Goal: Information Seeking & Learning: Learn about a topic

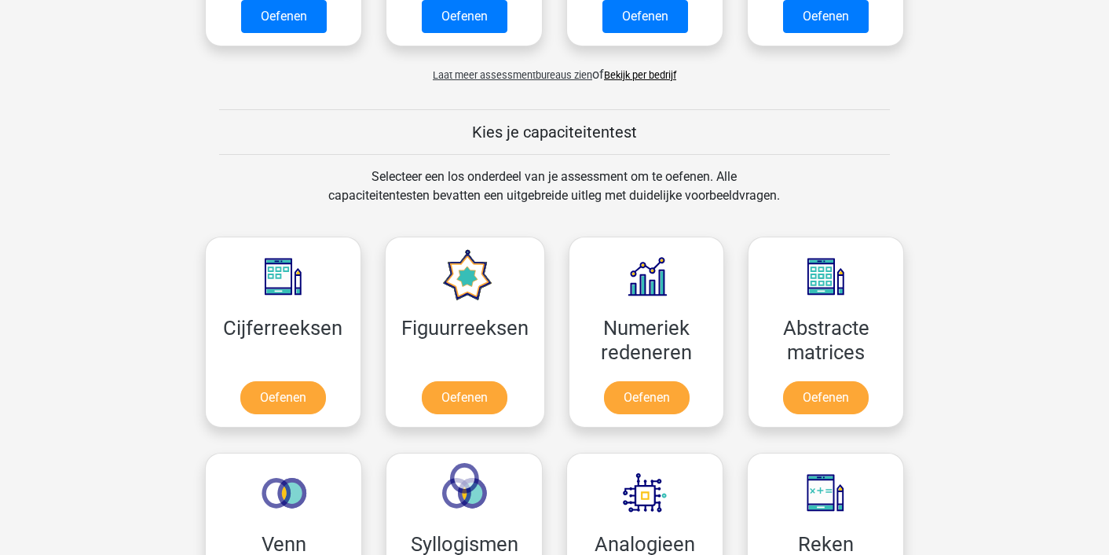
scroll to position [504, 0]
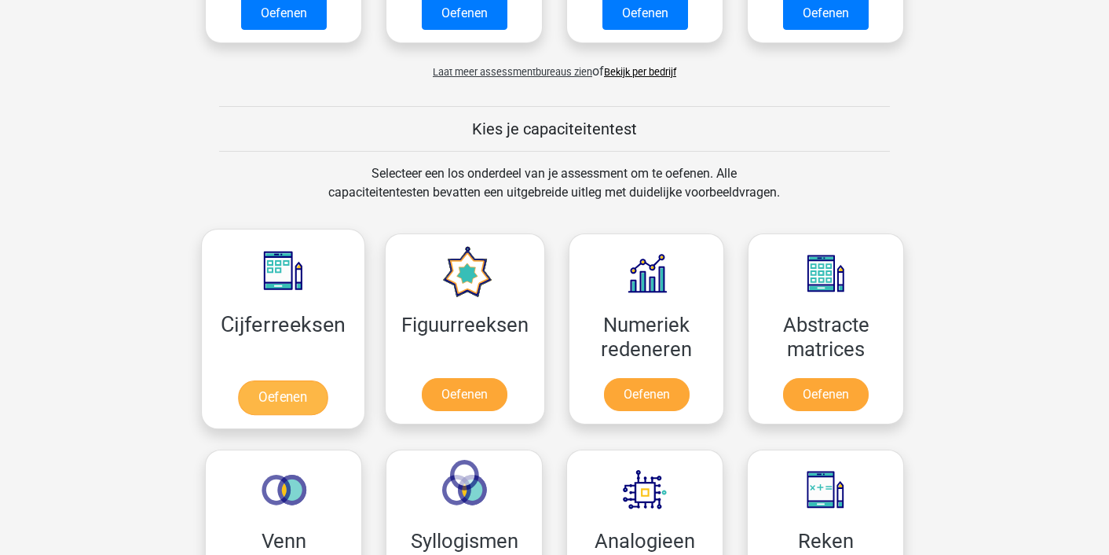
click at [289, 405] on link "Oefenen" at bounding box center [283, 397] width 90 height 35
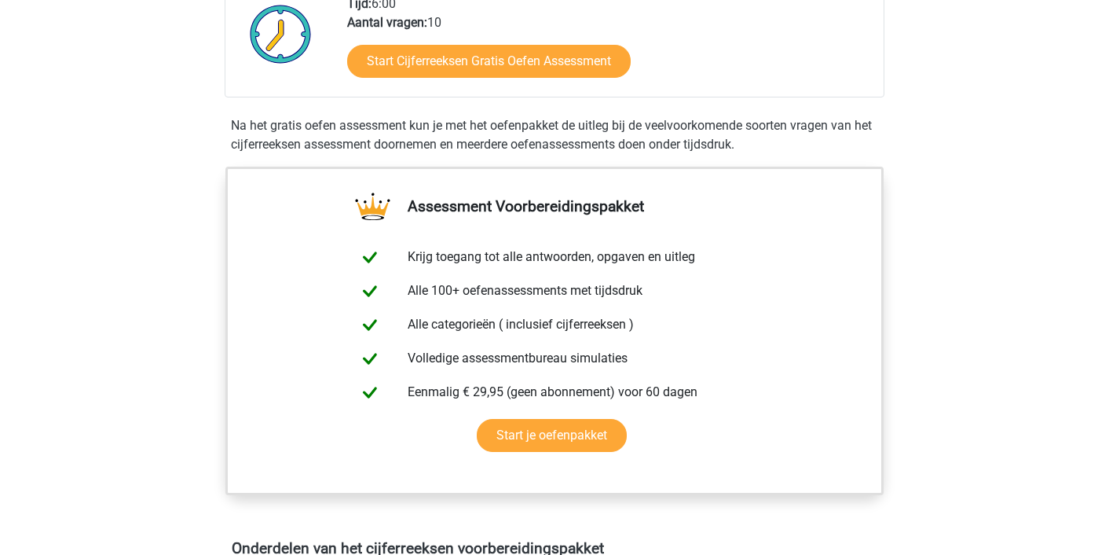
scroll to position [425, 0]
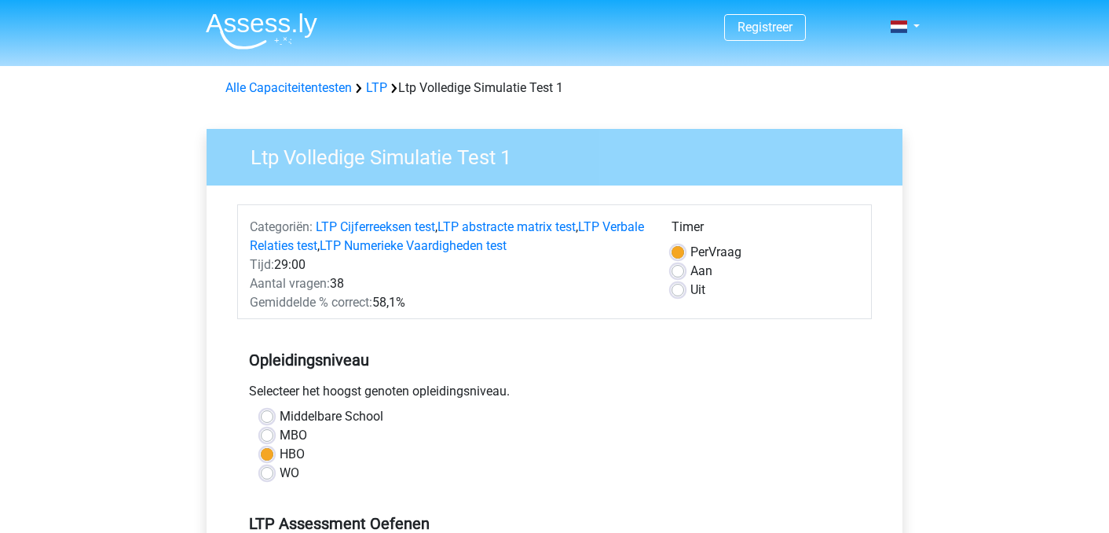
click at [691, 273] on label "Aan" at bounding box center [702, 271] width 22 height 19
click at [674, 273] on input "Aan" at bounding box center [678, 270] width 13 height 16
radio input "true"
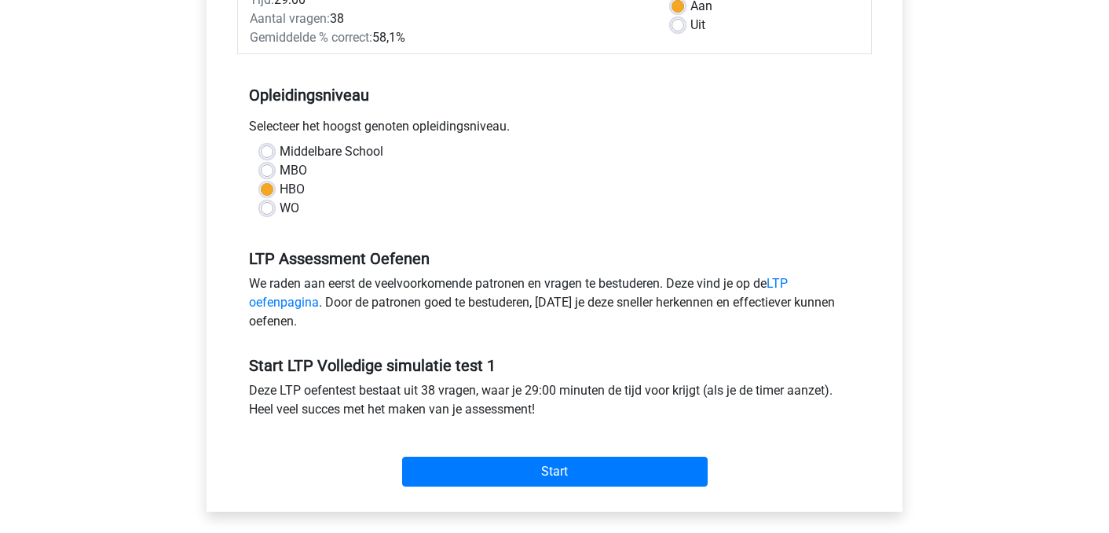
scroll to position [390, 0]
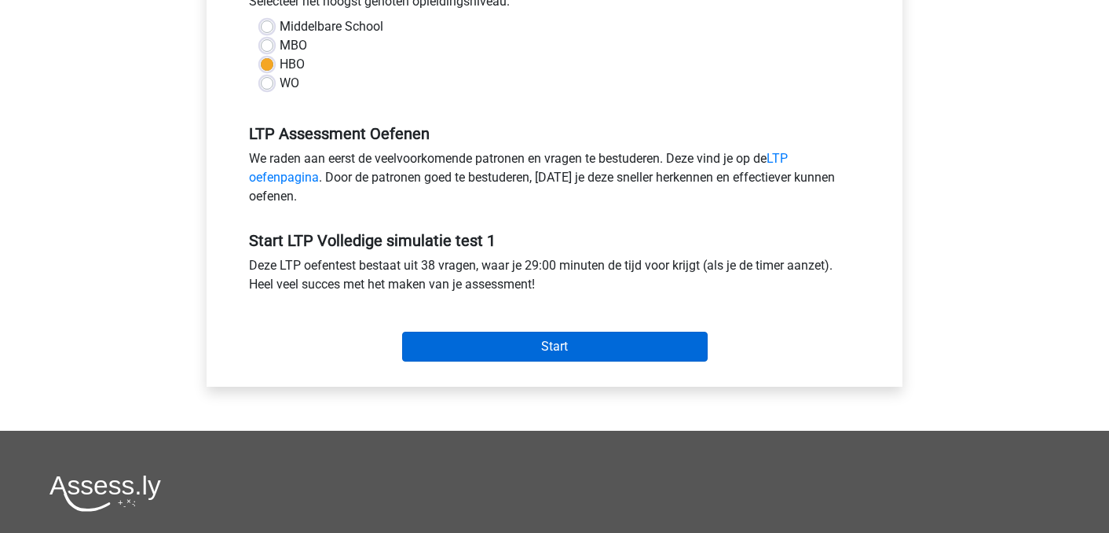
click at [563, 348] on input "Start" at bounding box center [555, 347] width 306 height 30
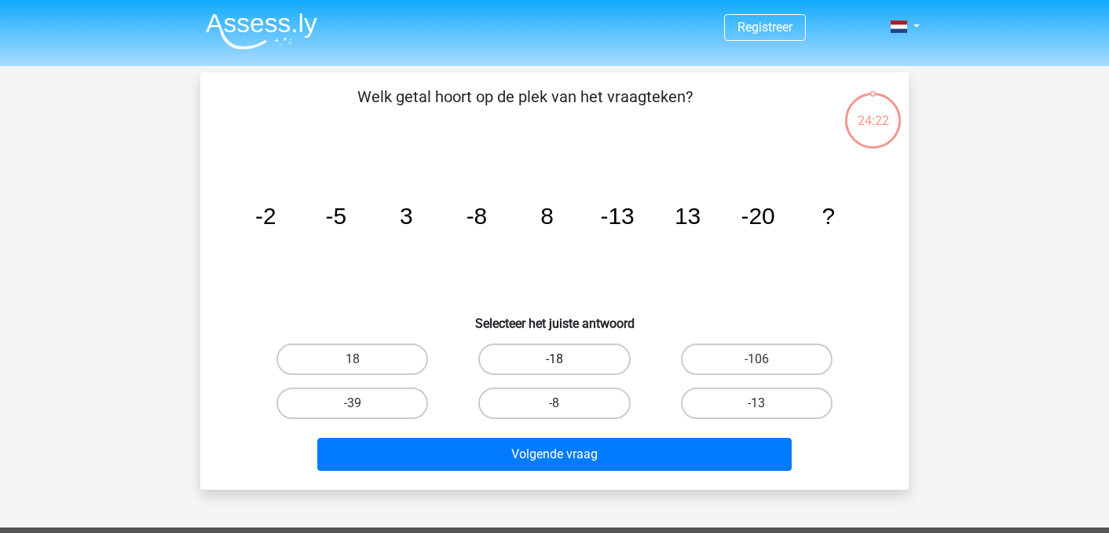
click at [529, 356] on label "-18" at bounding box center [554, 358] width 152 height 31
click at [555, 359] on input "-18" at bounding box center [560, 364] width 10 height 10
radio input "true"
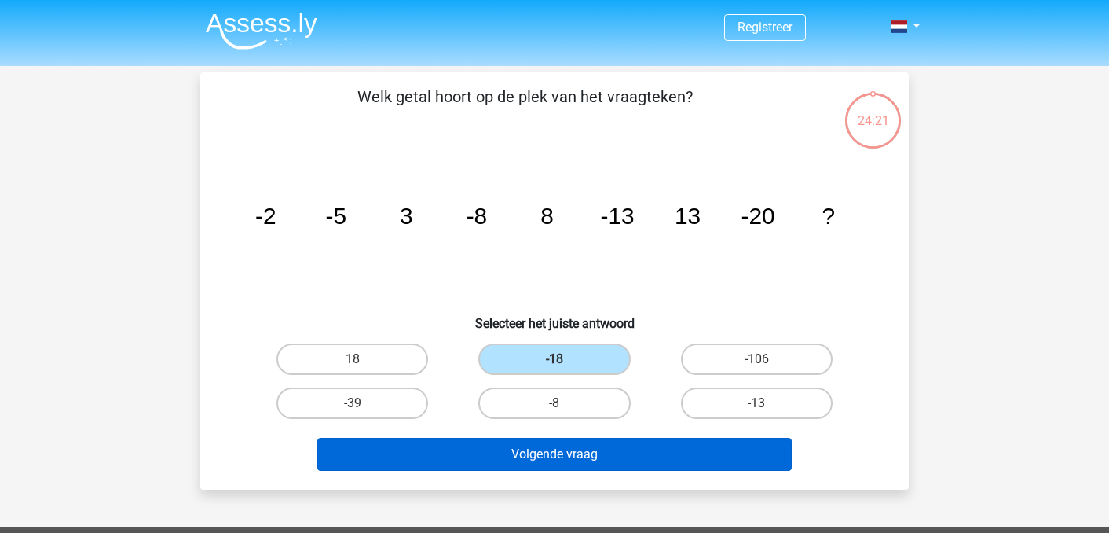
click at [526, 464] on button "Volgende vraag" at bounding box center [554, 454] width 475 height 33
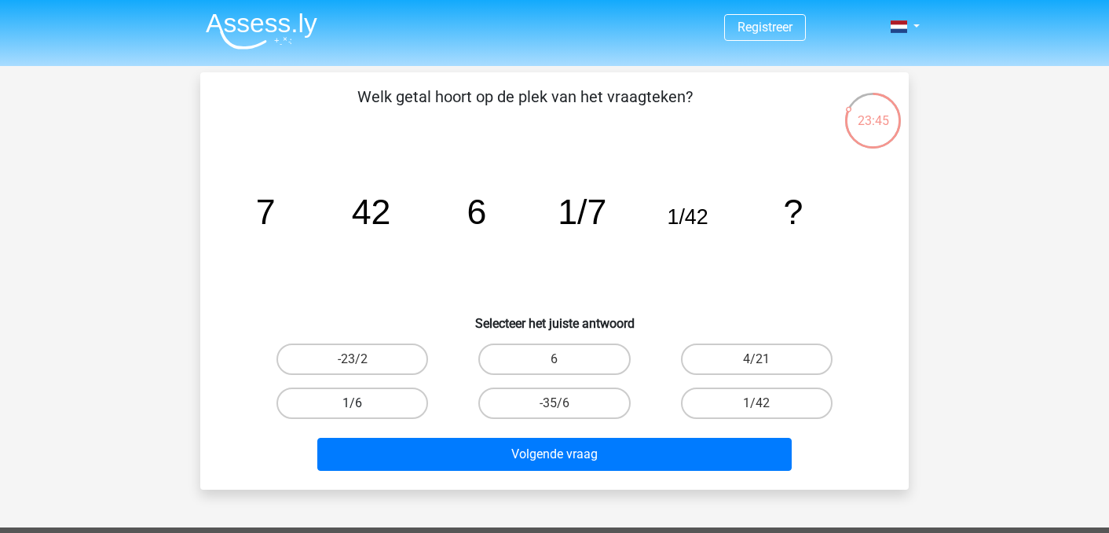
click at [383, 408] on label "1/6" at bounding box center [353, 402] width 152 height 31
click at [363, 408] on input "1/6" at bounding box center [358, 408] width 10 height 10
radio input "true"
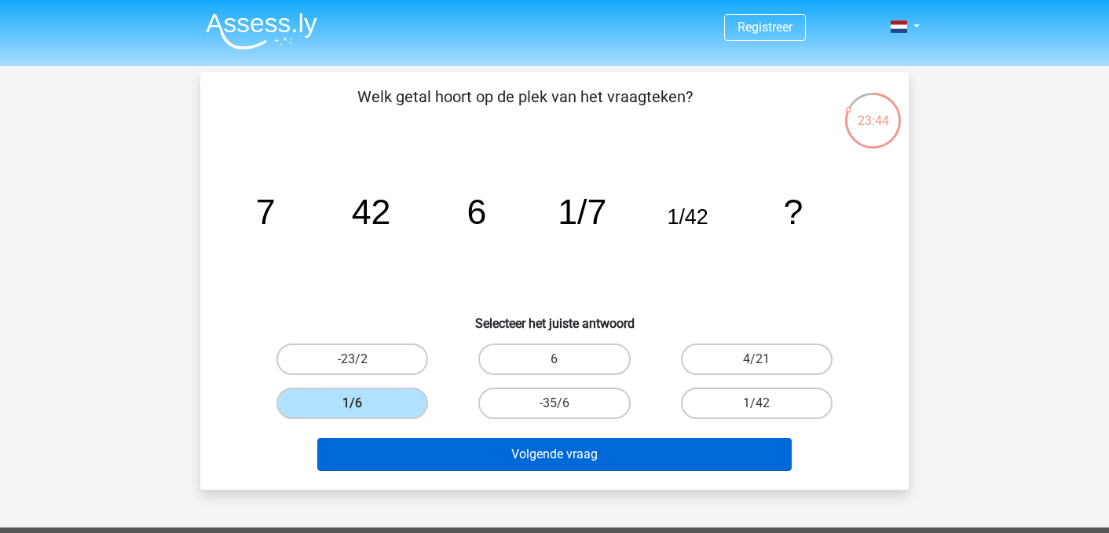
click at [438, 458] on button "Volgende vraag" at bounding box center [554, 454] width 475 height 33
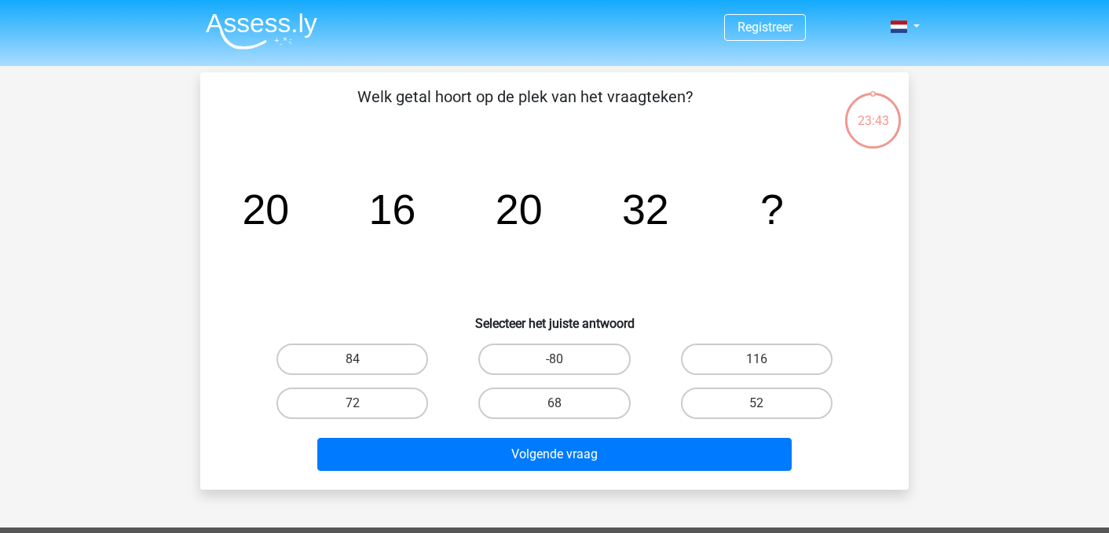
scroll to position [72, 0]
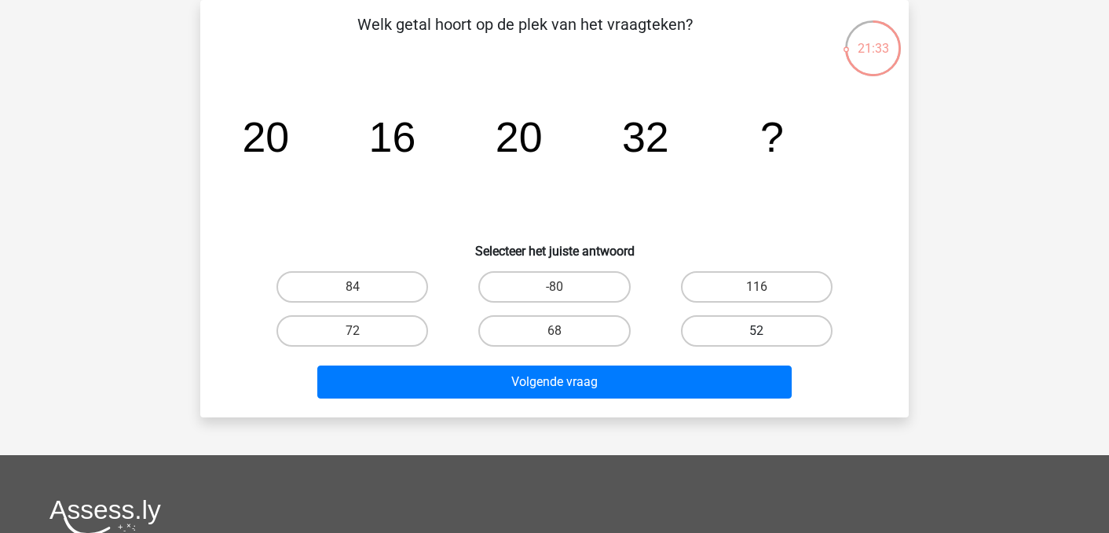
click at [779, 331] on label "52" at bounding box center [757, 330] width 152 height 31
click at [767, 331] on input "52" at bounding box center [762, 336] width 10 height 10
radio input "true"
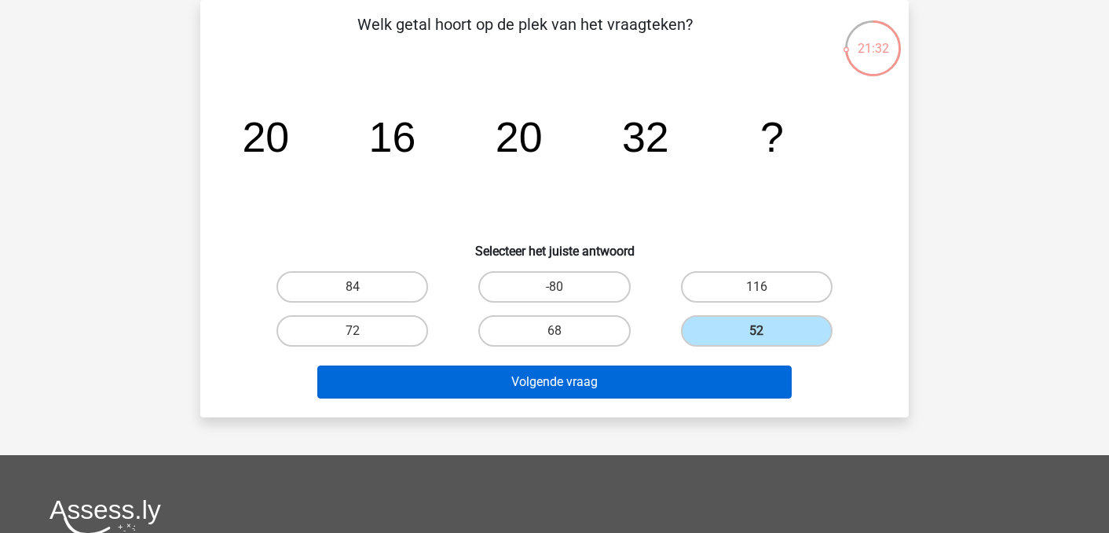
click at [739, 369] on button "Volgende vraag" at bounding box center [554, 381] width 475 height 33
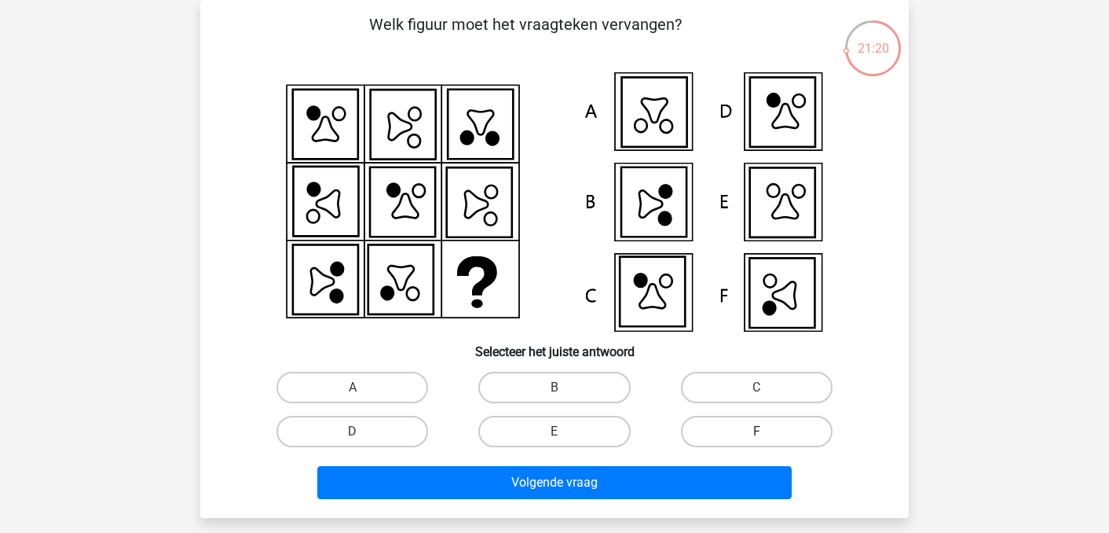
click at [750, 435] on label "F" at bounding box center [757, 431] width 152 height 31
click at [757, 435] on input "F" at bounding box center [762, 436] width 10 height 10
radio input "true"
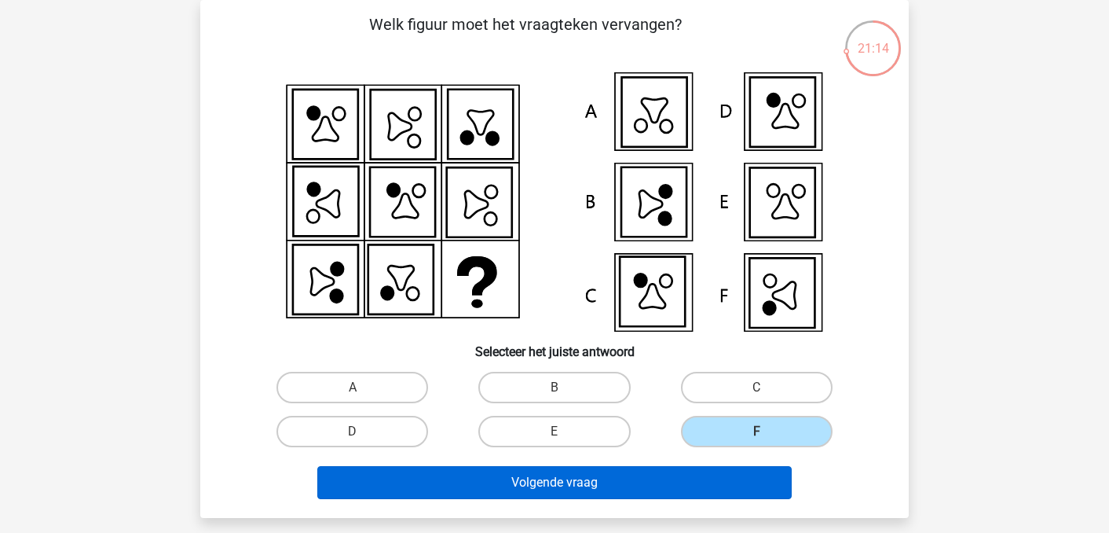
click at [679, 468] on button "Volgende vraag" at bounding box center [554, 482] width 475 height 33
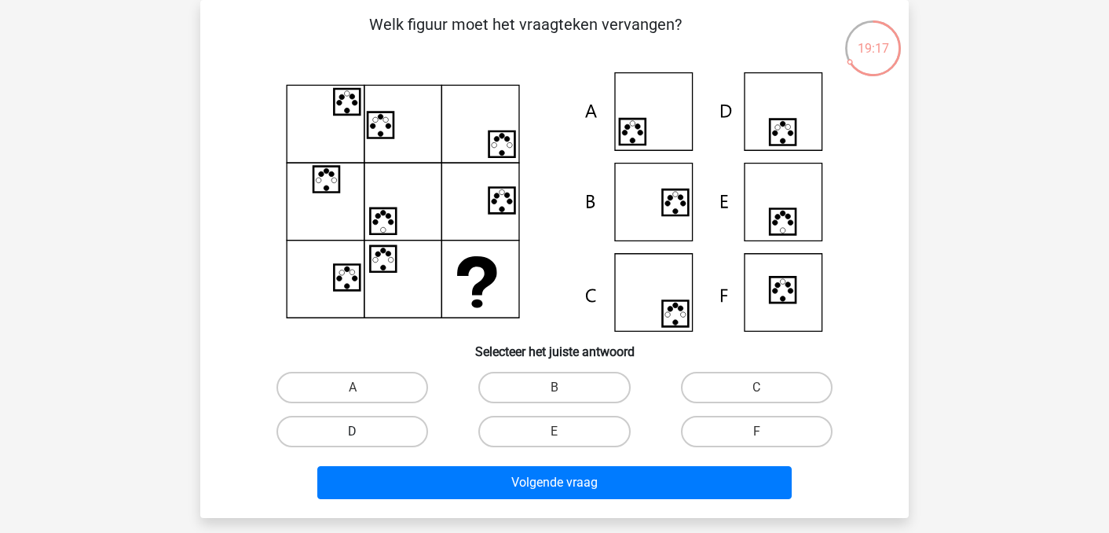
click at [371, 435] on label "D" at bounding box center [353, 431] width 152 height 31
click at [363, 435] on input "D" at bounding box center [358, 436] width 10 height 10
radio input "true"
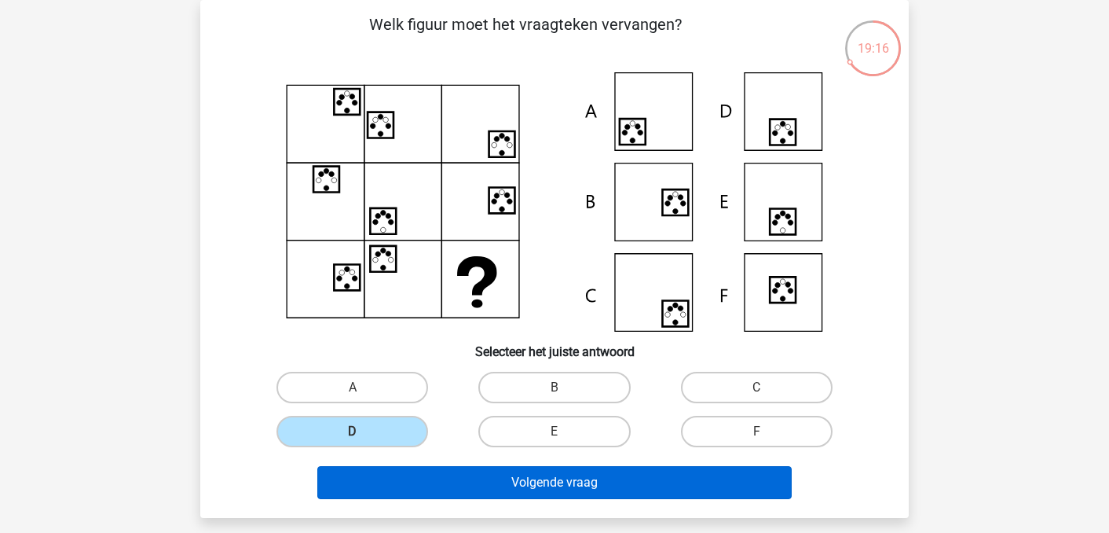
click at [444, 489] on button "Volgende vraag" at bounding box center [554, 482] width 475 height 33
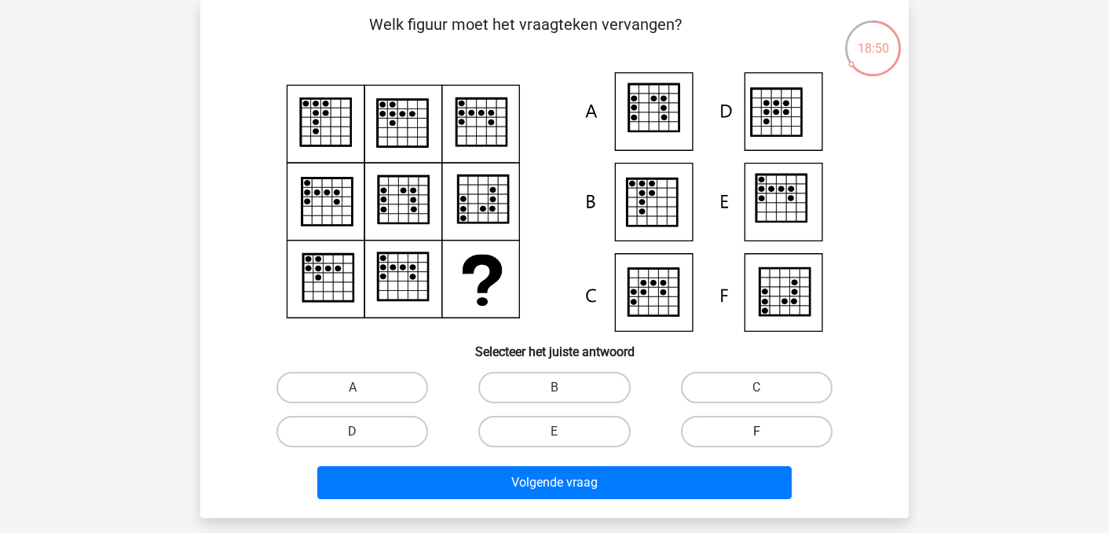
click at [761, 423] on label "F" at bounding box center [757, 431] width 152 height 31
click at [761, 431] on input "F" at bounding box center [762, 436] width 10 height 10
radio input "true"
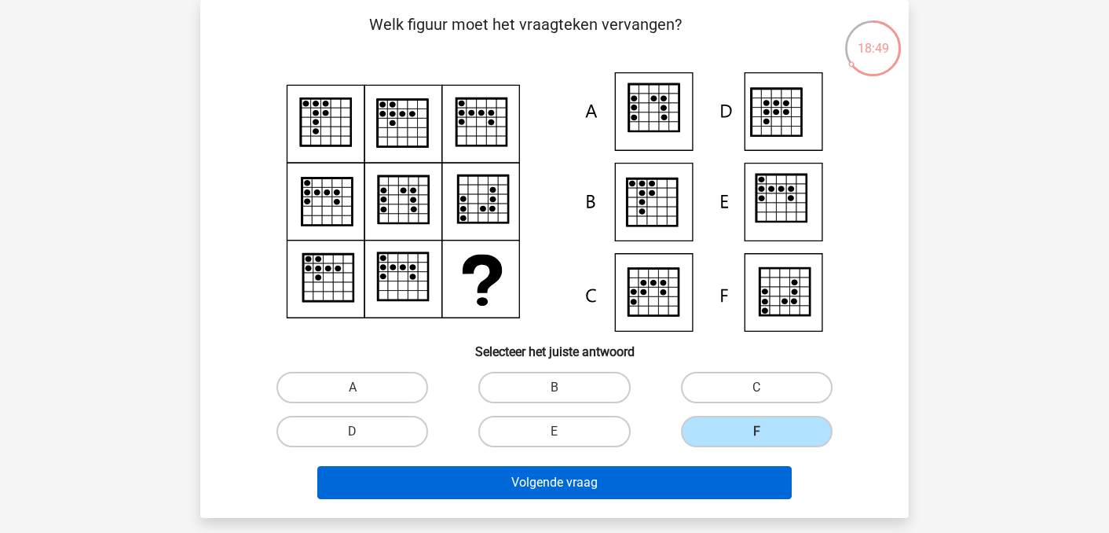
click at [674, 493] on button "Volgende vraag" at bounding box center [554, 482] width 475 height 33
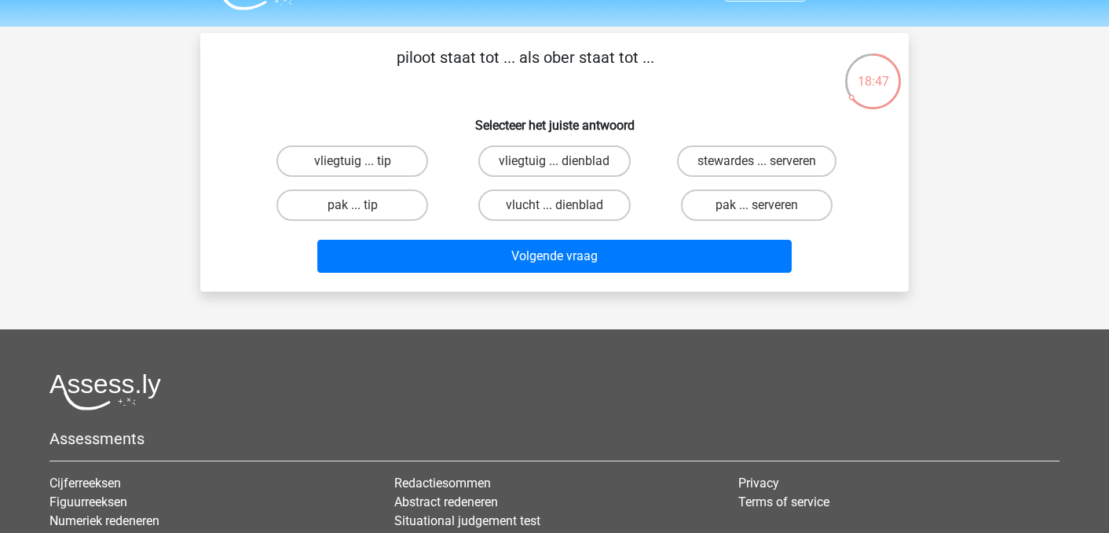
scroll to position [32, 0]
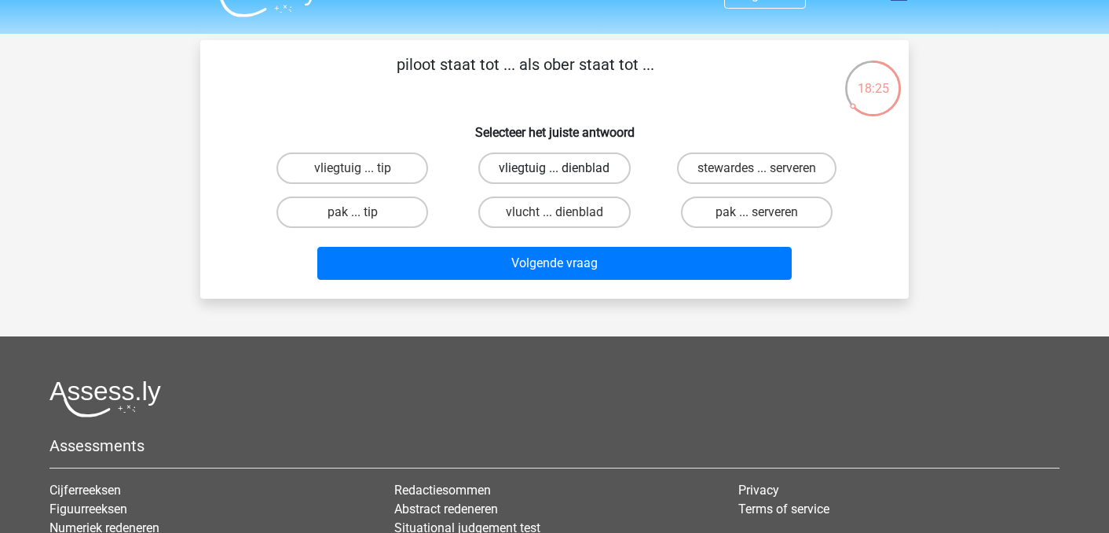
click at [521, 163] on label "vliegtuig ... dienblad" at bounding box center [554, 167] width 152 height 31
click at [555, 168] on input "vliegtuig ... dienblad" at bounding box center [560, 173] width 10 height 10
radio input "true"
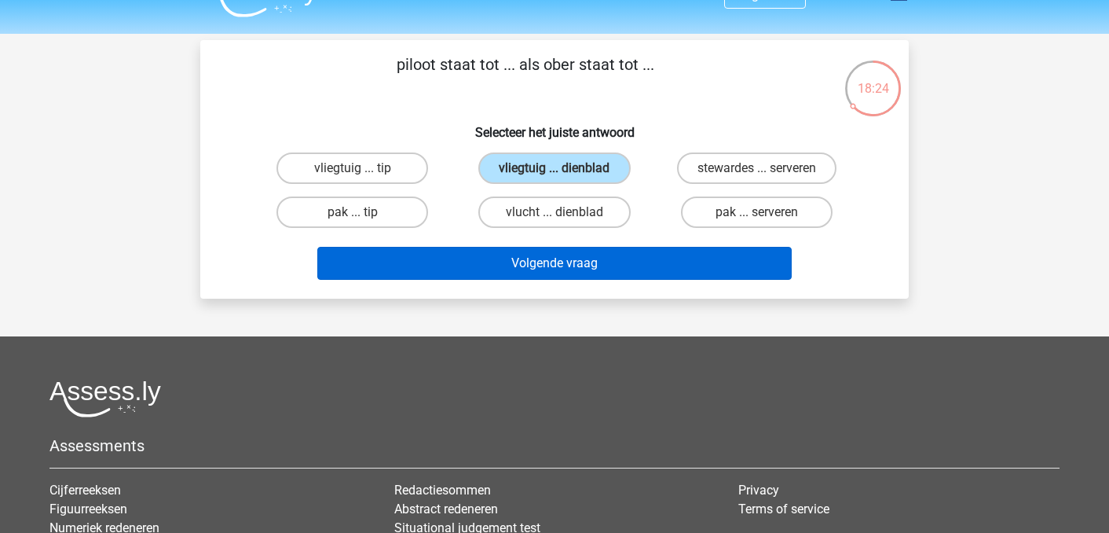
click at [504, 264] on button "Volgende vraag" at bounding box center [554, 263] width 475 height 33
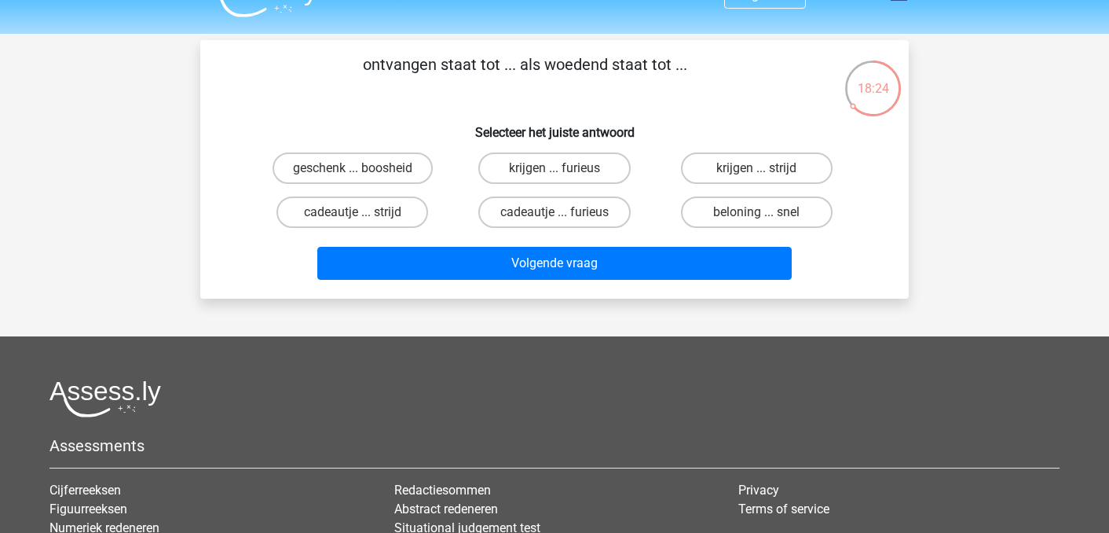
scroll to position [72, 0]
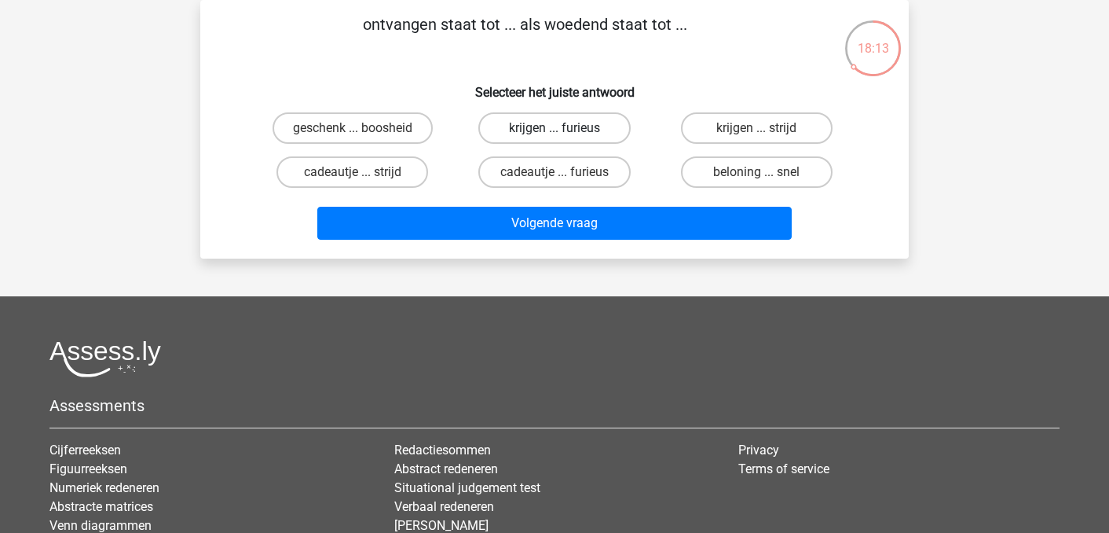
click at [496, 130] on label "krijgen ... furieus" at bounding box center [554, 127] width 152 height 31
click at [555, 130] on input "krijgen ... furieus" at bounding box center [560, 133] width 10 height 10
radio input "true"
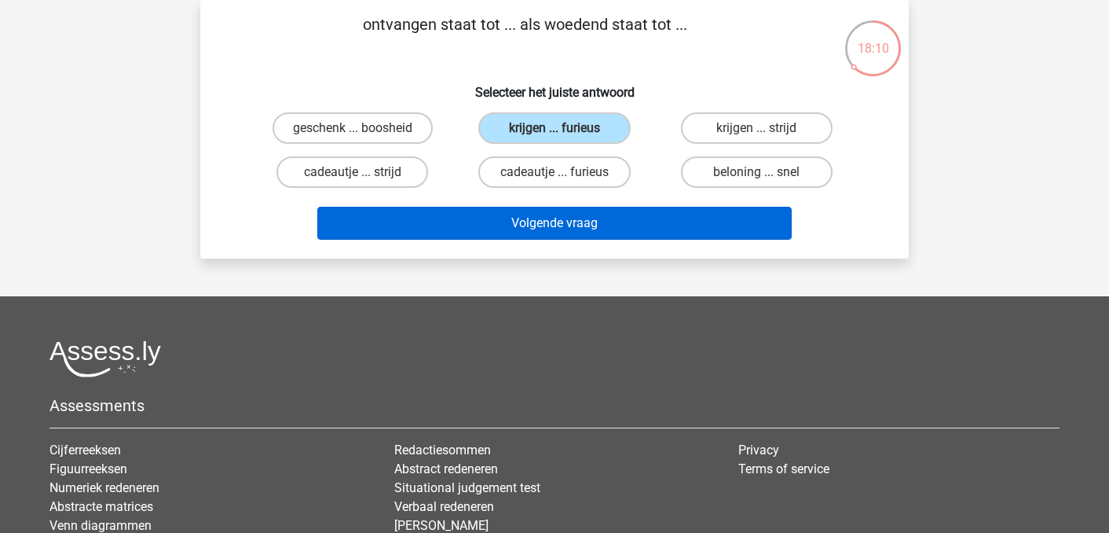
click at [469, 223] on button "Volgende vraag" at bounding box center [554, 223] width 475 height 33
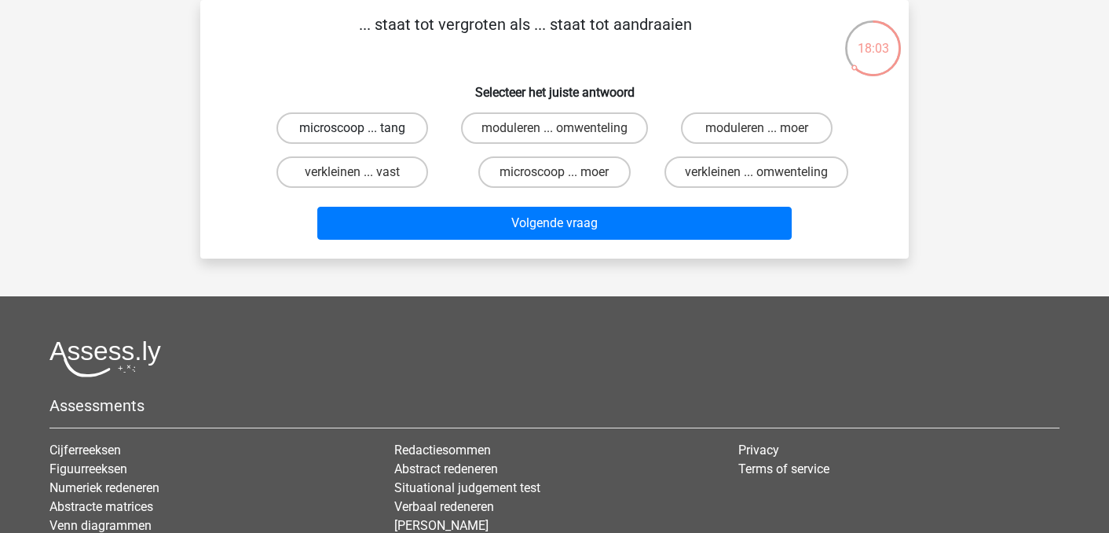
click at [372, 130] on label "microscoop ... tang" at bounding box center [353, 127] width 152 height 31
click at [363, 130] on input "microscoop ... tang" at bounding box center [358, 133] width 10 height 10
radio input "true"
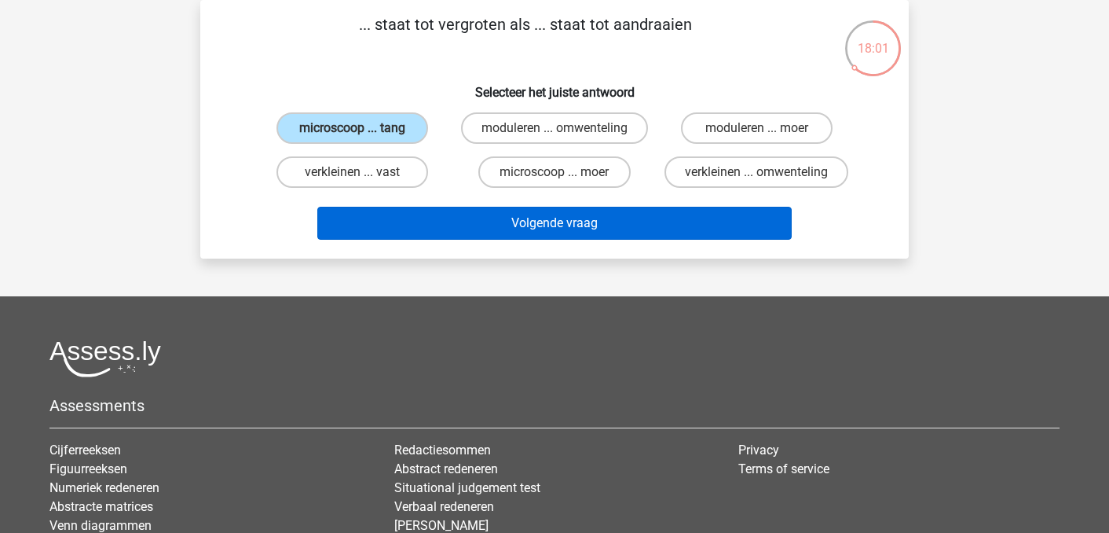
click at [415, 225] on button "Volgende vraag" at bounding box center [554, 223] width 475 height 33
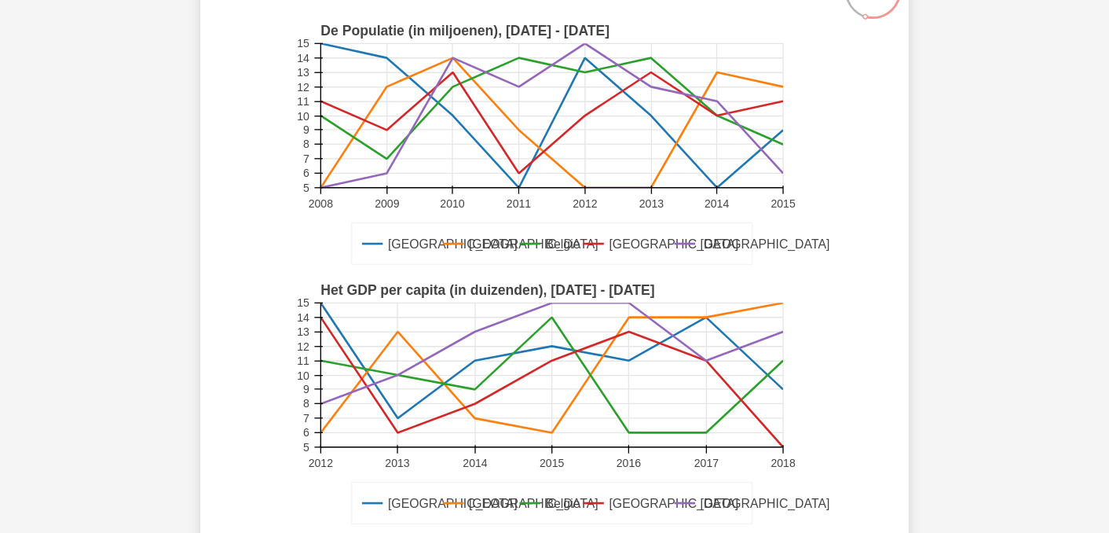
scroll to position [353, 0]
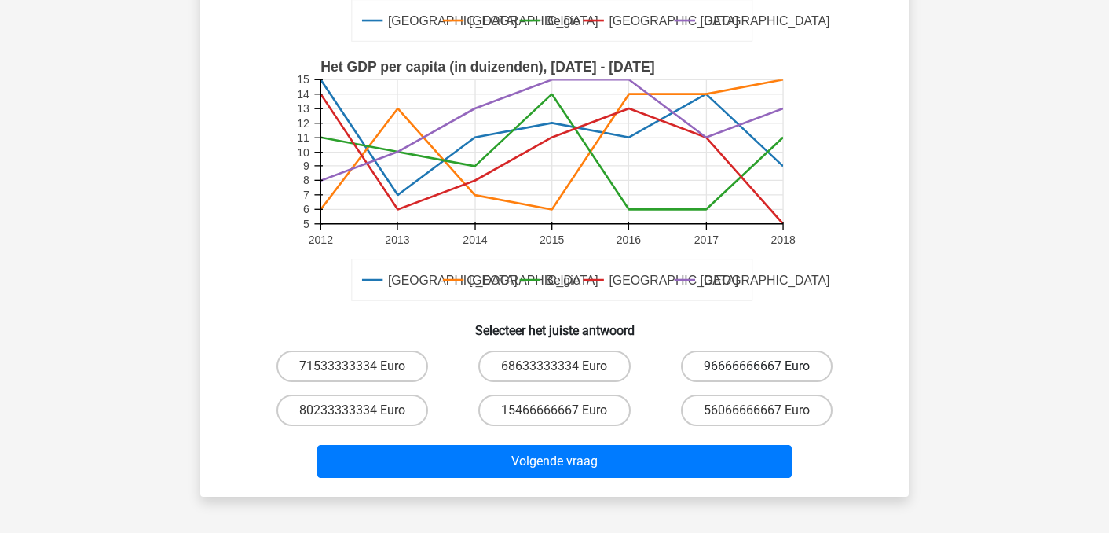
click at [733, 365] on label "96666666667 Euro" at bounding box center [757, 365] width 152 height 31
click at [757, 366] on input "96666666667 Euro" at bounding box center [762, 371] width 10 height 10
radio input "true"
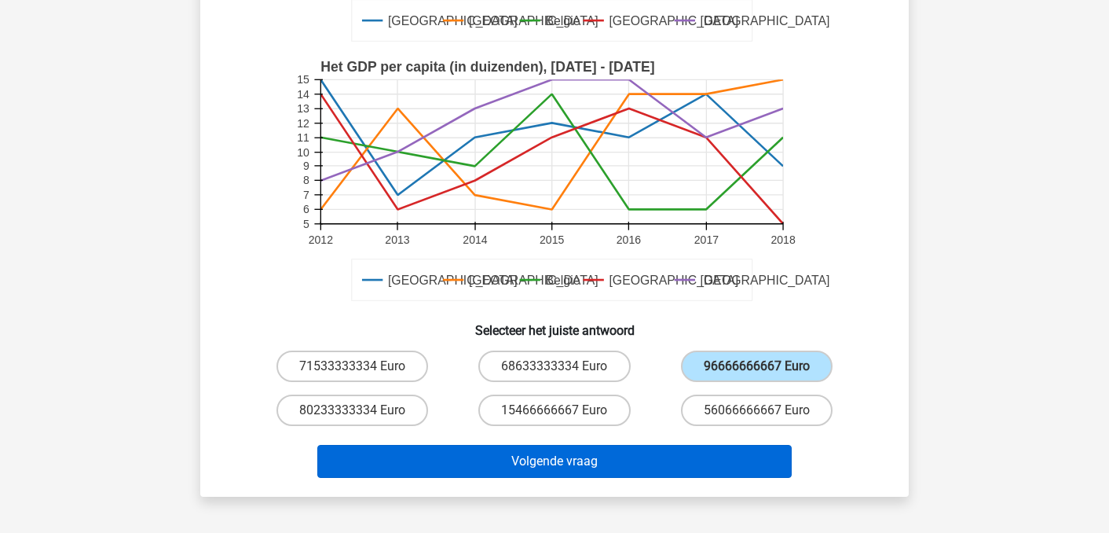
click at [550, 470] on button "Volgende vraag" at bounding box center [554, 461] width 475 height 33
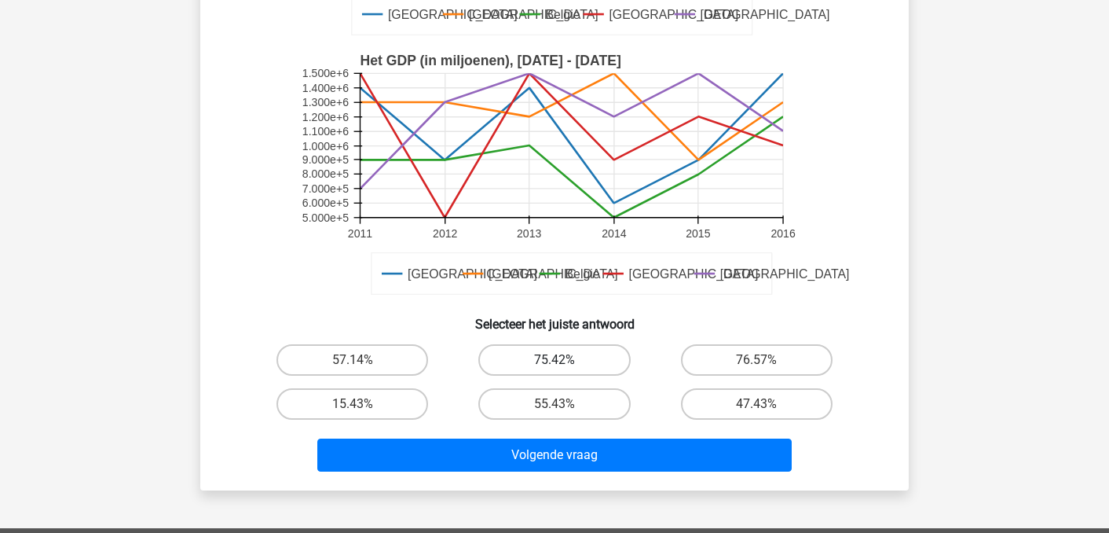
scroll to position [360, 0]
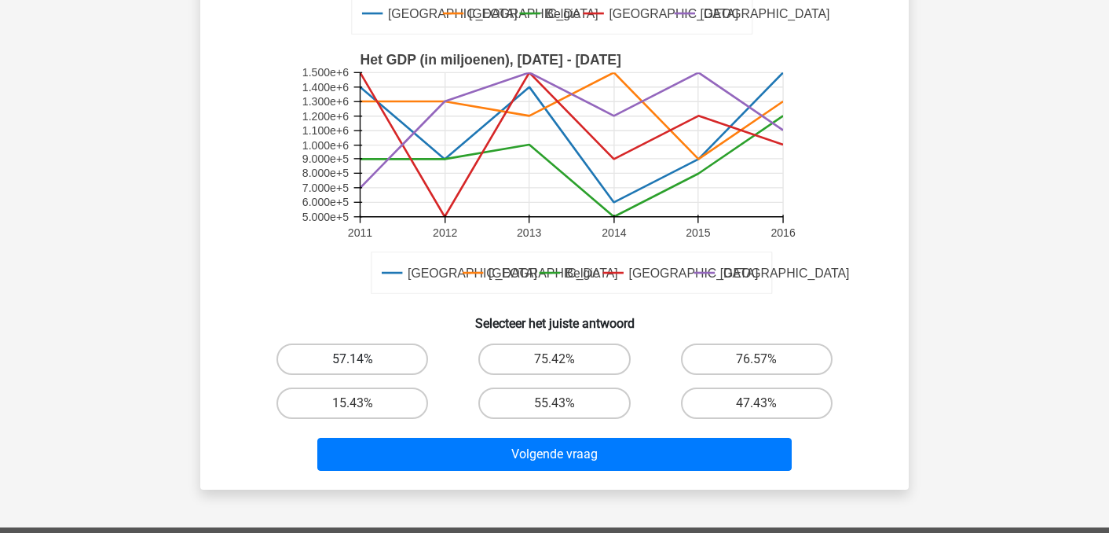
click at [341, 357] on label "57.14%" at bounding box center [353, 358] width 152 height 31
click at [353, 359] on input "57.14%" at bounding box center [358, 364] width 10 height 10
radio input "true"
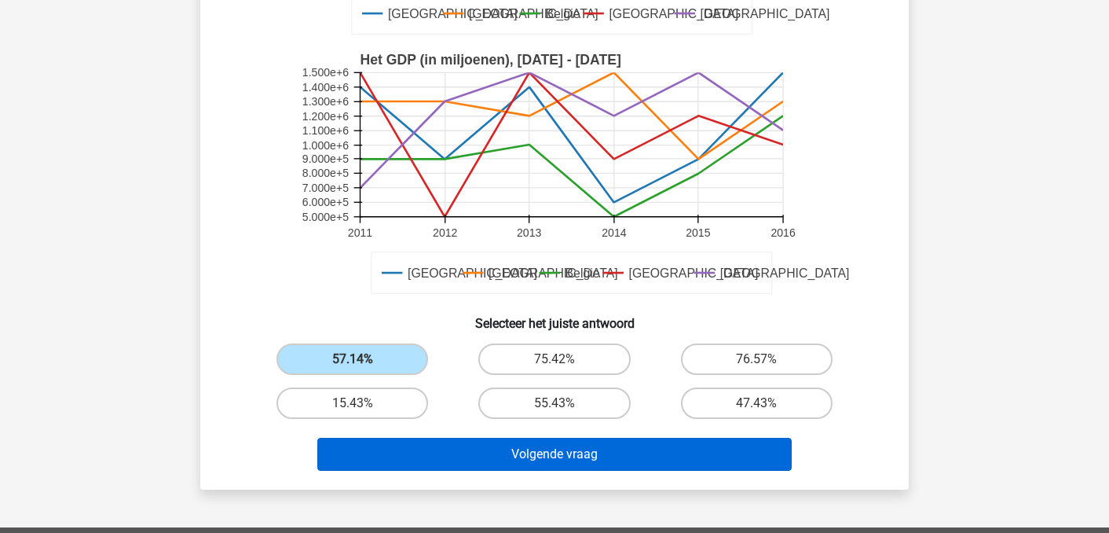
click at [470, 465] on button "Volgende vraag" at bounding box center [554, 454] width 475 height 33
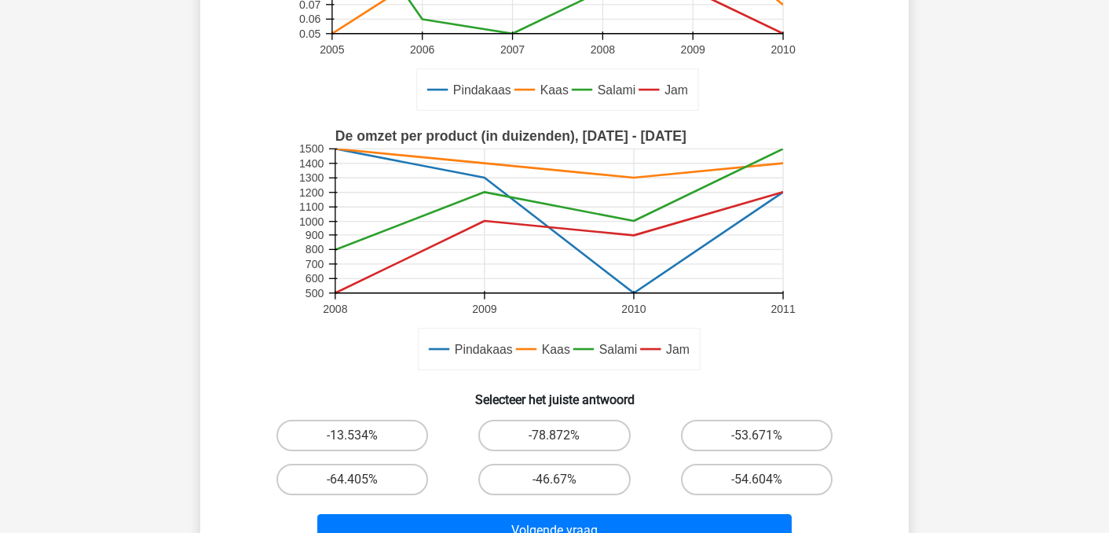
scroll to position [295, 0]
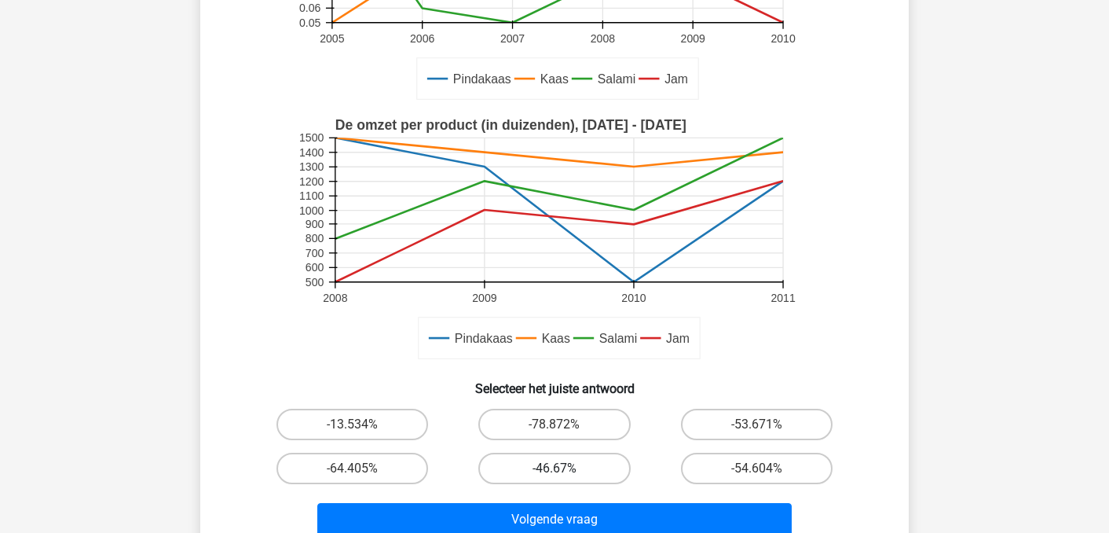
click at [533, 462] on label "-46.67%" at bounding box center [554, 468] width 152 height 31
click at [555, 468] on input "-46.67%" at bounding box center [560, 473] width 10 height 10
radio input "true"
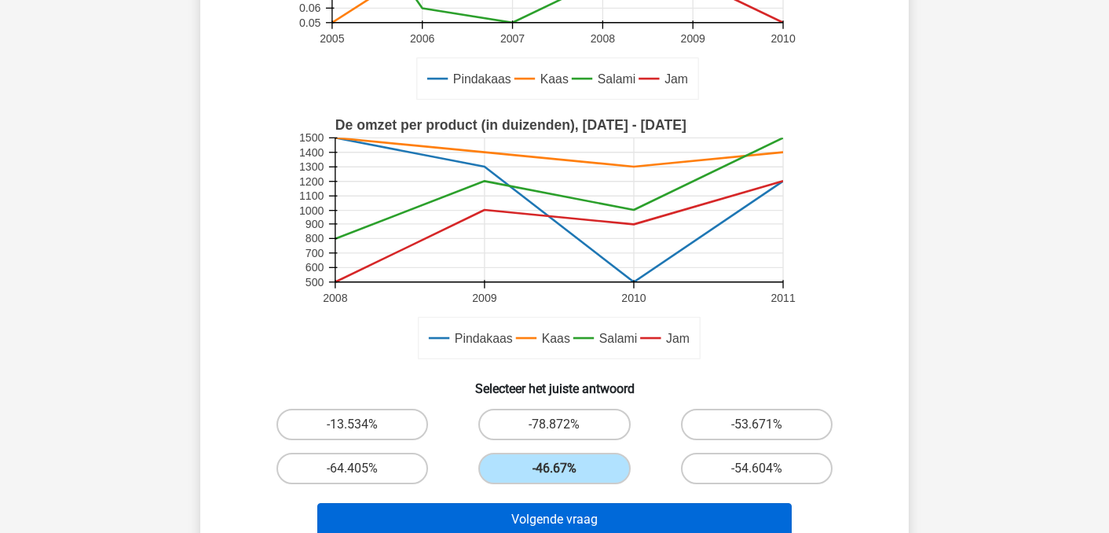
click at [519, 504] on button "Volgende vraag" at bounding box center [554, 519] width 475 height 33
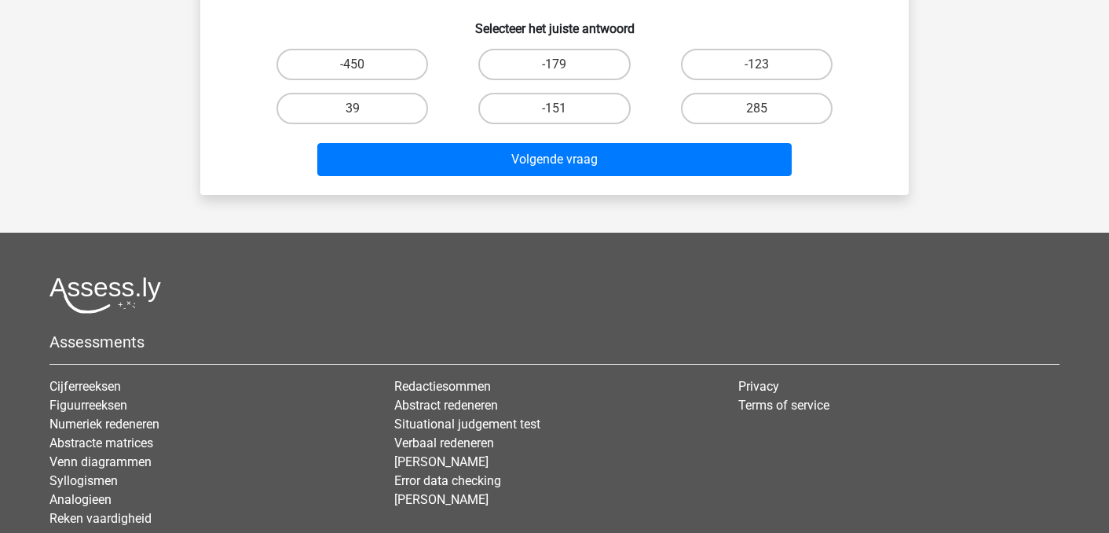
scroll to position [72, 0]
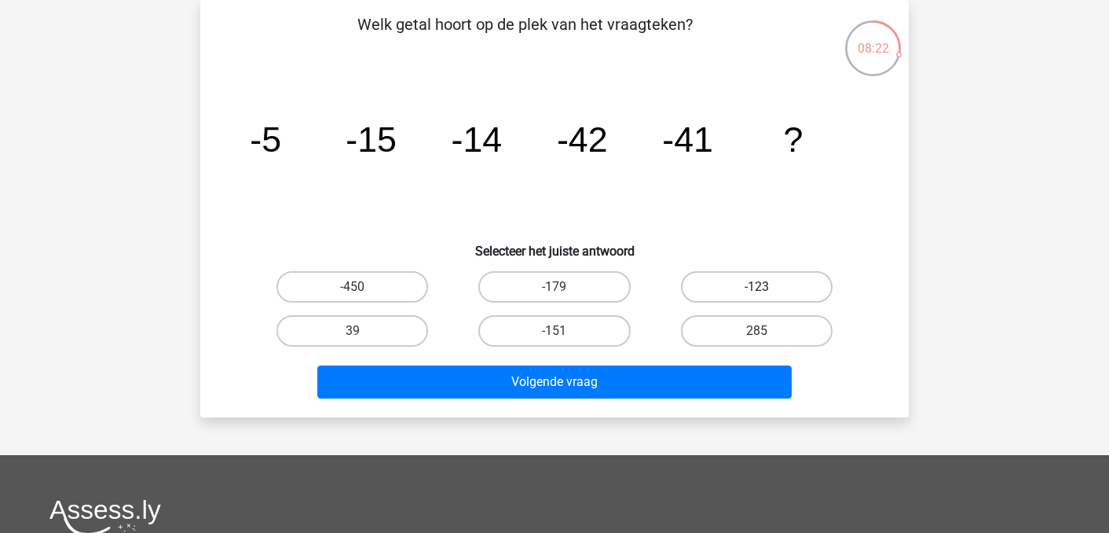
click at [692, 287] on label "-123" at bounding box center [757, 286] width 152 height 31
click at [757, 287] on input "-123" at bounding box center [762, 292] width 10 height 10
radio input "true"
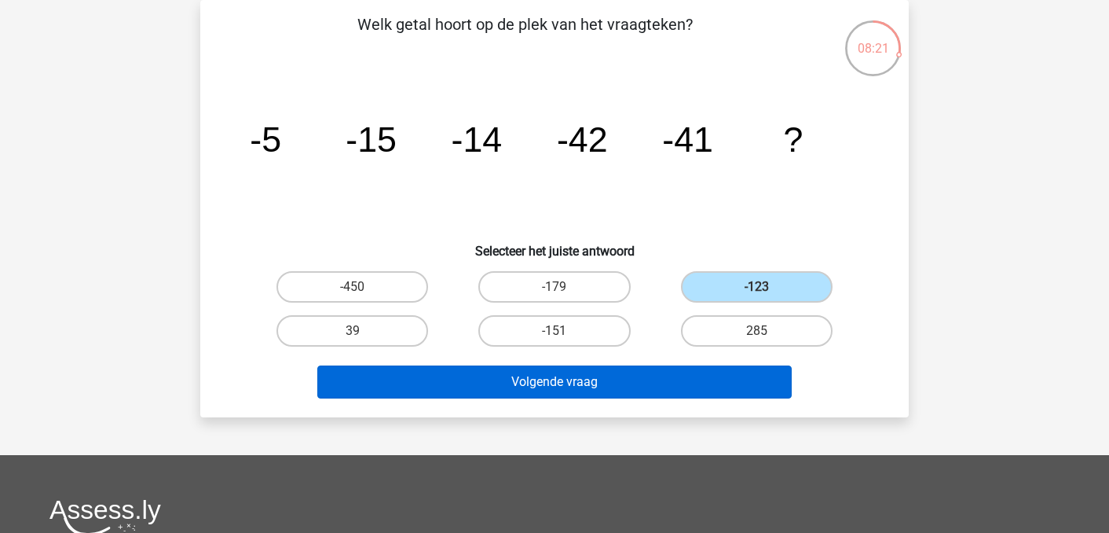
click at [627, 379] on button "Volgende vraag" at bounding box center [554, 381] width 475 height 33
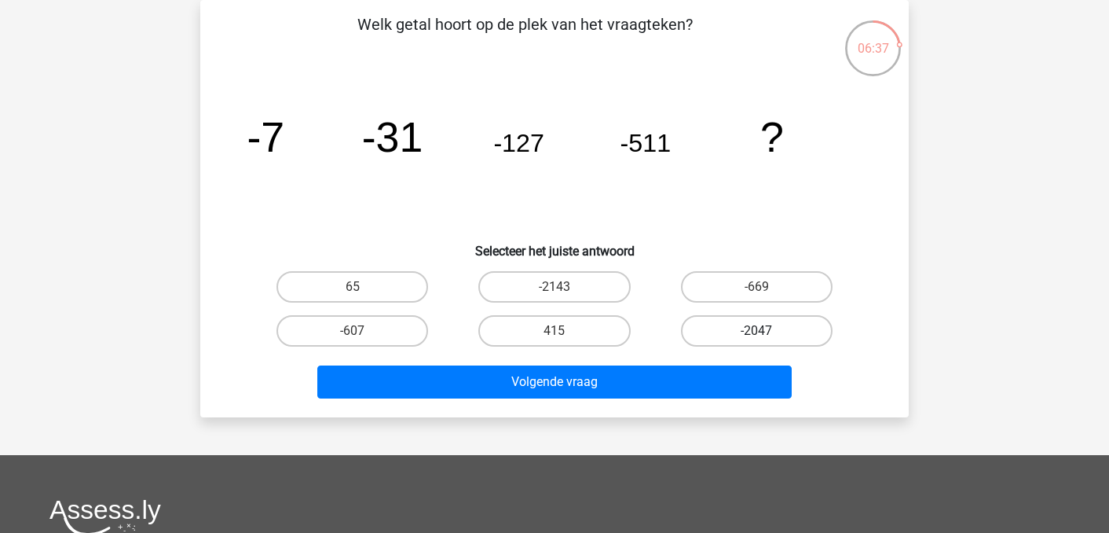
click at [727, 324] on label "-2047" at bounding box center [757, 330] width 152 height 31
click at [757, 331] on input "-2047" at bounding box center [762, 336] width 10 height 10
radio input "true"
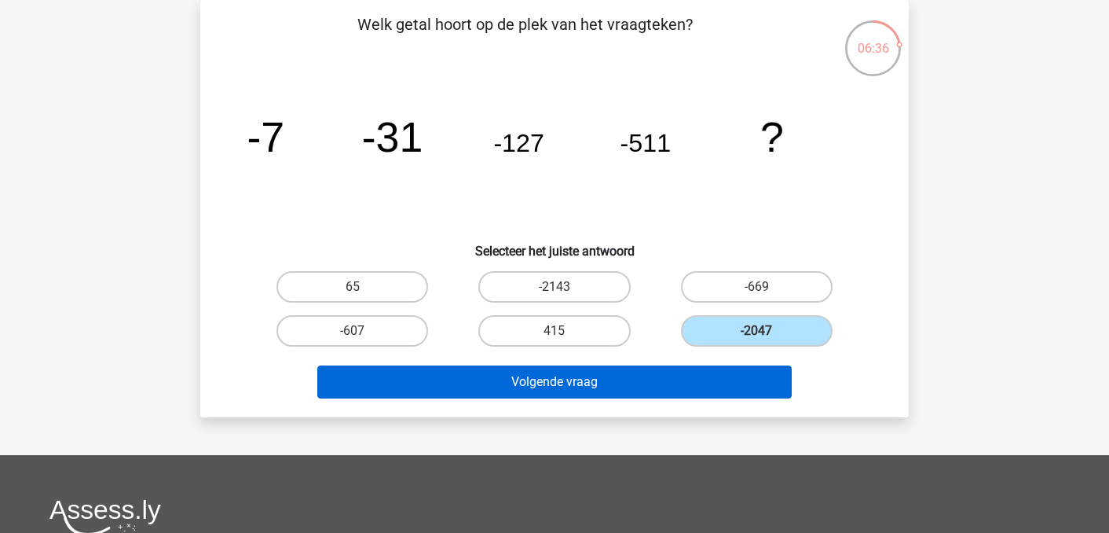
click at [617, 391] on button "Volgende vraag" at bounding box center [554, 381] width 475 height 33
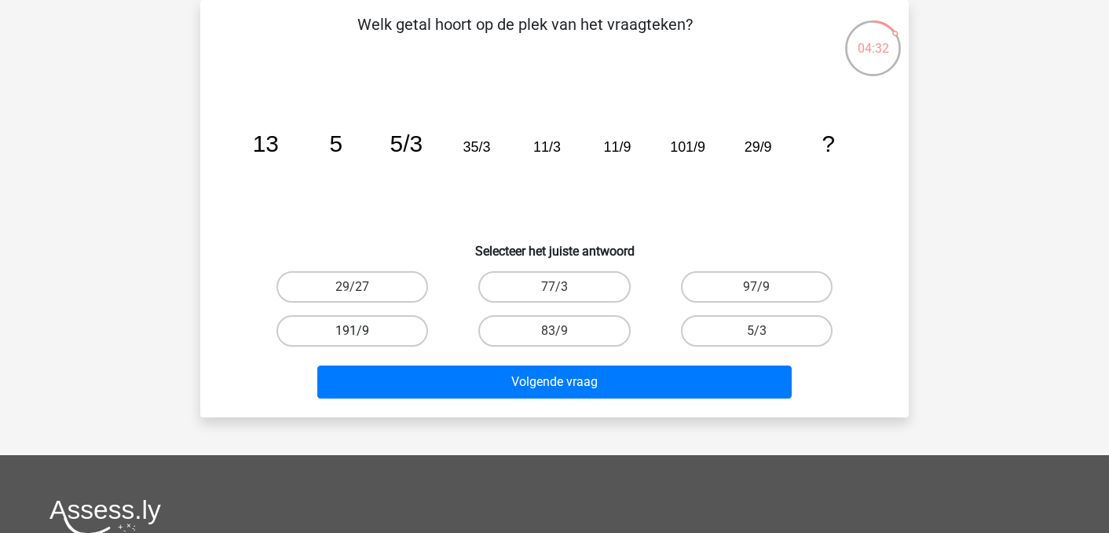
click at [399, 326] on label "191/9" at bounding box center [353, 330] width 152 height 31
click at [363, 331] on input "191/9" at bounding box center [358, 336] width 10 height 10
radio input "true"
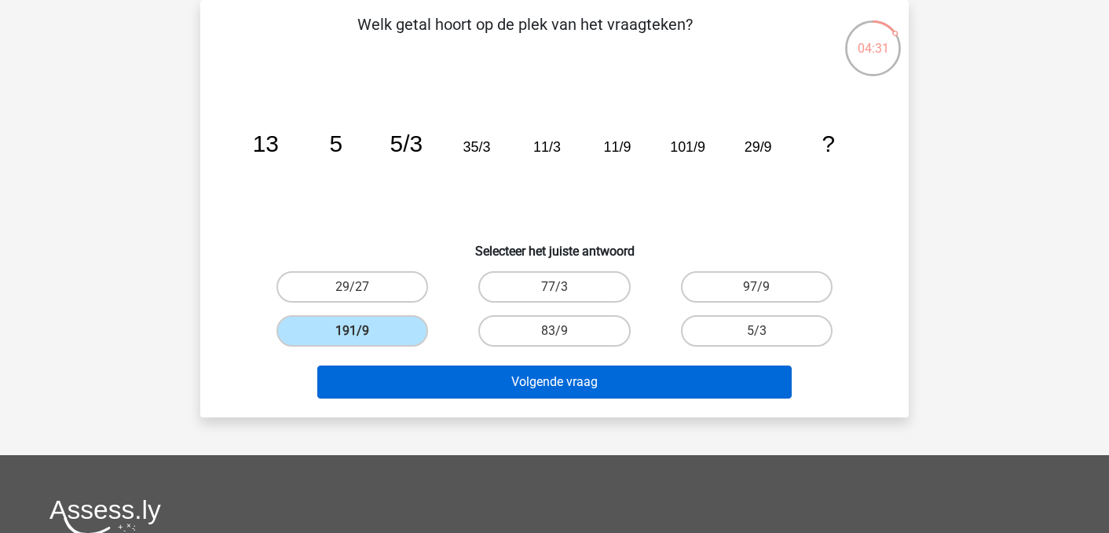
click at [483, 379] on button "Volgende vraag" at bounding box center [554, 381] width 475 height 33
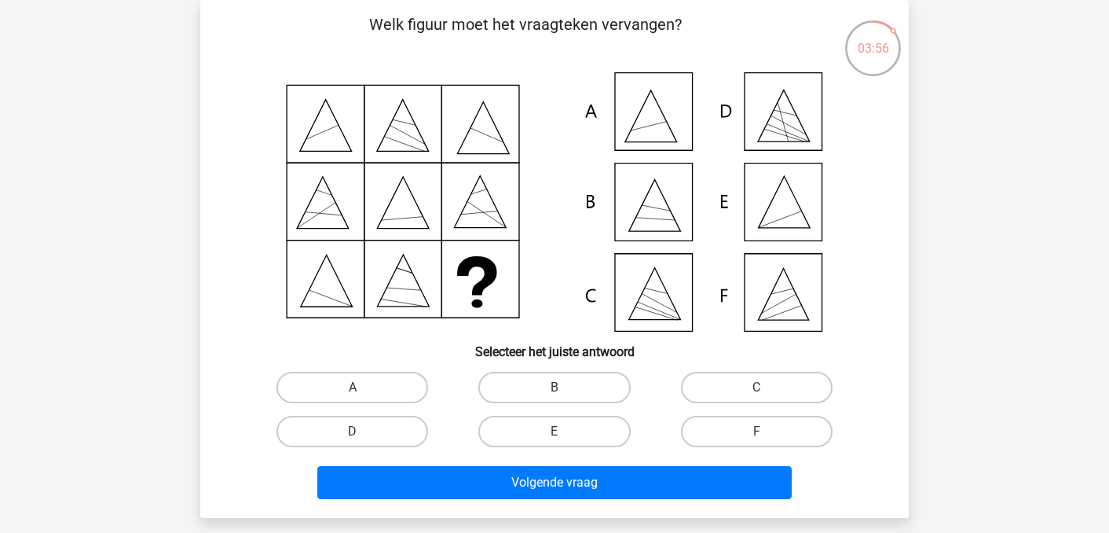
click at [782, 288] on icon at bounding box center [554, 201] width 633 height 259
click at [743, 423] on label "F" at bounding box center [757, 431] width 152 height 31
click at [757, 431] on input "F" at bounding box center [762, 436] width 10 height 10
radio input "true"
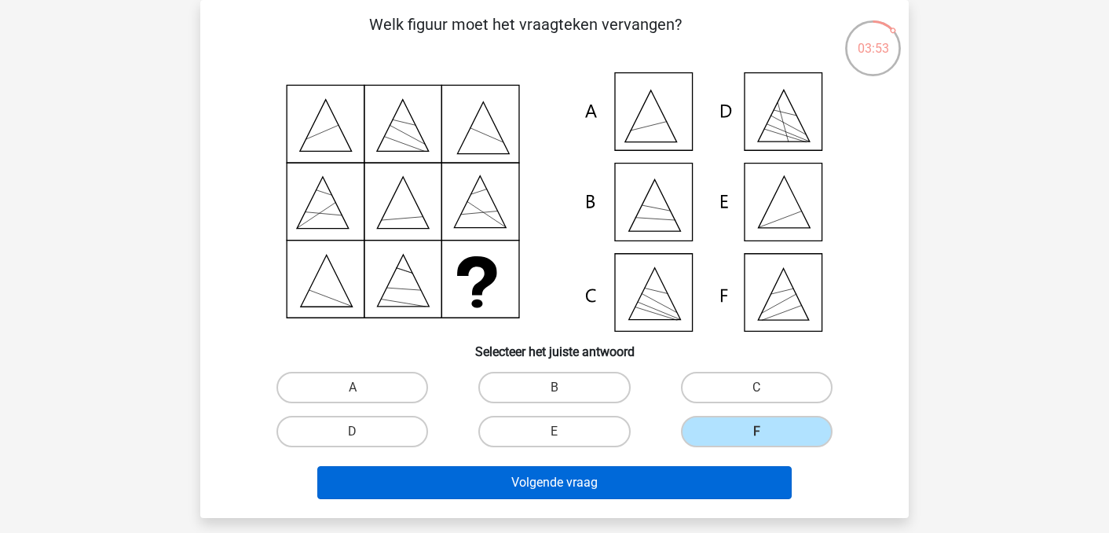
click at [626, 494] on button "Volgende vraag" at bounding box center [554, 482] width 475 height 33
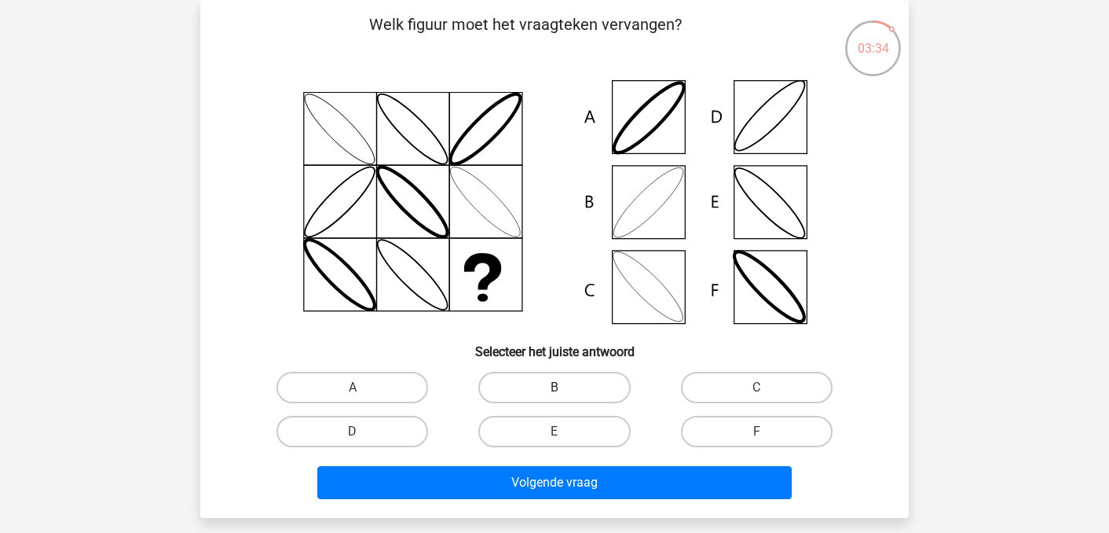
click at [544, 394] on label "B" at bounding box center [554, 387] width 152 height 31
click at [555, 394] on input "B" at bounding box center [560, 392] width 10 height 10
radio input "true"
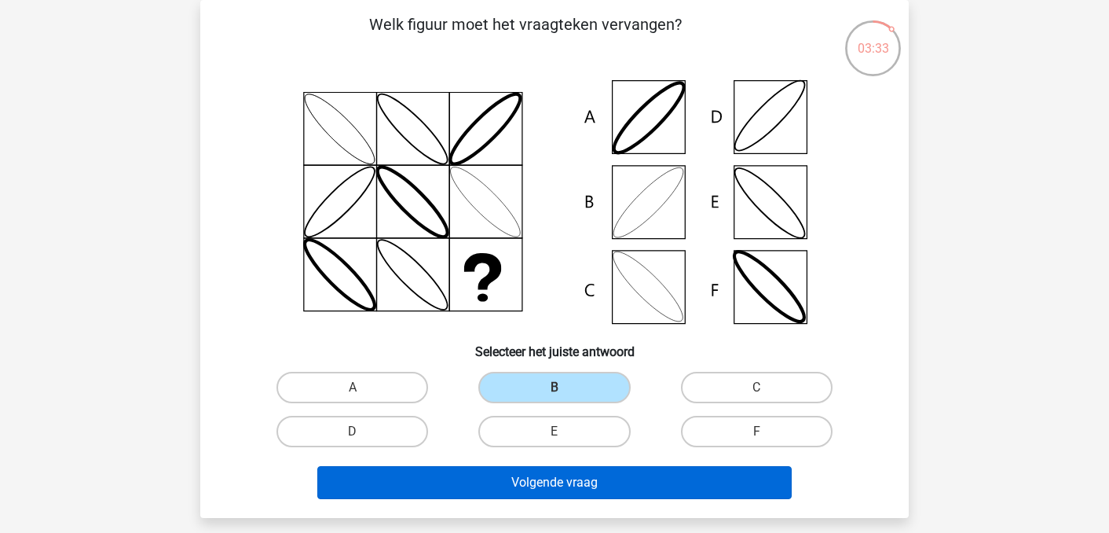
click at [519, 489] on button "Volgende vraag" at bounding box center [554, 482] width 475 height 33
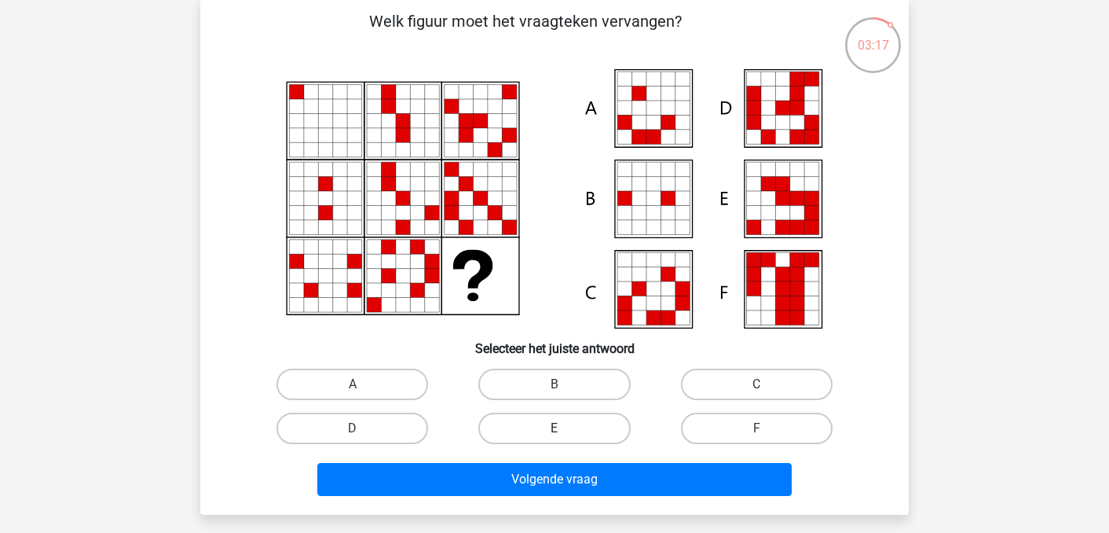
scroll to position [114, 0]
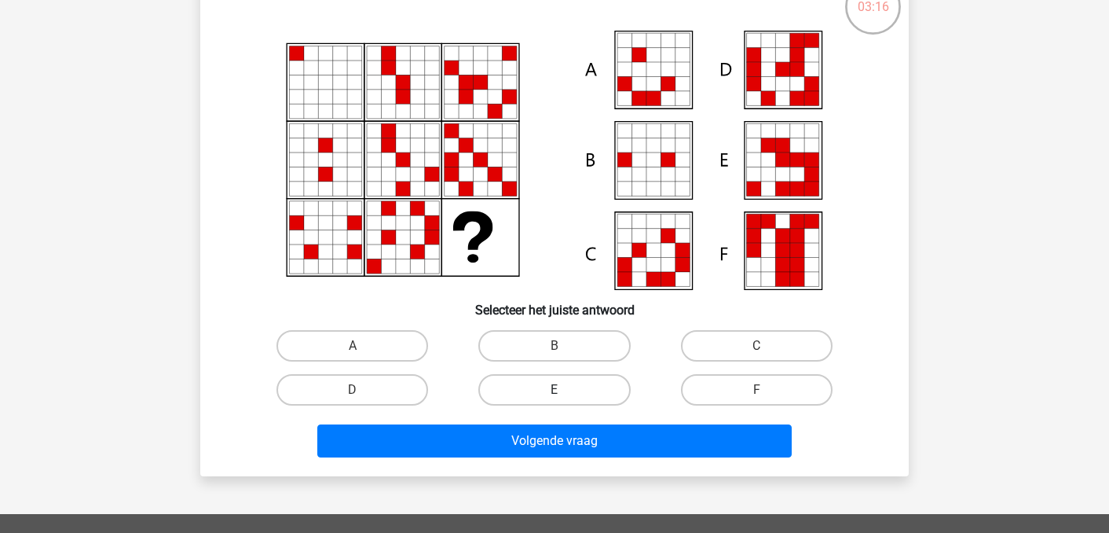
click at [545, 386] on label "E" at bounding box center [554, 389] width 152 height 31
click at [555, 390] on input "E" at bounding box center [560, 395] width 10 height 10
radio input "true"
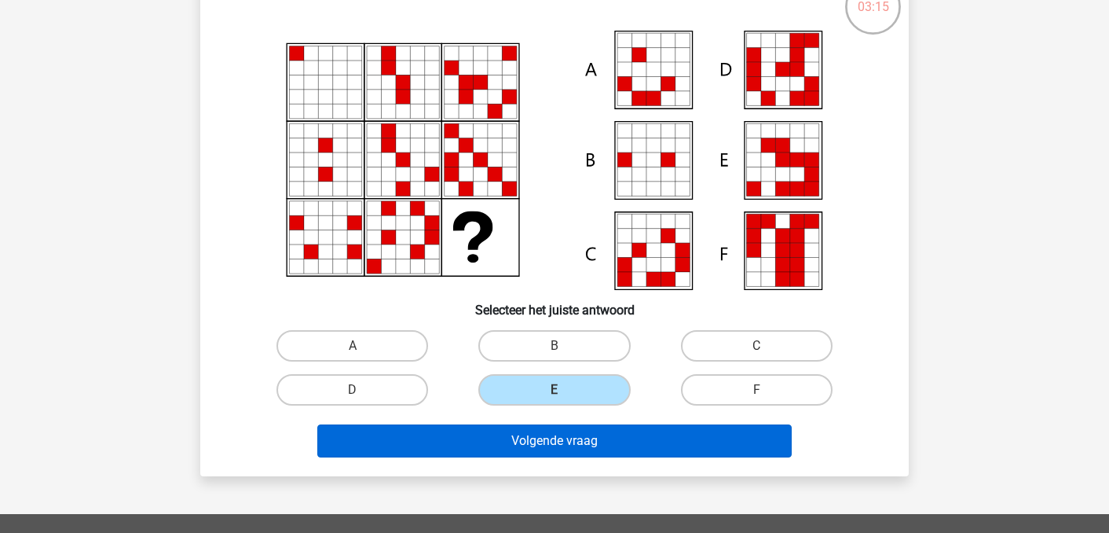
click at [545, 452] on button "Volgende vraag" at bounding box center [554, 440] width 475 height 33
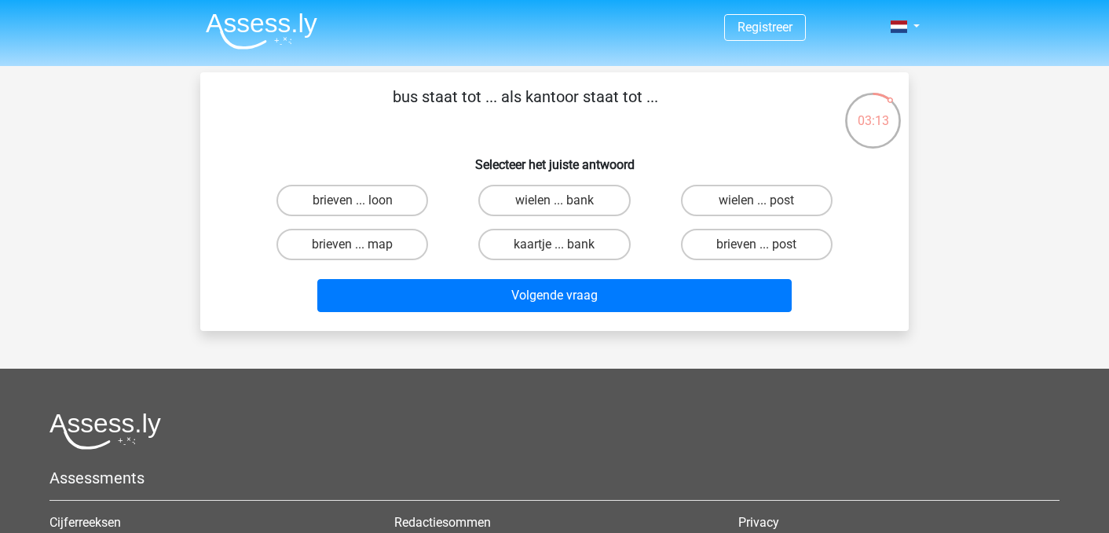
scroll to position [0, 0]
click at [727, 243] on label "brieven ... post" at bounding box center [757, 244] width 152 height 31
click at [757, 244] on input "brieven ... post" at bounding box center [762, 249] width 10 height 10
radio input "true"
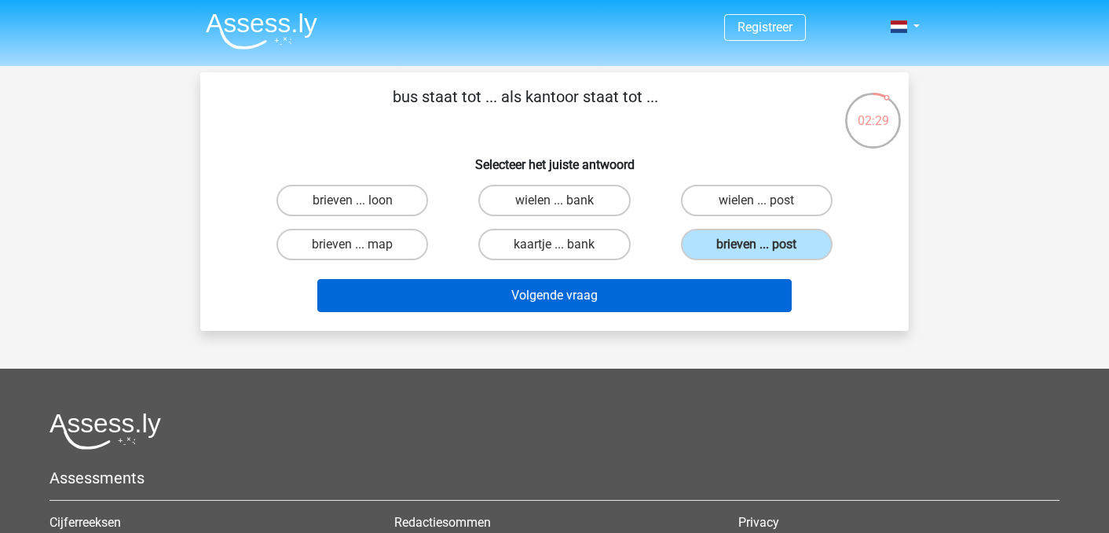
click at [566, 298] on button "Volgende vraag" at bounding box center [554, 295] width 475 height 33
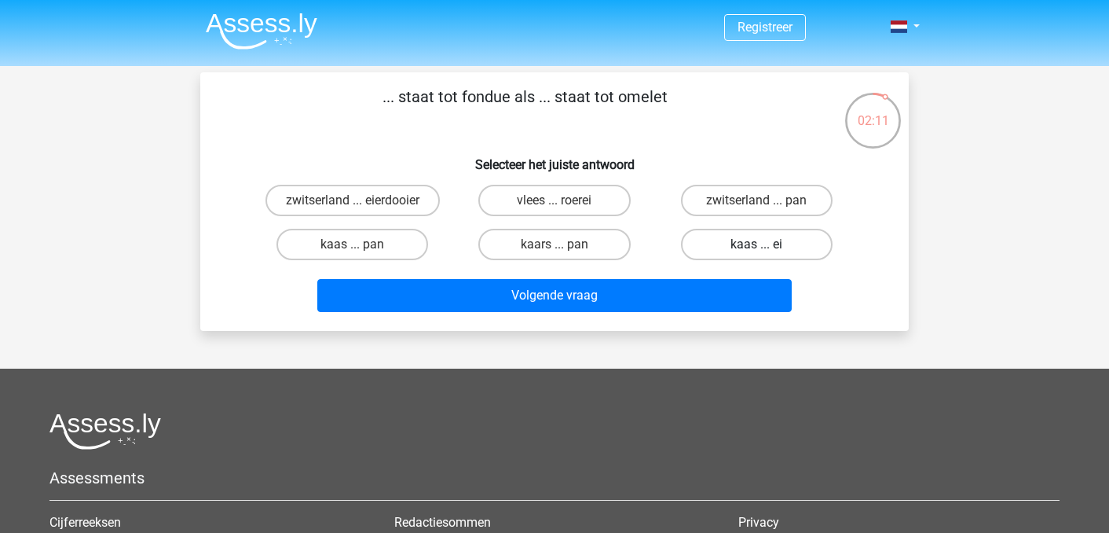
click at [704, 237] on label "kaas ... ei" at bounding box center [757, 244] width 152 height 31
click at [757, 244] on input "kaas ... ei" at bounding box center [762, 249] width 10 height 10
radio input "true"
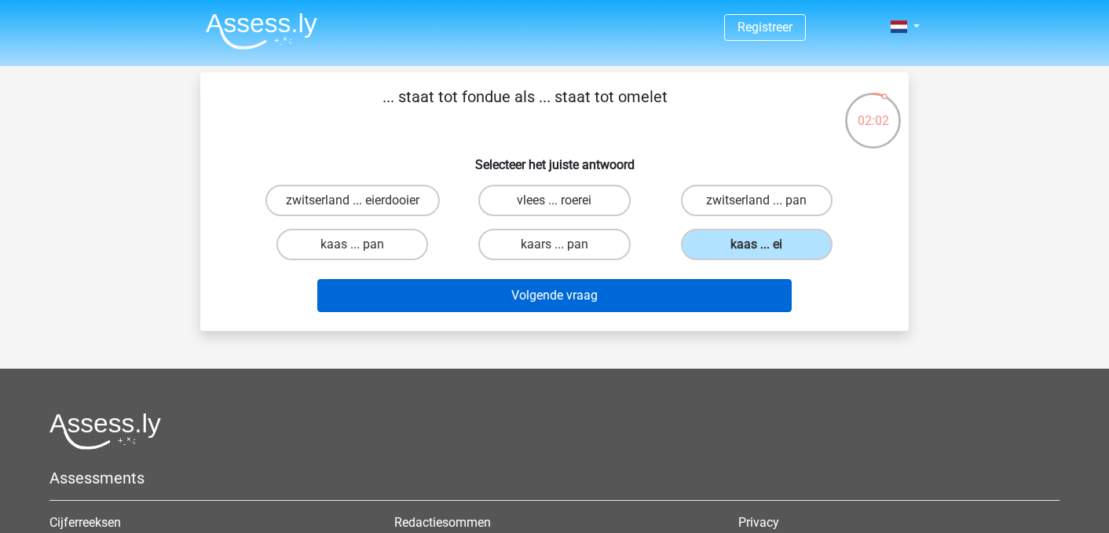
click at [648, 294] on button "Volgende vraag" at bounding box center [554, 295] width 475 height 33
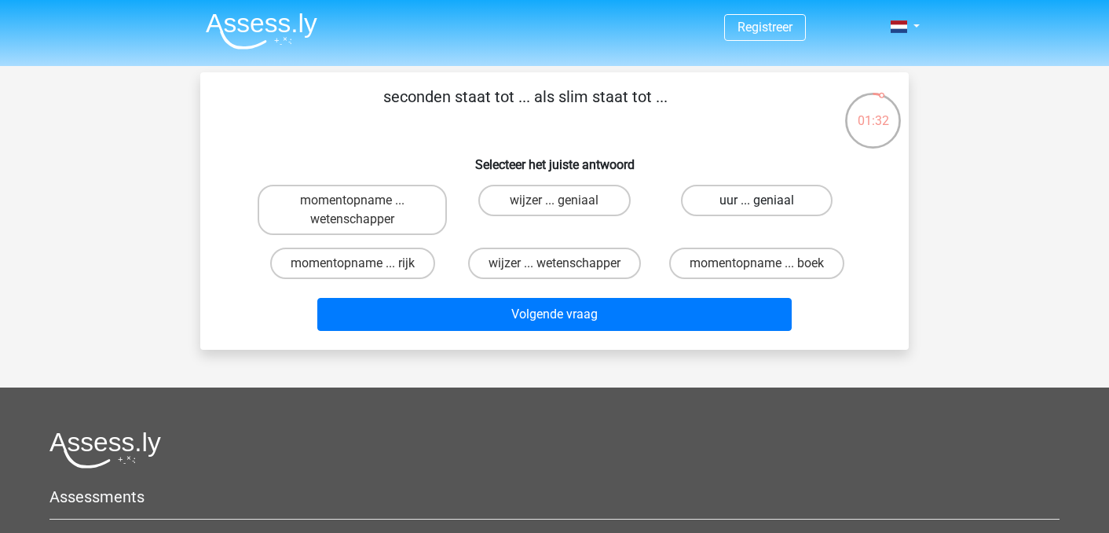
click at [713, 199] on label "uur ... geniaal" at bounding box center [757, 200] width 152 height 31
click at [757, 200] on input "uur ... geniaal" at bounding box center [762, 205] width 10 height 10
radio input "true"
click at [571, 335] on div "Volgende vraag" at bounding box center [554, 317] width 606 height 39
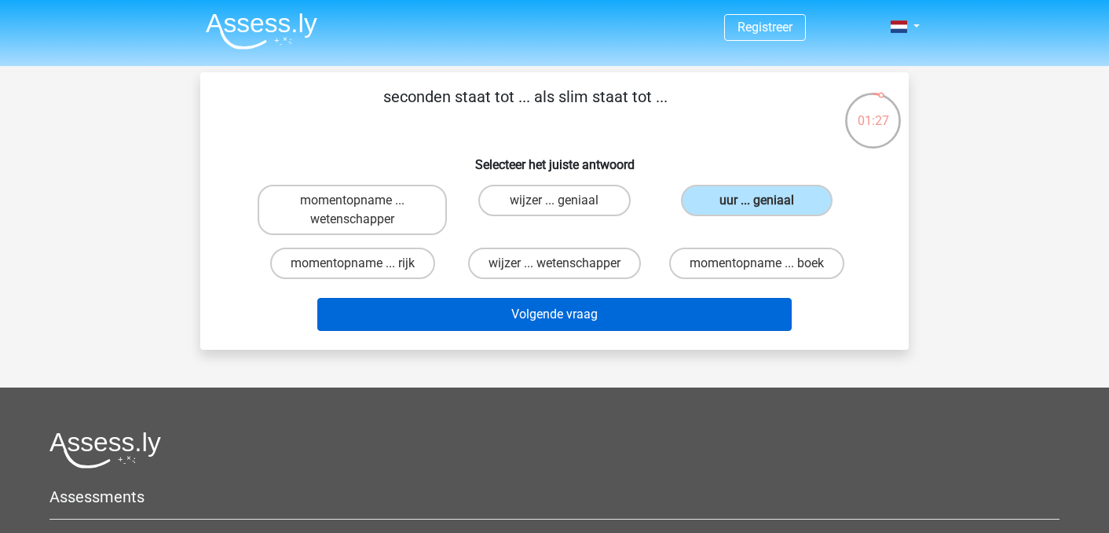
click at [566, 322] on button "Volgende vraag" at bounding box center [554, 314] width 475 height 33
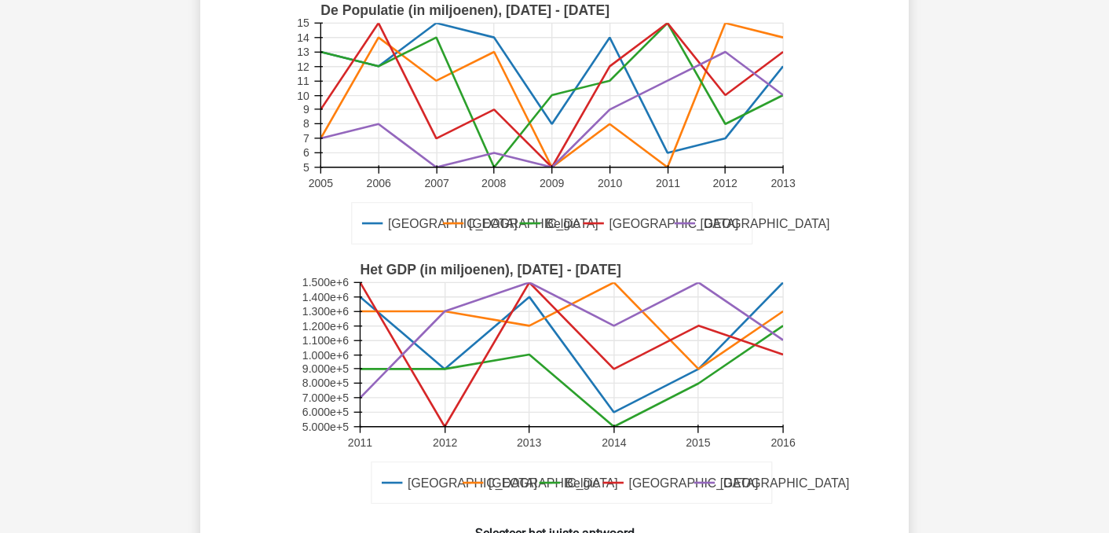
scroll to position [307, 0]
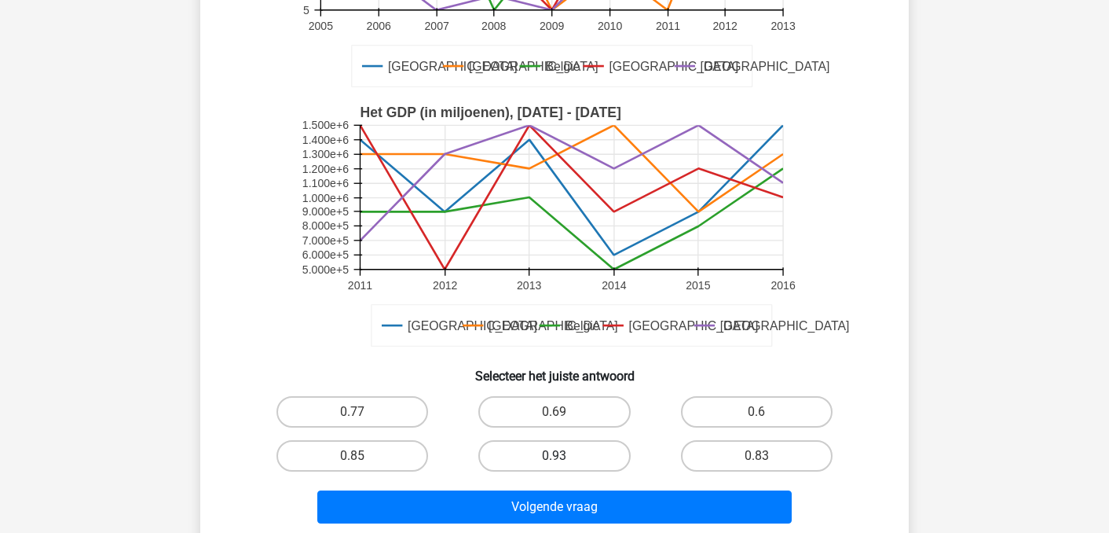
click at [561, 454] on label "0.93" at bounding box center [554, 455] width 152 height 31
click at [561, 456] on input "0.93" at bounding box center [560, 461] width 10 height 10
radio input "true"
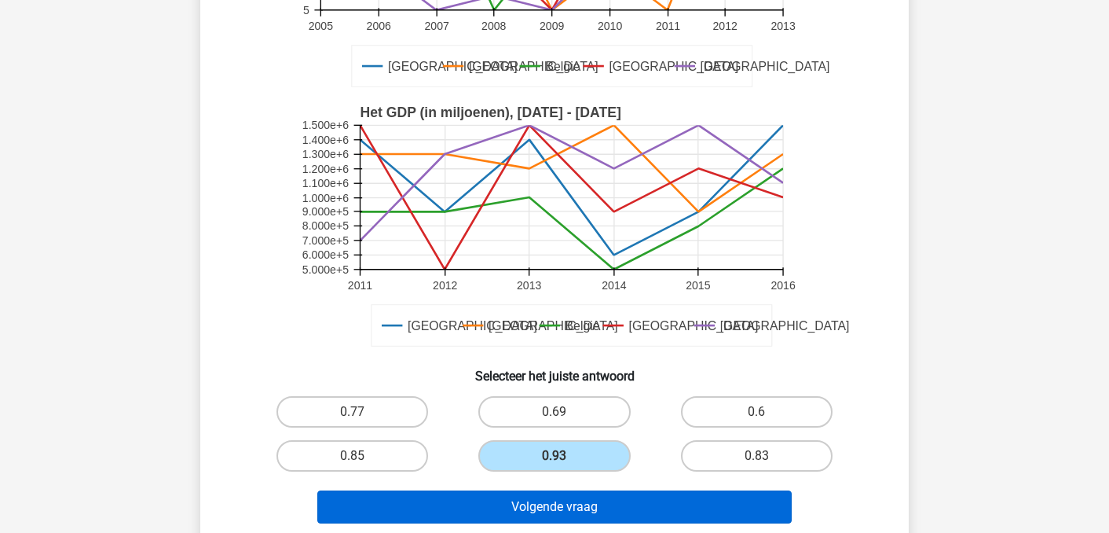
click at [567, 509] on button "Volgende vraag" at bounding box center [554, 506] width 475 height 33
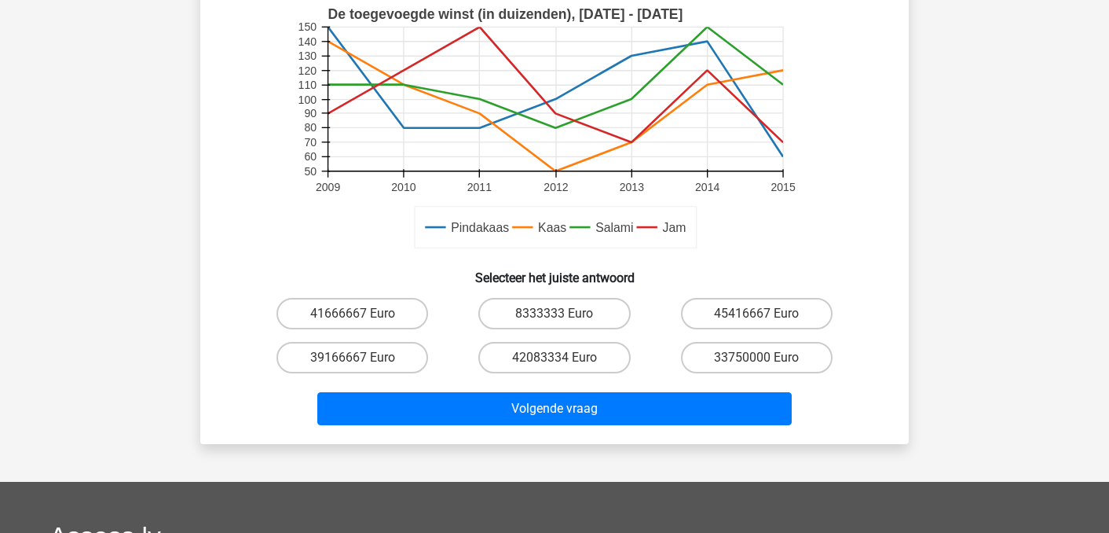
scroll to position [509, 0]
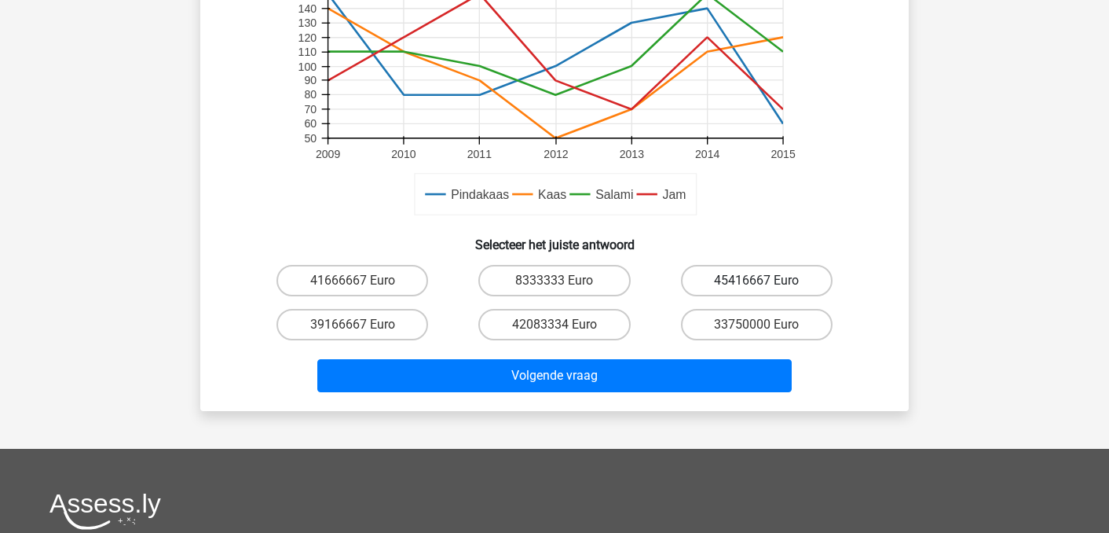
click at [709, 284] on label "45416667 Euro" at bounding box center [757, 280] width 152 height 31
click at [757, 284] on input "45416667 Euro" at bounding box center [762, 285] width 10 height 10
radio input "true"
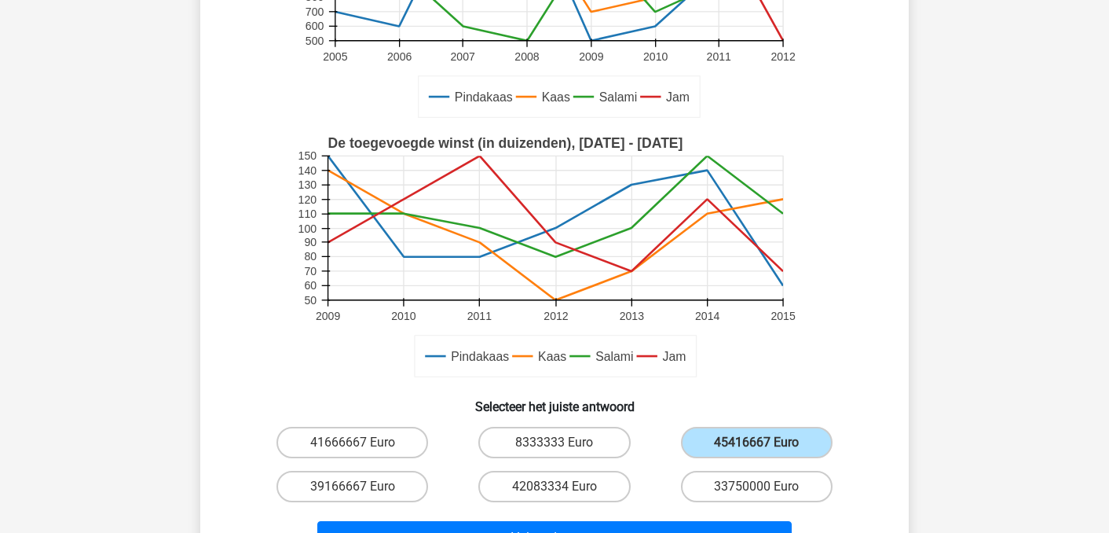
scroll to position [350, 0]
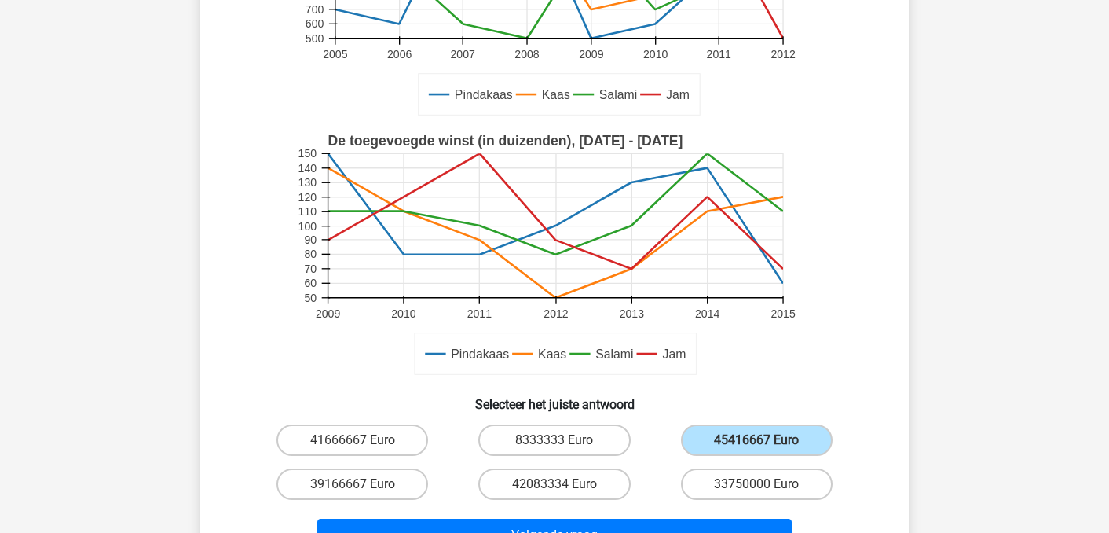
click at [610, 515] on div "Volgende vraag" at bounding box center [554, 532] width 658 height 52
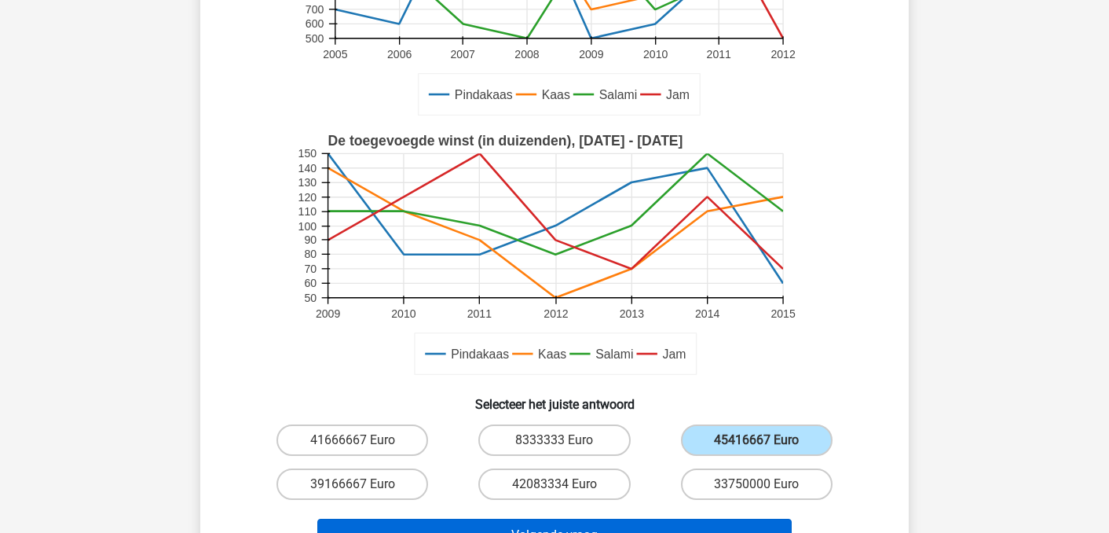
click at [610, 530] on button "Volgende vraag" at bounding box center [554, 534] width 475 height 33
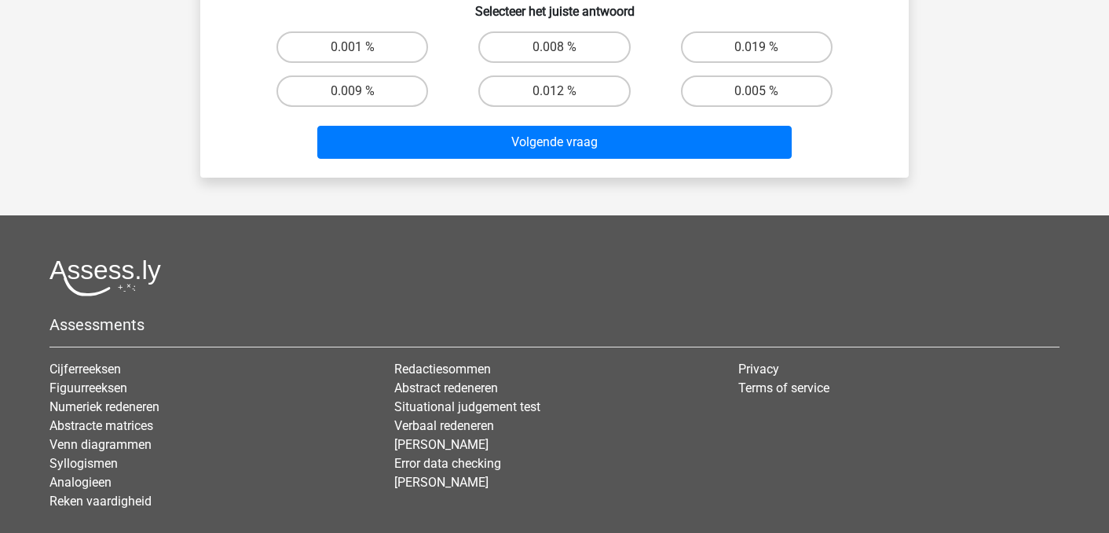
scroll to position [684, 0]
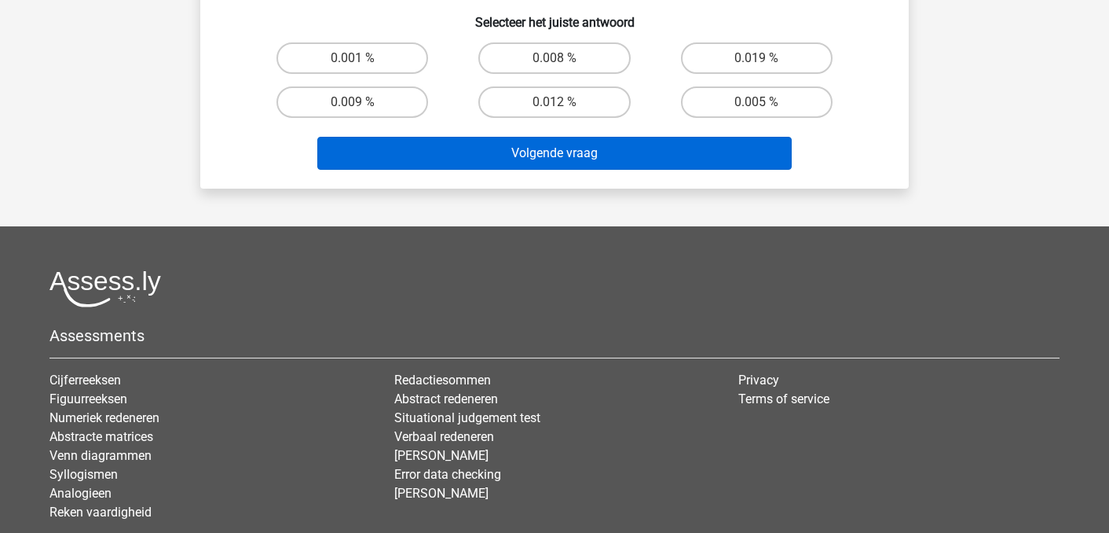
click at [618, 153] on button "Volgende vraag" at bounding box center [554, 153] width 475 height 33
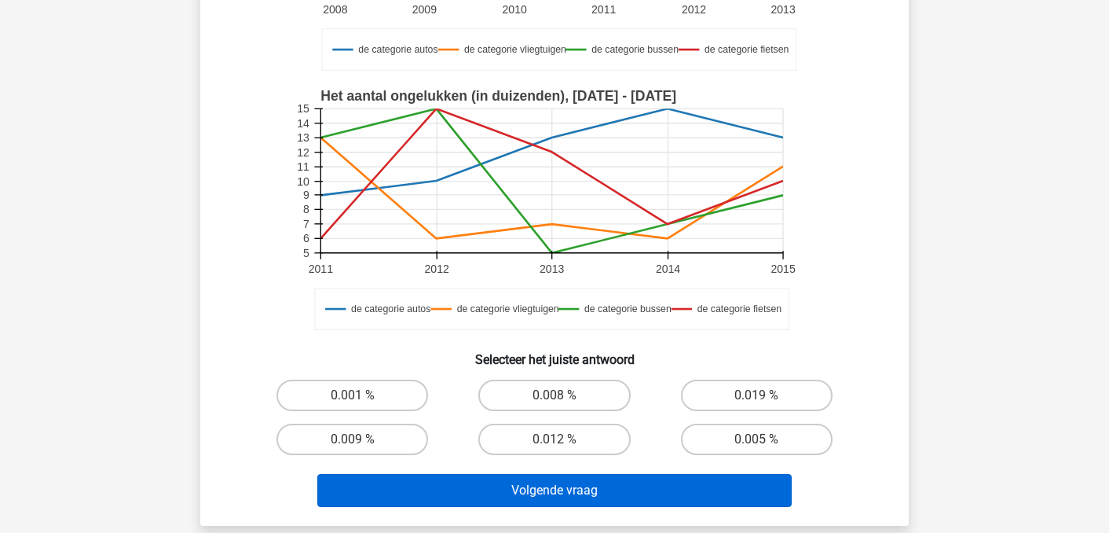
scroll to position [351, 0]
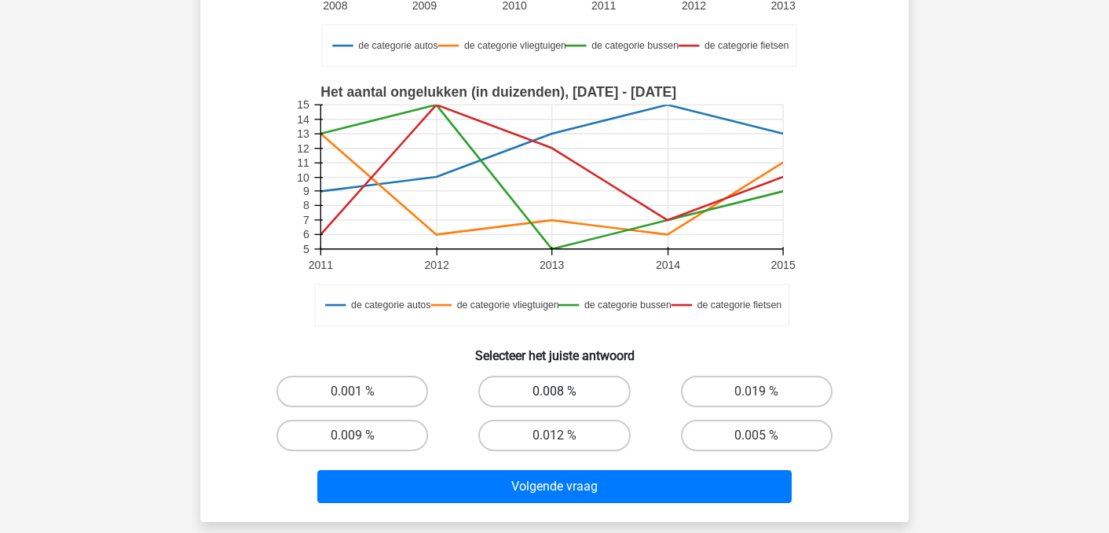
click at [568, 380] on label "0.008 %" at bounding box center [554, 391] width 152 height 31
click at [565, 391] on input "0.008 %" at bounding box center [560, 396] width 10 height 10
radio input "true"
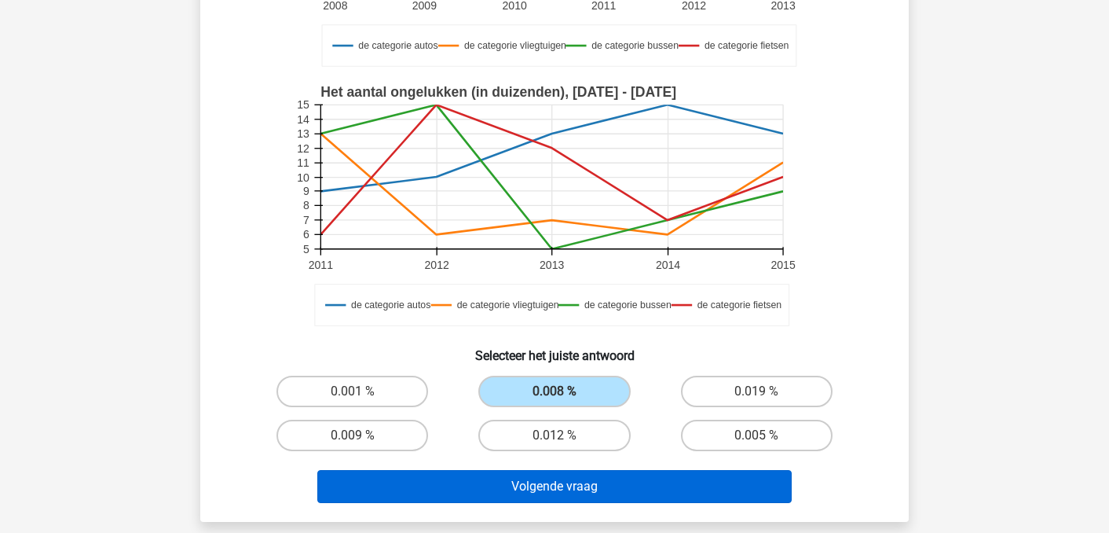
click at [558, 496] on button "Volgende vraag" at bounding box center [554, 486] width 475 height 33
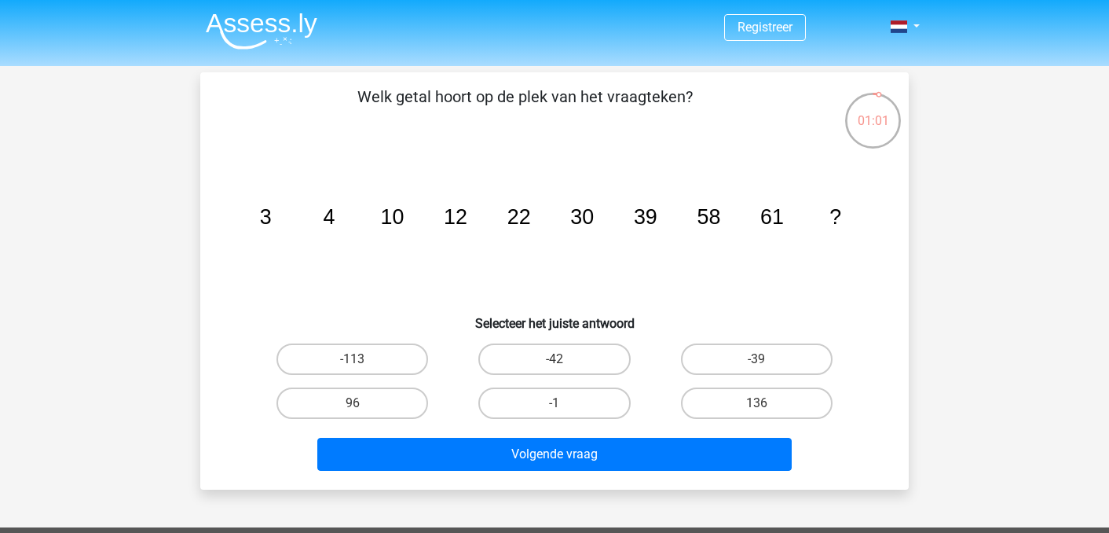
scroll to position [0, 0]
click at [515, 400] on label "-1" at bounding box center [554, 402] width 152 height 31
click at [555, 403] on input "-1" at bounding box center [560, 408] width 10 height 10
radio input "true"
click at [725, 387] on label "136" at bounding box center [757, 402] width 152 height 31
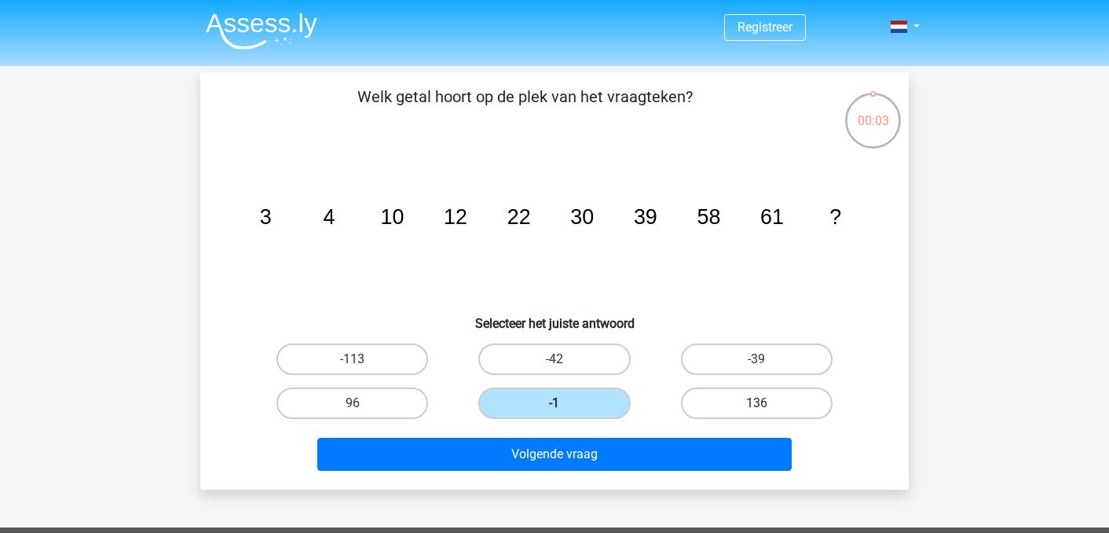
click at [757, 403] on input "136" at bounding box center [762, 408] width 10 height 10
radio input "true"
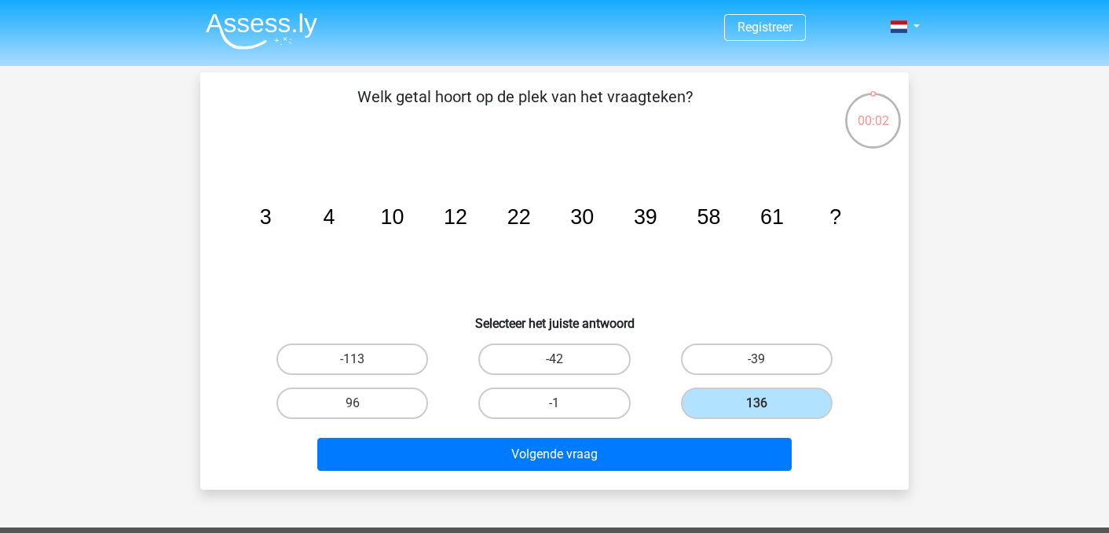
click at [674, 437] on div "Volgende vraag" at bounding box center [554, 451] width 658 height 52
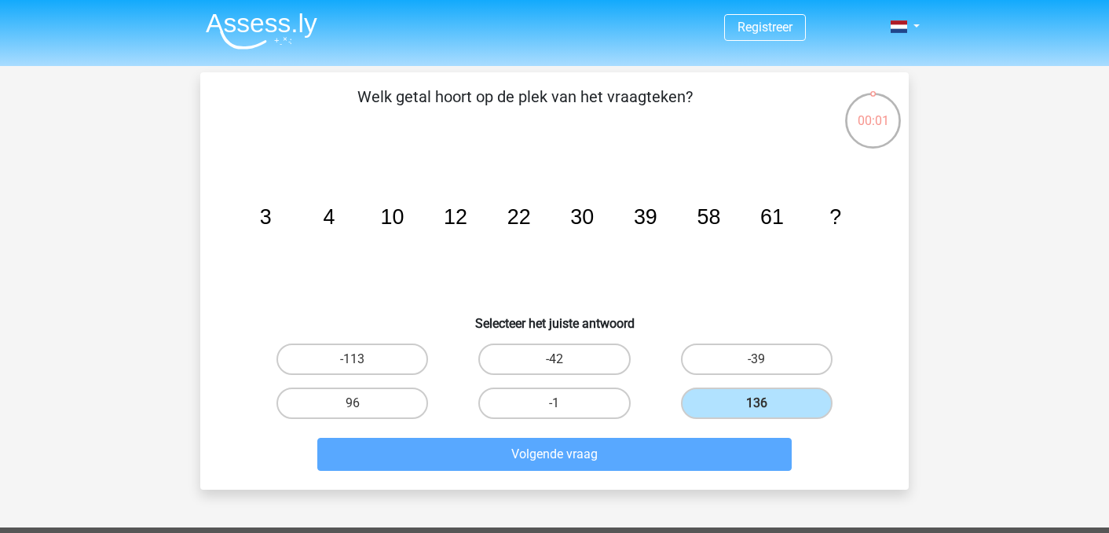
drag, startPoint x: 667, startPoint y: 442, endPoint x: 602, endPoint y: 424, distance: 67.7
click at [602, 424] on div "Welk getal hoort op de plek van het vraagteken? image/svg+xml 3 4 10 12 22 30 3…" at bounding box center [555, 281] width 696 height 392
drag, startPoint x: 341, startPoint y: 375, endPoint x: 341, endPoint y: 383, distance: 8.6
click at [341, 383] on div "-113 -42 -39 96 -1" at bounding box center [554, 381] width 606 height 88
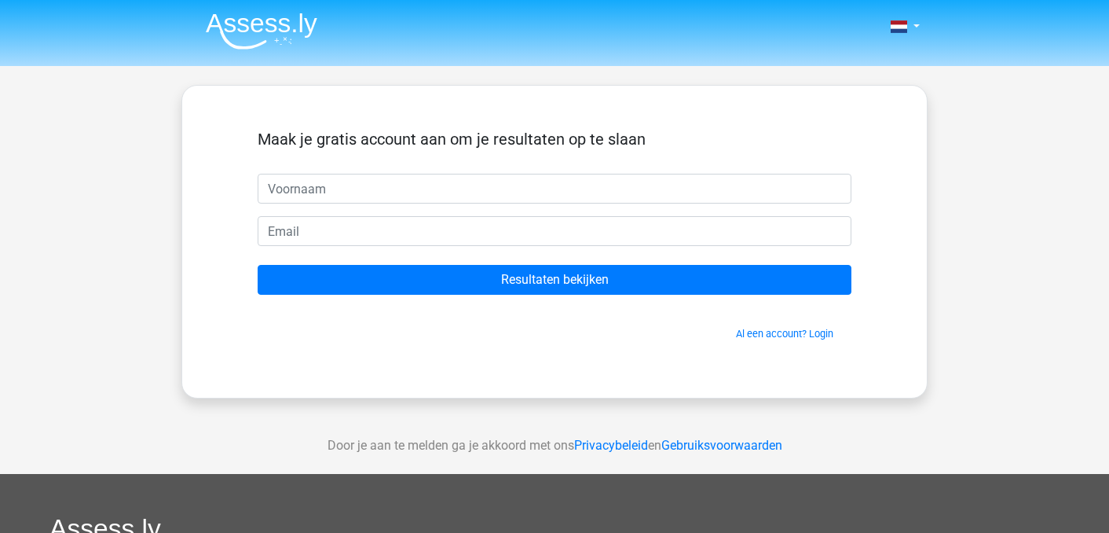
drag, startPoint x: 0, startPoint y: 0, endPoint x: 377, endPoint y: 387, distance: 540.0
click at [361, 401] on div "Nederlands English" at bounding box center [554, 444] width 1109 height 889
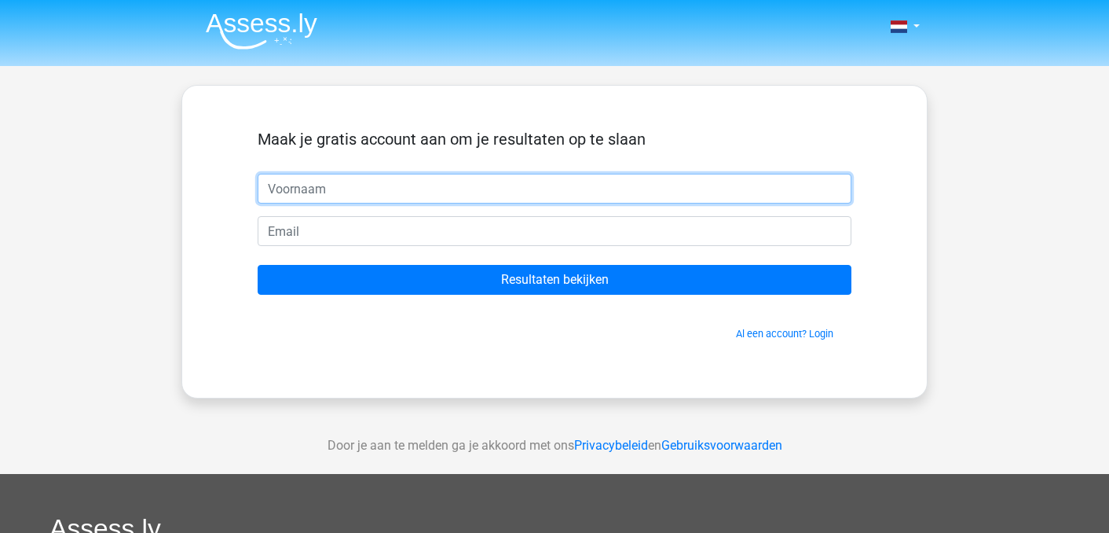
click at [383, 192] on input "text" at bounding box center [555, 189] width 594 height 30
type input "Noah"
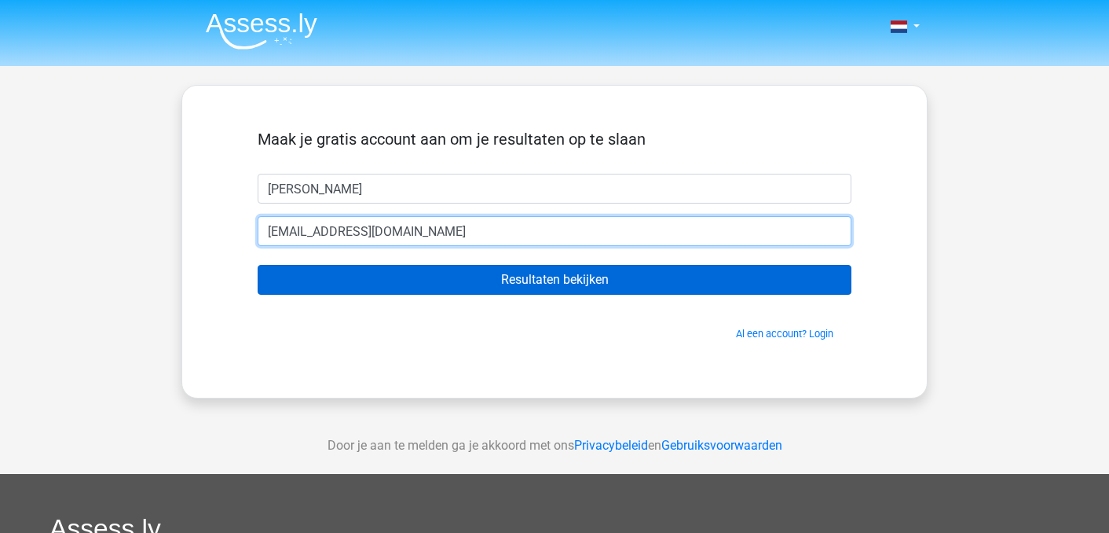
type input "noahimmink@live.nl"
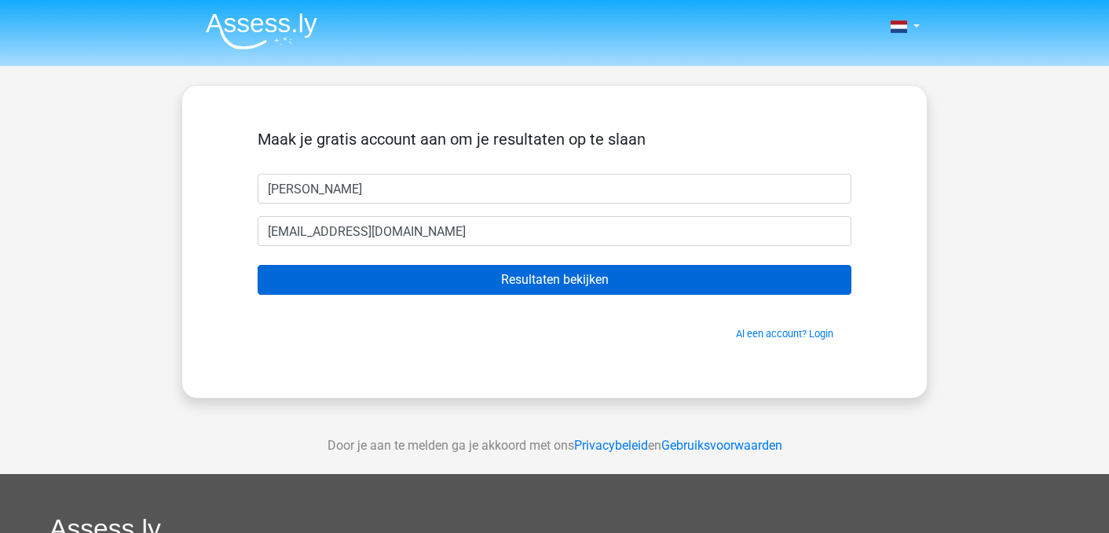
click at [451, 277] on input "Resultaten bekijken" at bounding box center [555, 280] width 594 height 30
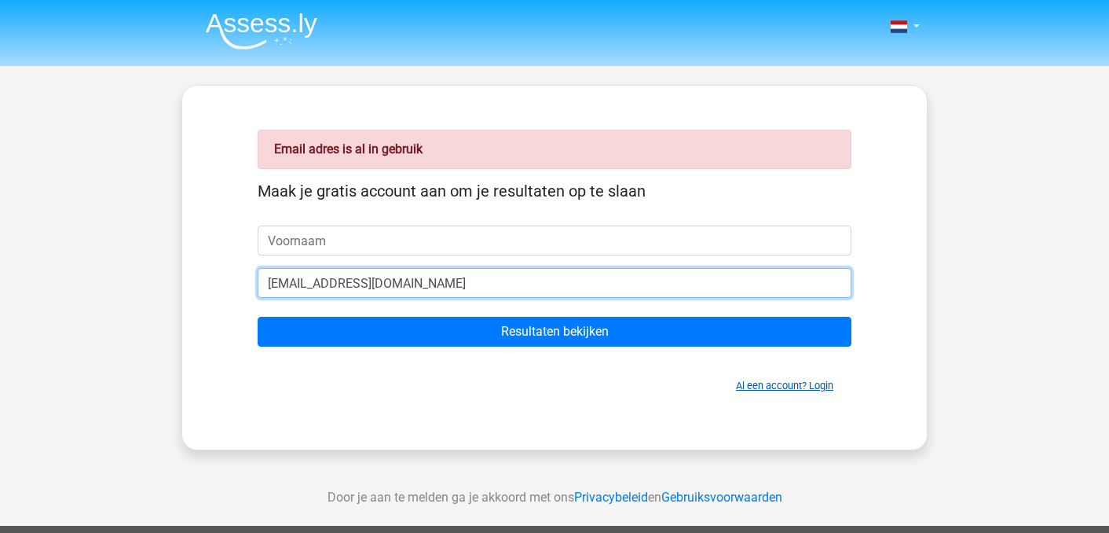
type input "[EMAIL_ADDRESS][DOMAIN_NAME]"
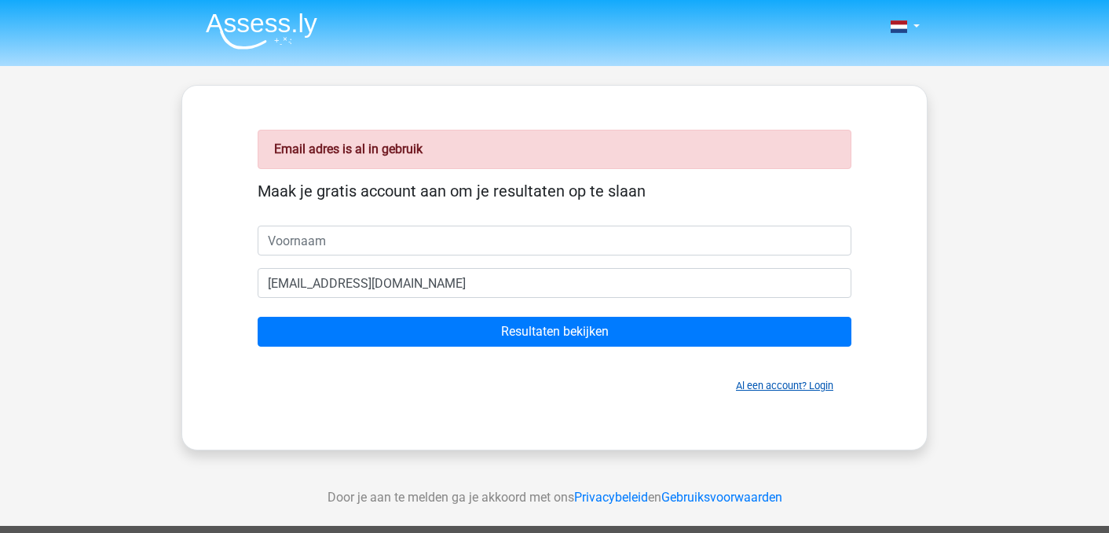
click at [757, 387] on link "Al een account? Login" at bounding box center [784, 385] width 97 height 12
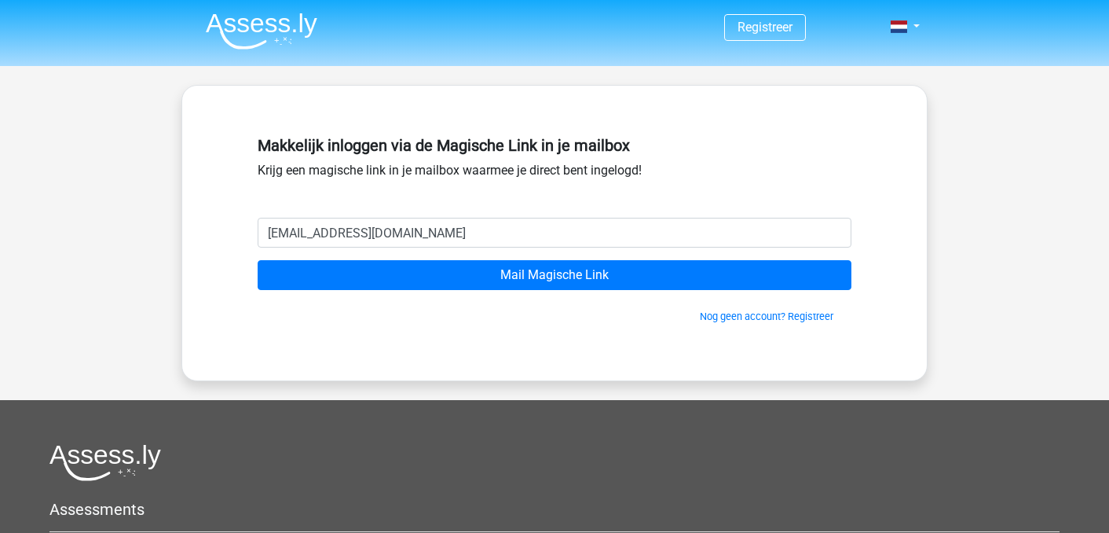
type input "noahimmink@live.nl"
click at [555, 275] on input "Mail Magische Link" at bounding box center [555, 275] width 594 height 30
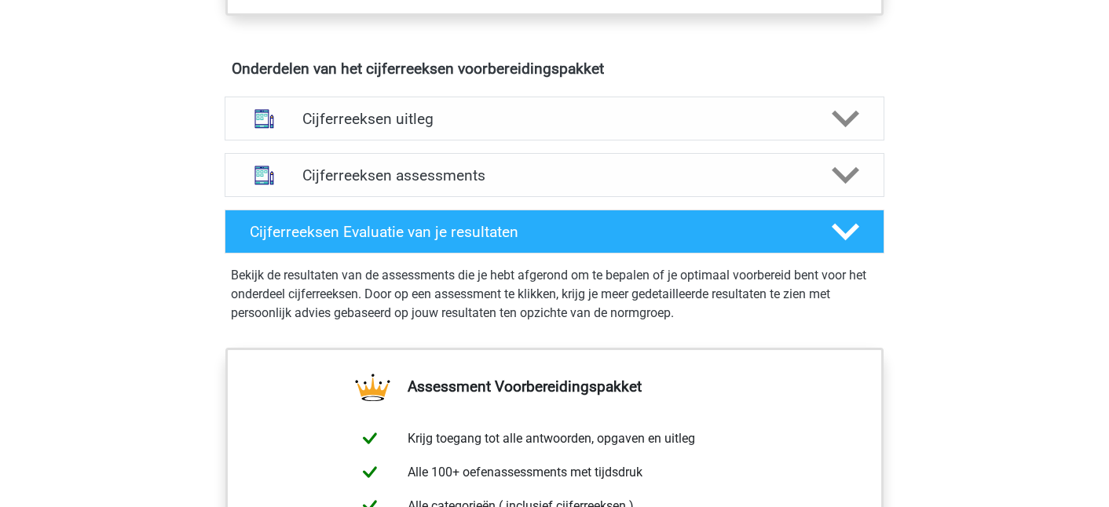
scroll to position [891, 0]
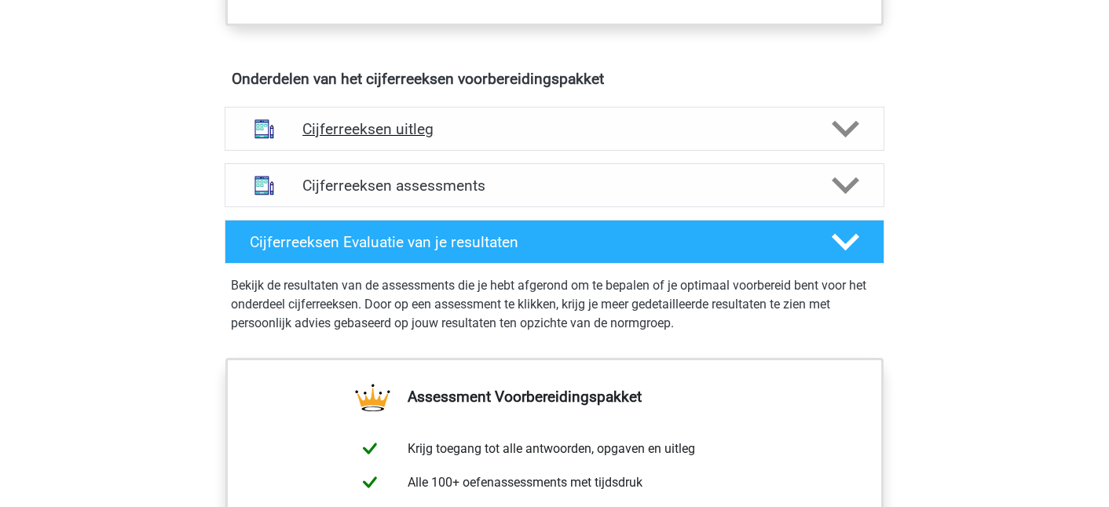
click at [398, 135] on div "Cijferreeksen uitleg" at bounding box center [555, 129] width 660 height 44
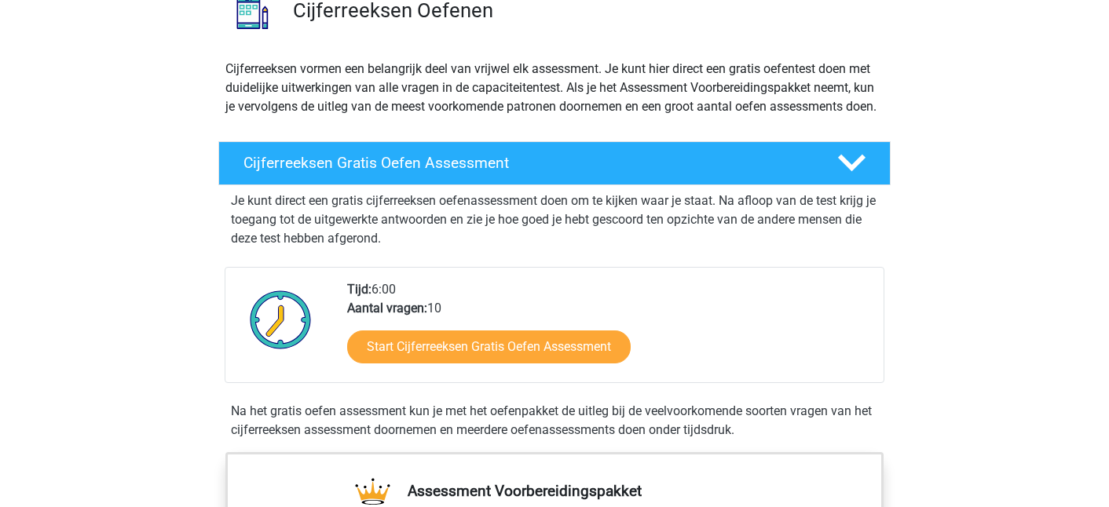
scroll to position [177, 0]
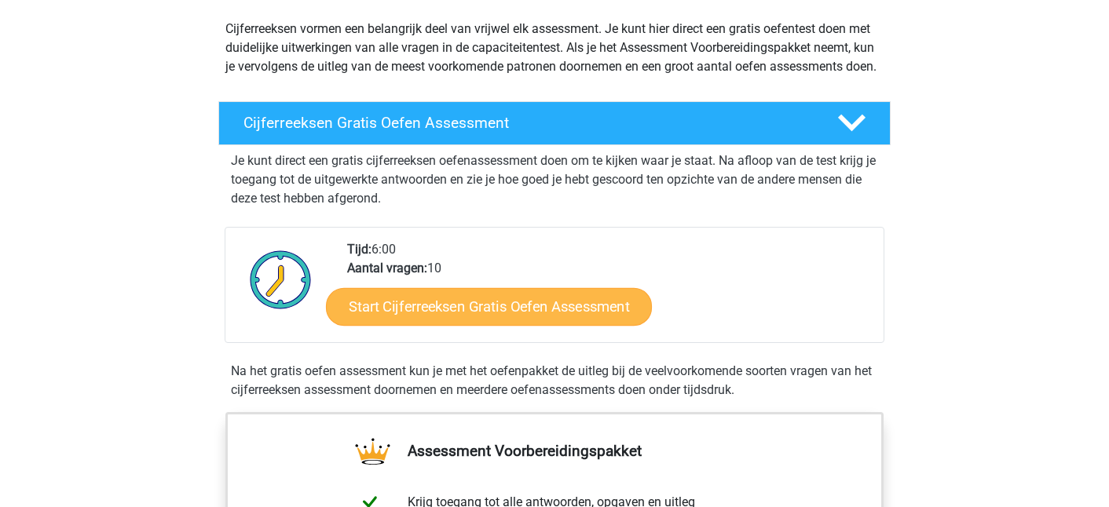
click at [540, 325] on link "Start Cijferreeksen Gratis Oefen Assessment" at bounding box center [489, 307] width 326 height 38
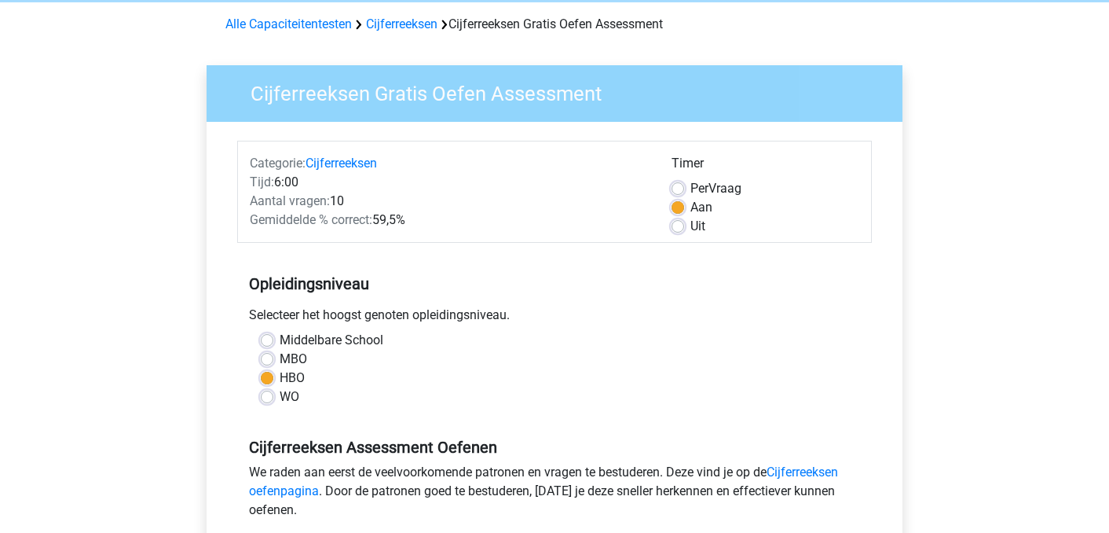
scroll to position [61, 0]
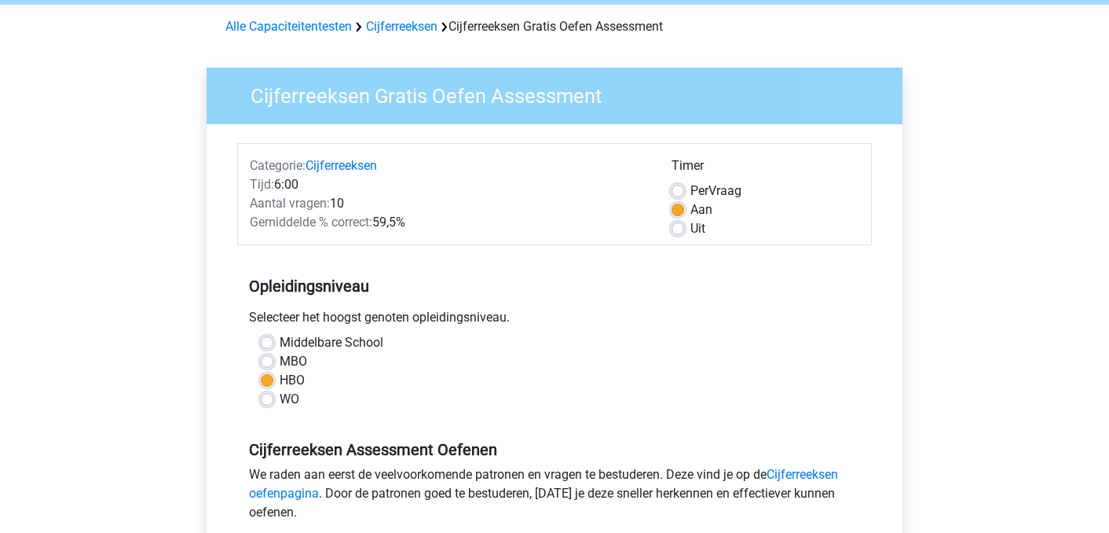
click at [675, 218] on div "Aan" at bounding box center [766, 209] width 188 height 19
click at [691, 231] on label "Uit" at bounding box center [698, 228] width 15 height 19
click at [673, 231] on input "Uit" at bounding box center [678, 227] width 13 height 16
radio input "true"
click at [280, 402] on label "WO" at bounding box center [290, 399] width 20 height 19
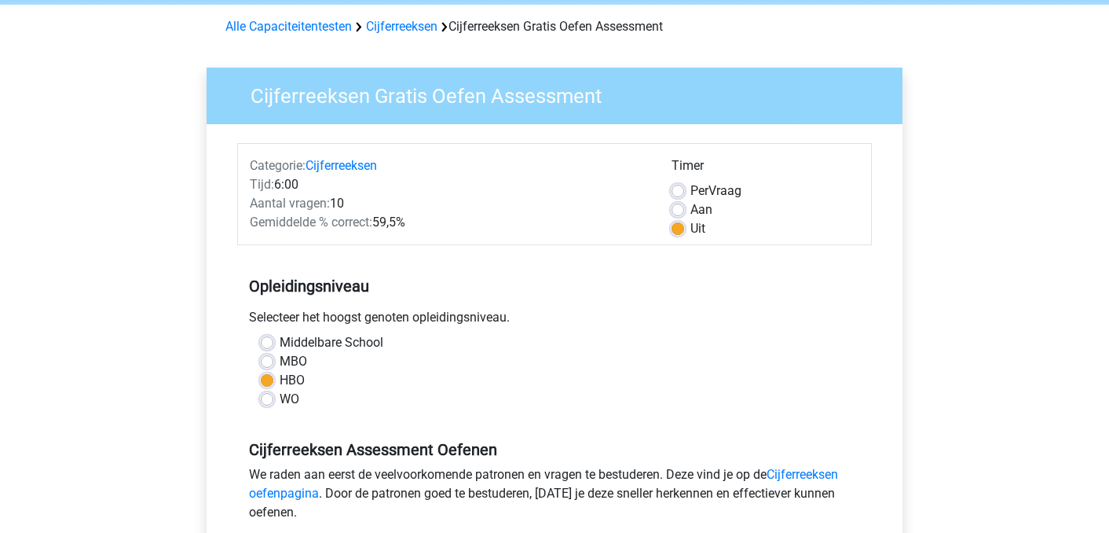
click at [267, 402] on input "WO" at bounding box center [267, 398] width 13 height 16
radio input "true"
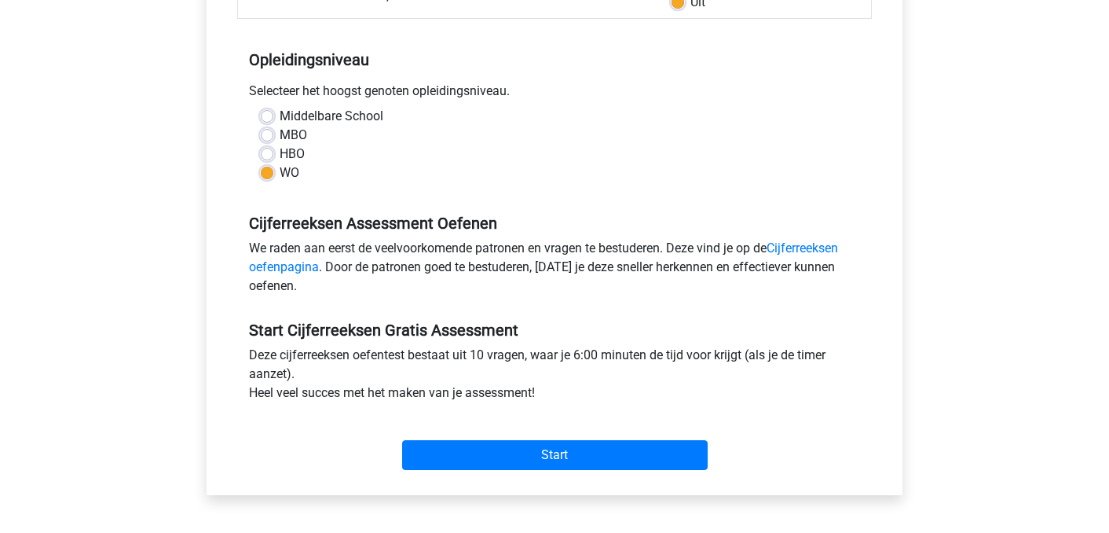
scroll to position [287, 0]
click at [280, 152] on label "HBO" at bounding box center [292, 154] width 25 height 19
click at [265, 152] on input "HBO" at bounding box center [267, 153] width 13 height 16
radio input "true"
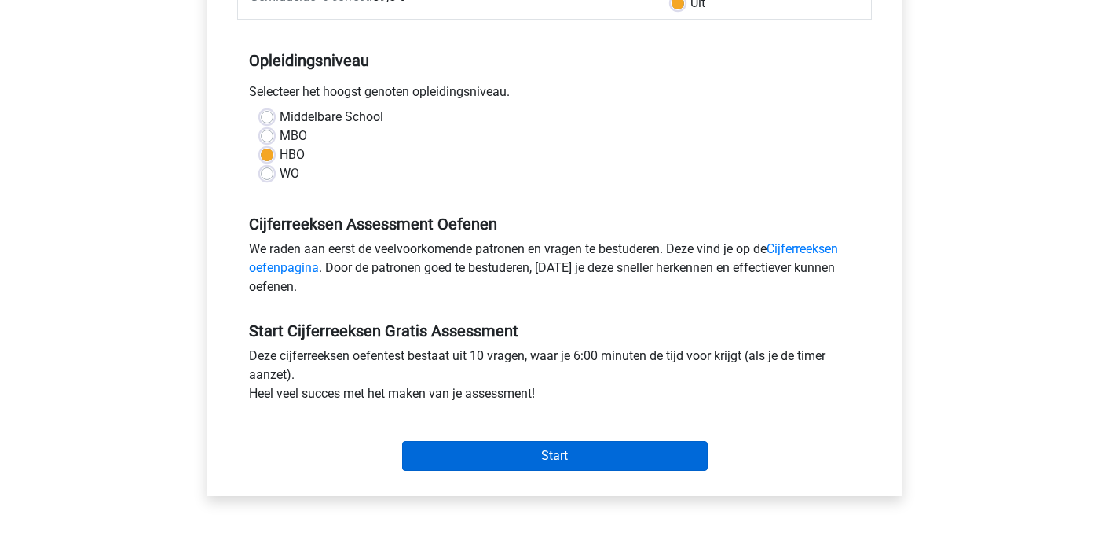
click at [474, 458] on input "Start" at bounding box center [555, 456] width 306 height 30
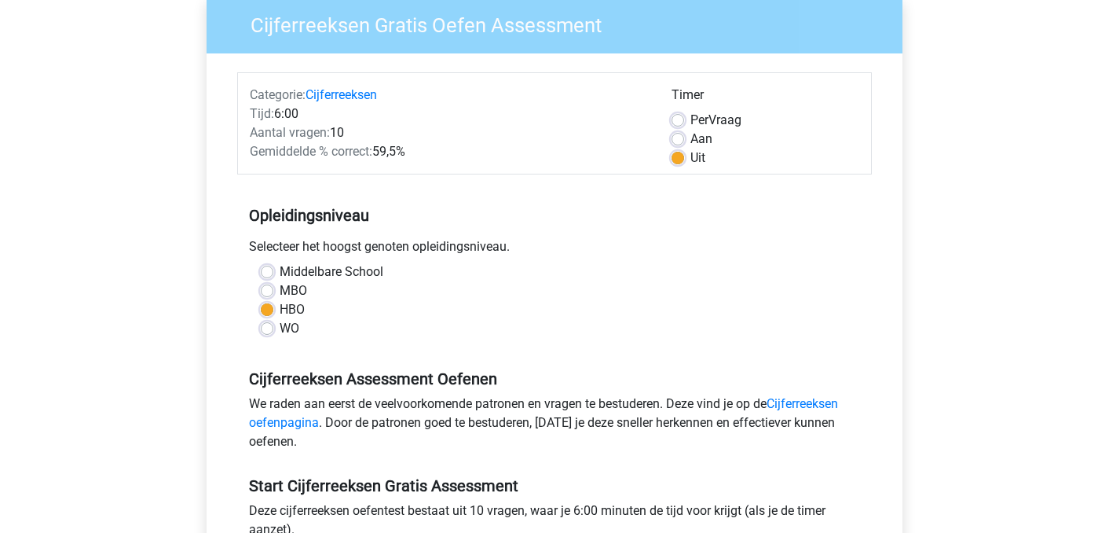
scroll to position [123, 0]
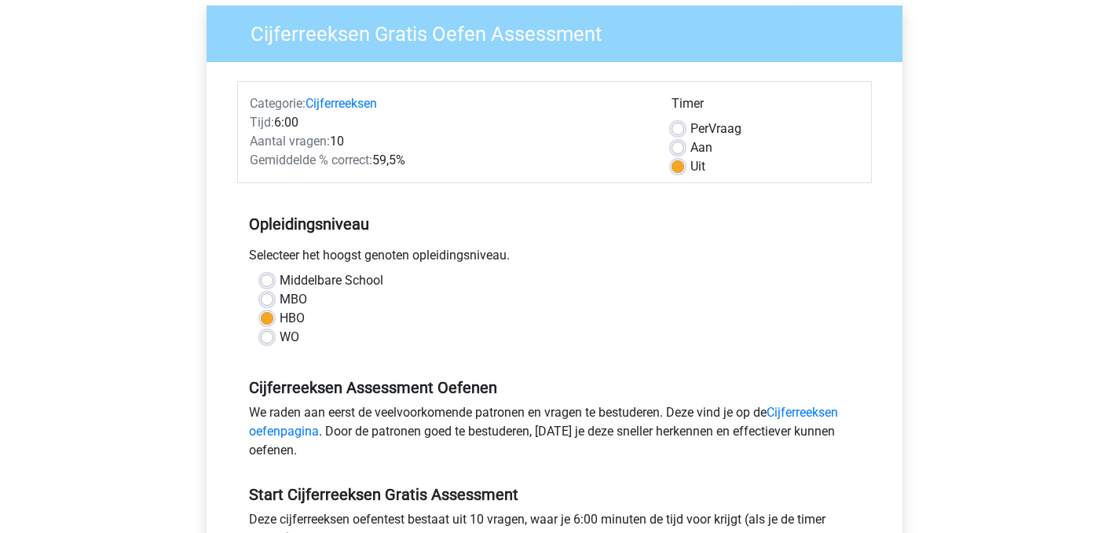
click at [130, 178] on div "Registreer Nederlands English" at bounding box center [554, 497] width 1109 height 1241
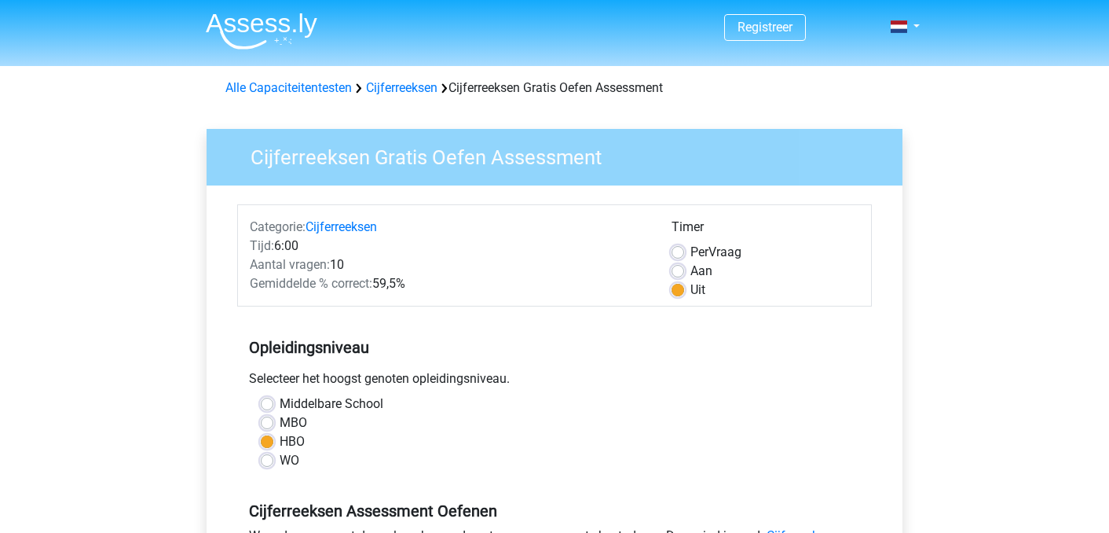
scroll to position [0, 0]
click at [251, 36] on img at bounding box center [262, 31] width 112 height 37
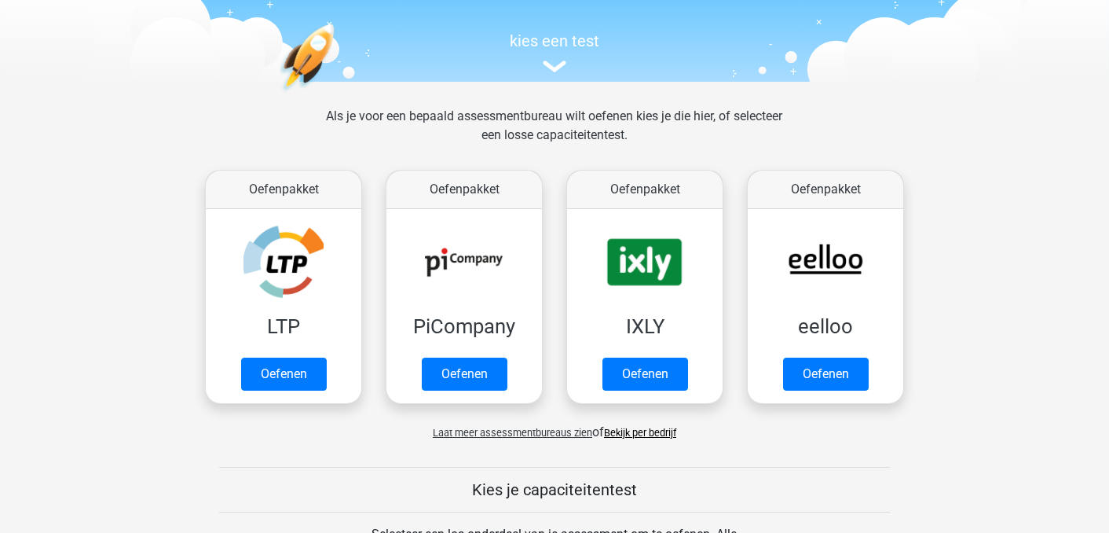
scroll to position [145, 0]
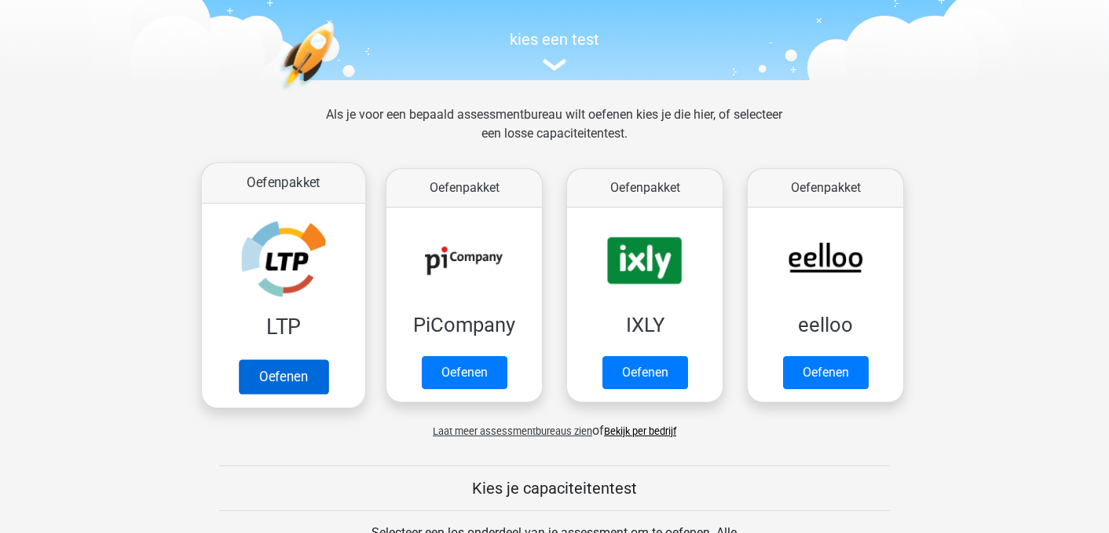
click at [296, 380] on link "Oefenen" at bounding box center [284, 376] width 90 height 35
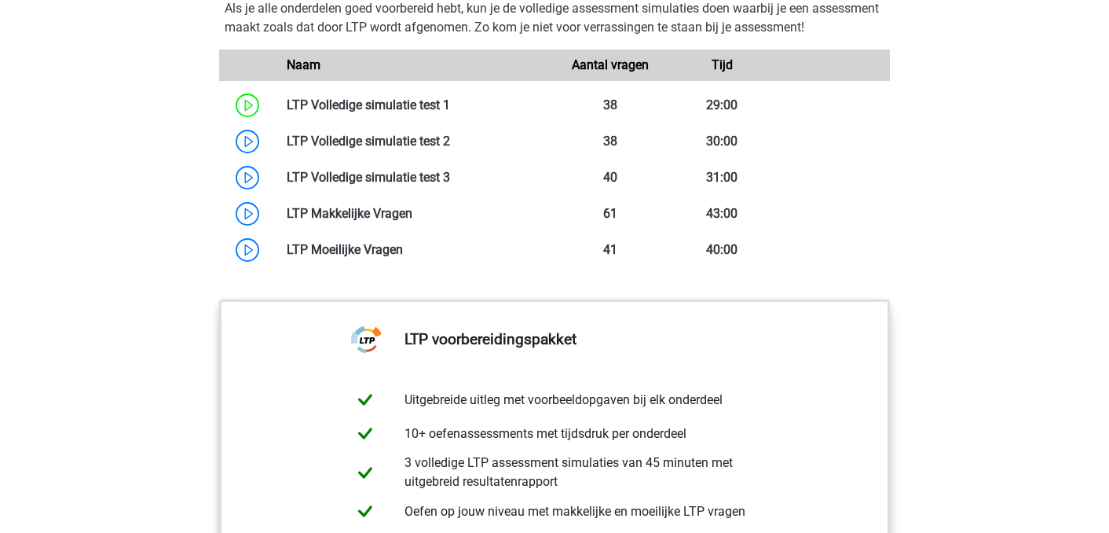
scroll to position [1349, 0]
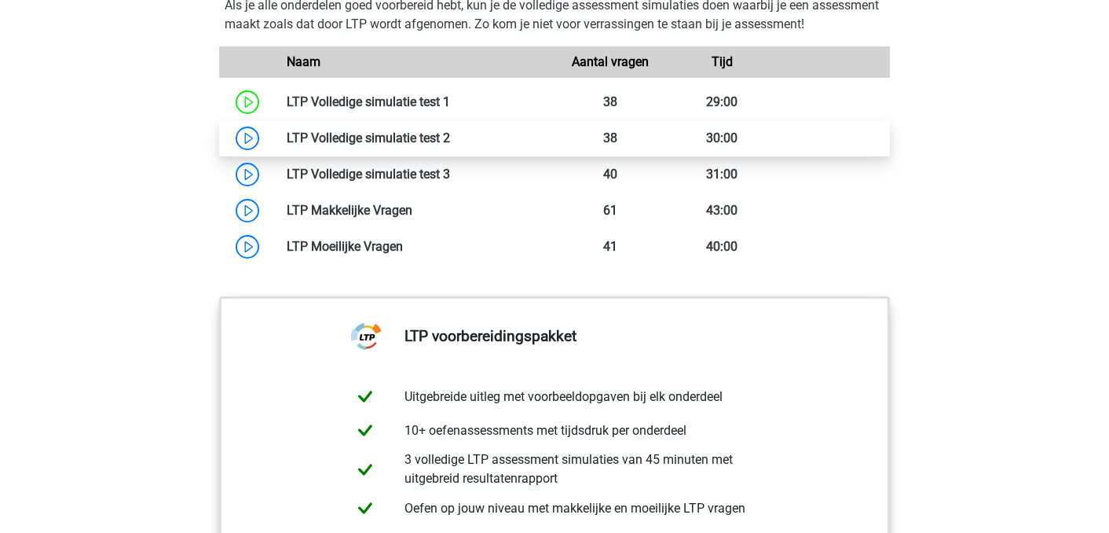
click at [450, 142] on link at bounding box center [450, 137] width 0 height 15
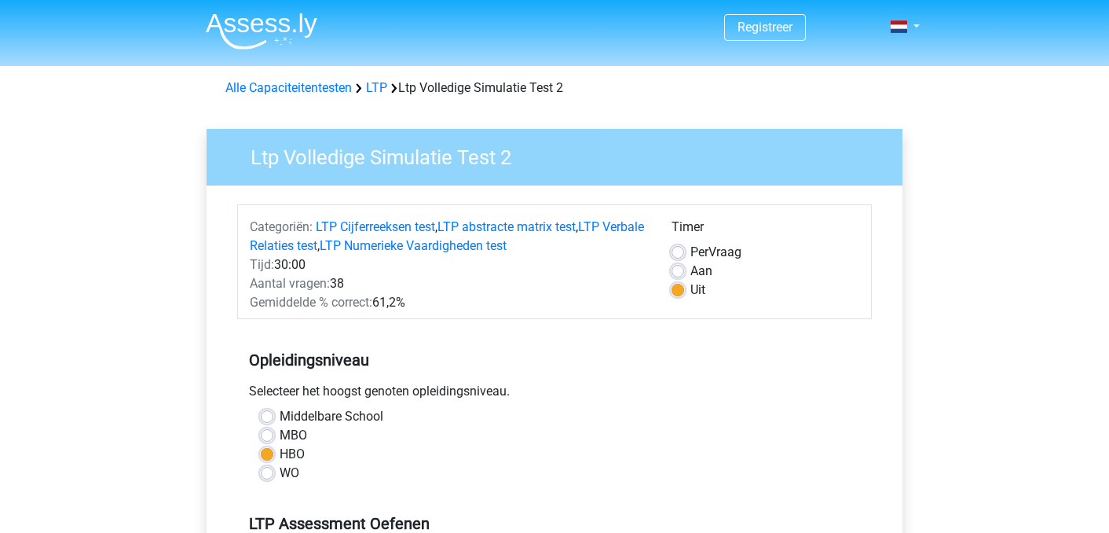
scroll to position [19, 0]
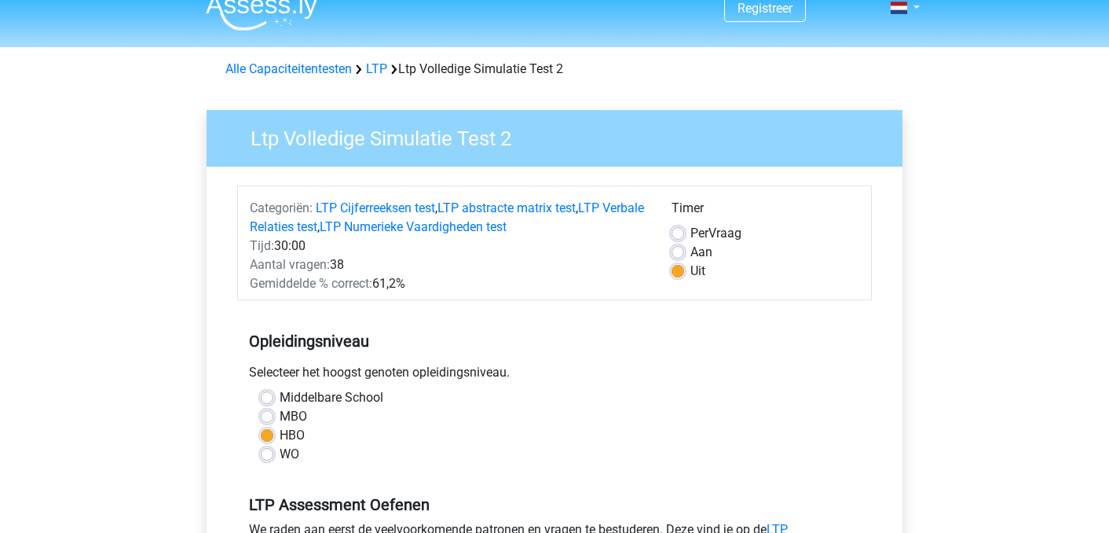
click at [685, 229] on div "Per Vraag" at bounding box center [766, 233] width 188 height 19
click at [667, 256] on div "Timer Per Vraag Aan Uit" at bounding box center [765, 246] width 211 height 94
click at [691, 251] on label "Aan" at bounding box center [702, 252] width 22 height 19
click at [674, 251] on input "Aan" at bounding box center [678, 251] width 13 height 16
radio input "true"
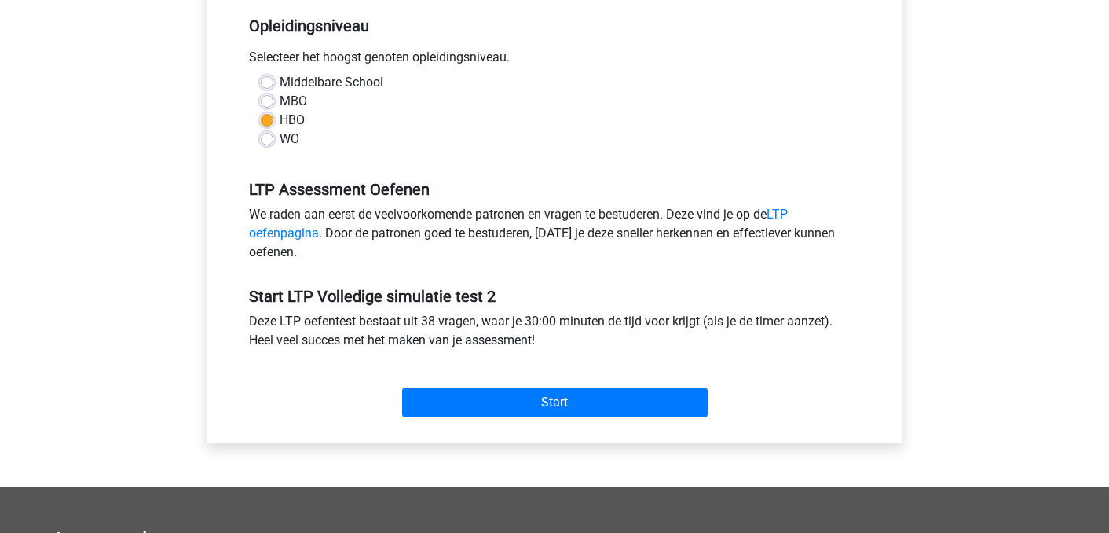
scroll to position [333, 0]
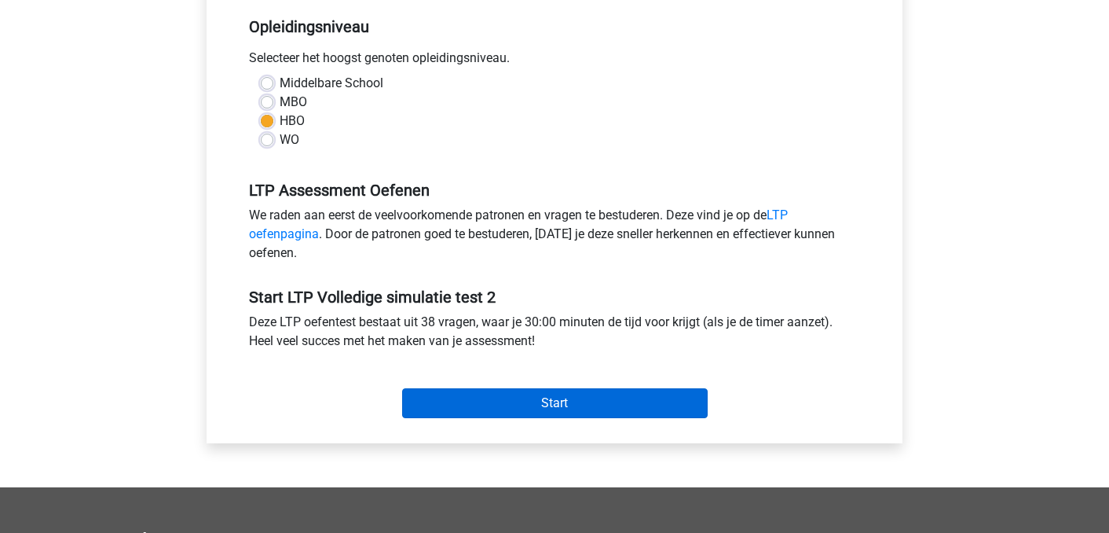
click at [496, 399] on input "Start" at bounding box center [555, 403] width 306 height 30
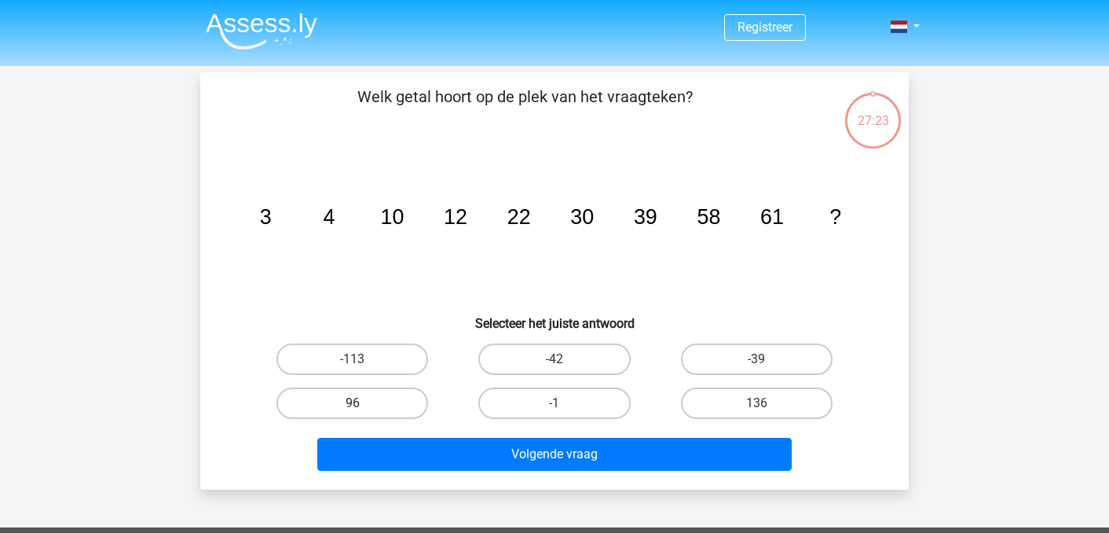
click at [379, 391] on label "96" at bounding box center [353, 402] width 152 height 31
click at [363, 403] on input "96" at bounding box center [358, 408] width 10 height 10
radio input "true"
click at [438, 419] on div "96" at bounding box center [352, 402] width 189 height 31
click at [693, 394] on label "136" at bounding box center [757, 402] width 152 height 31
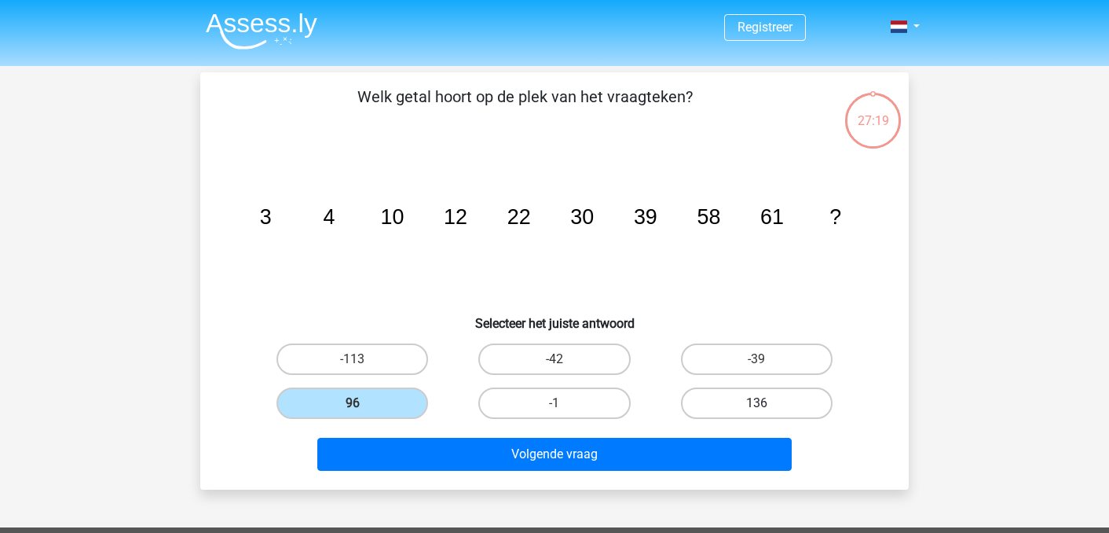
click at [757, 403] on input "136" at bounding box center [762, 408] width 10 height 10
radio input "true"
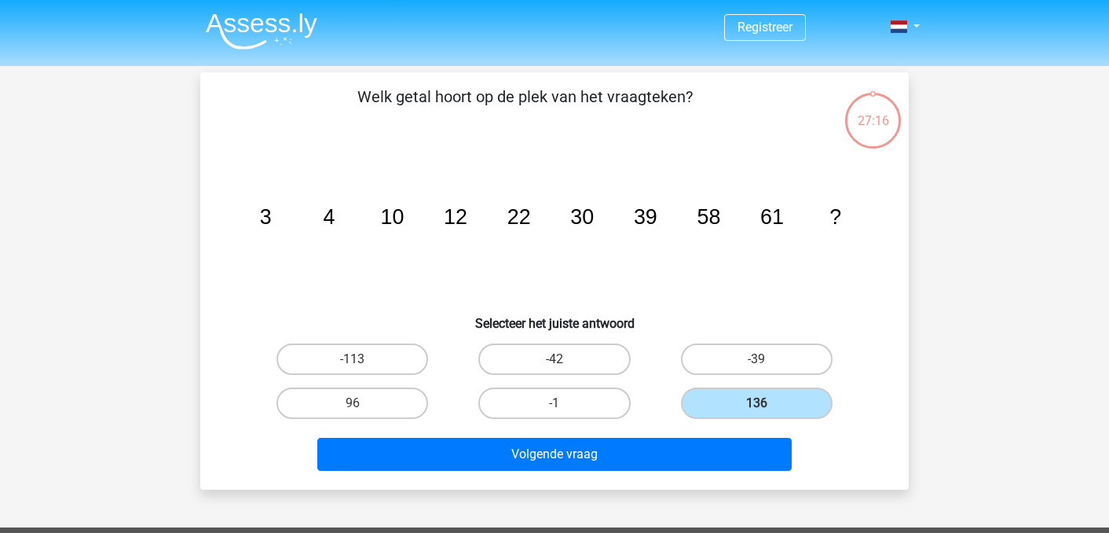
click at [506, 471] on div "Volgende vraag" at bounding box center [554, 457] width 606 height 39
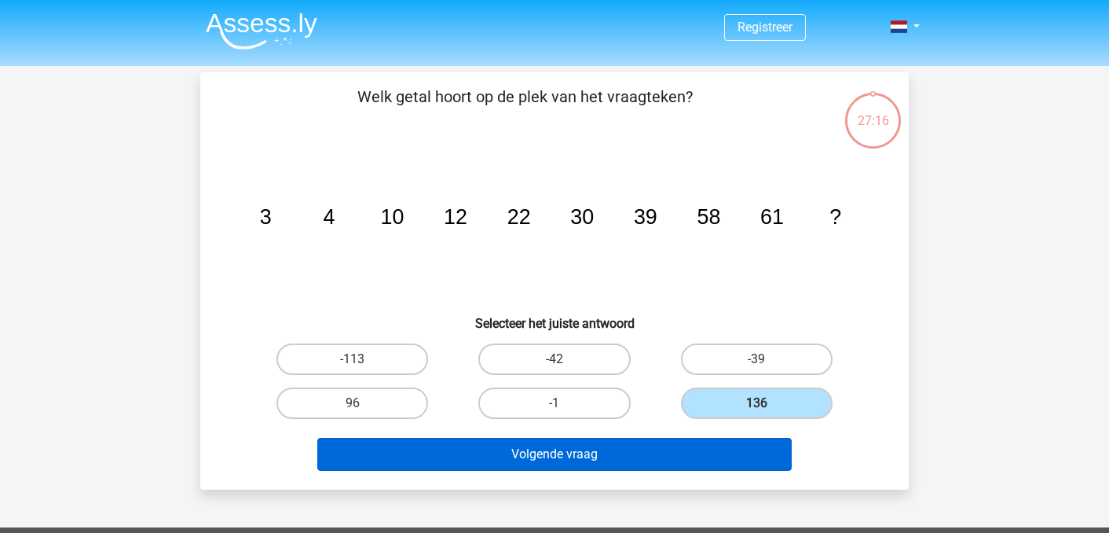
click at [508, 461] on button "Volgende vraag" at bounding box center [554, 454] width 475 height 33
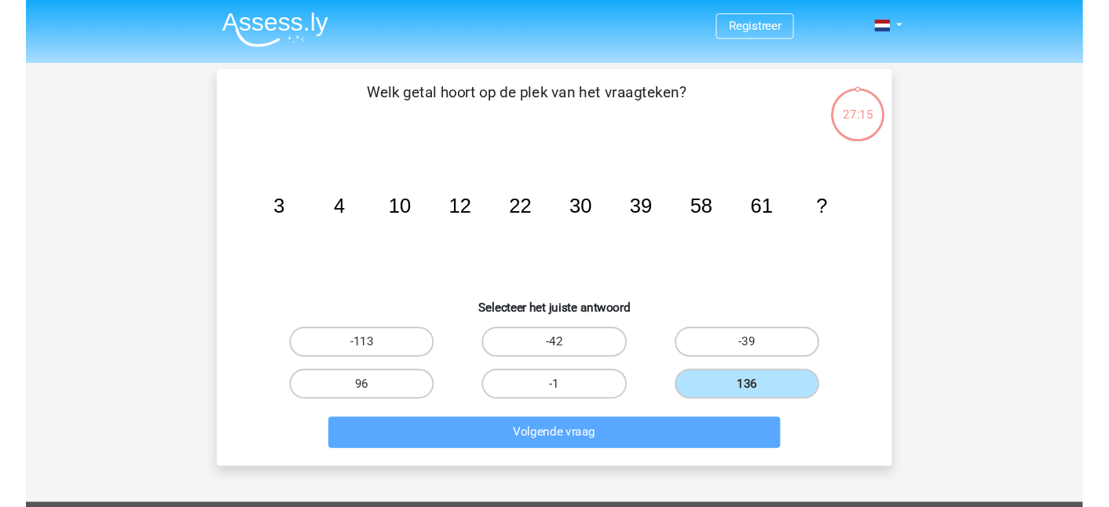
scroll to position [72, 0]
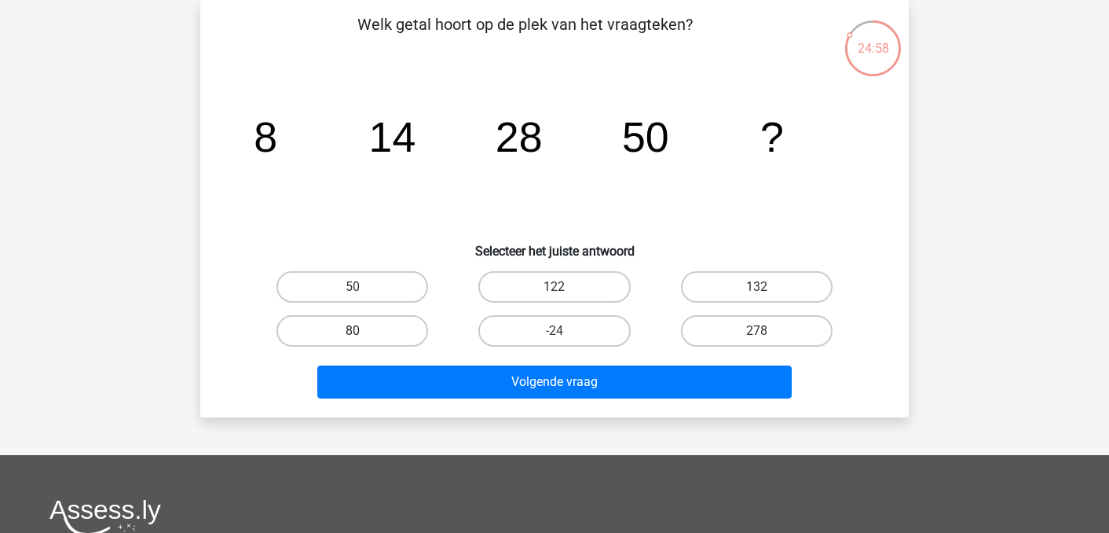
click at [326, 328] on label "80" at bounding box center [353, 330] width 152 height 31
click at [353, 331] on input "80" at bounding box center [358, 336] width 10 height 10
radio input "true"
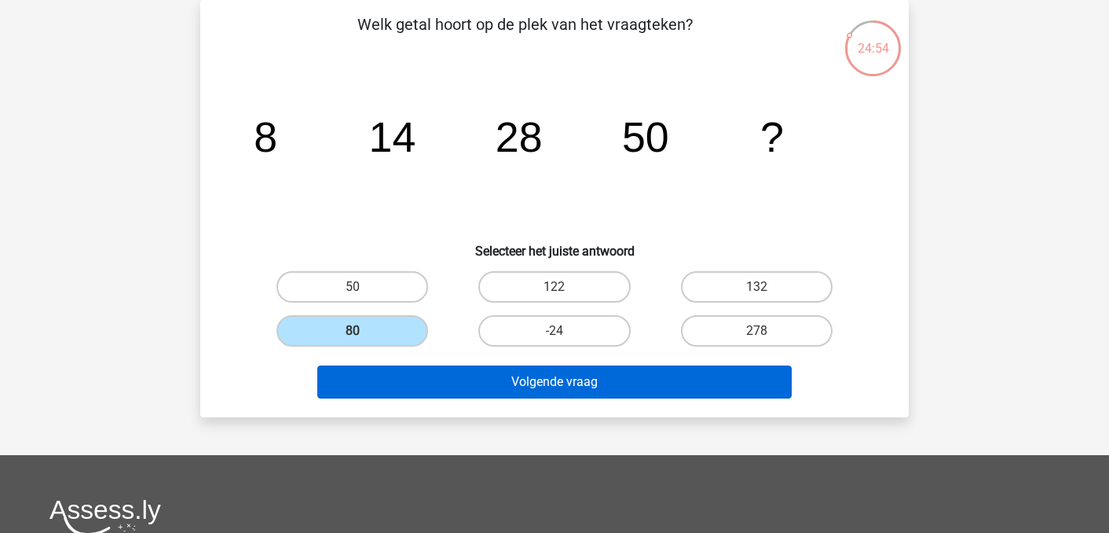
click at [420, 388] on button "Volgende vraag" at bounding box center [554, 381] width 475 height 33
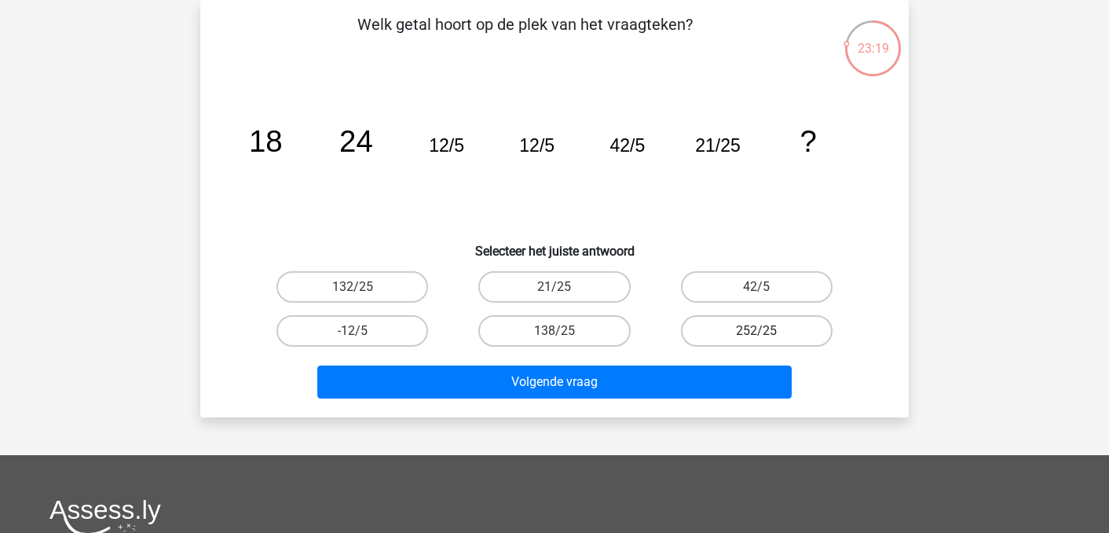
click at [796, 326] on label "252/25" at bounding box center [757, 330] width 152 height 31
click at [767, 331] on input "252/25" at bounding box center [762, 336] width 10 height 10
radio input "true"
click at [463, 295] on div "21/25" at bounding box center [554, 286] width 189 height 31
click at [385, 277] on label "132/25" at bounding box center [353, 286] width 152 height 31
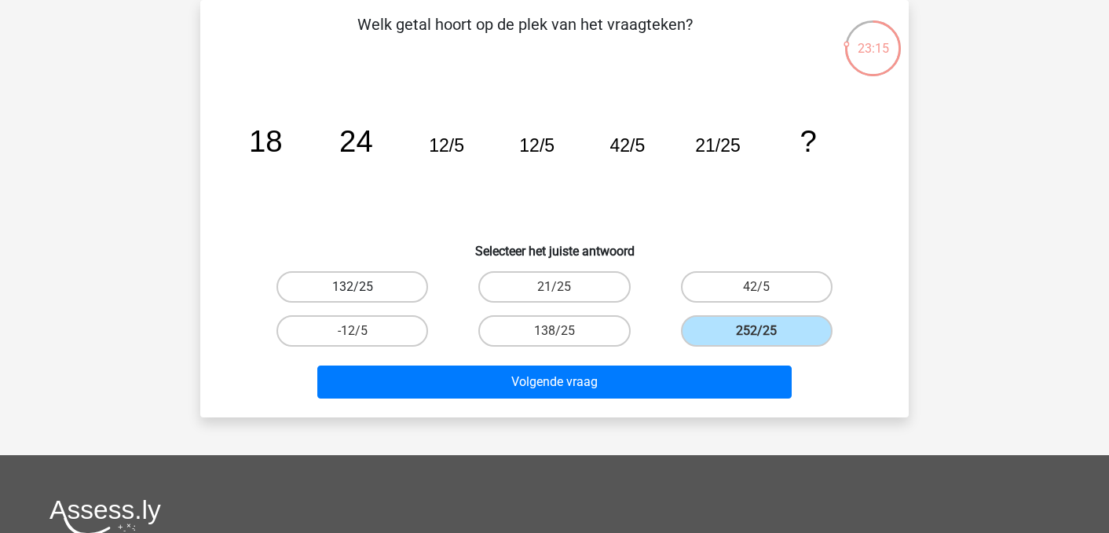
click at [363, 287] on input "132/25" at bounding box center [358, 292] width 10 height 10
radio input "true"
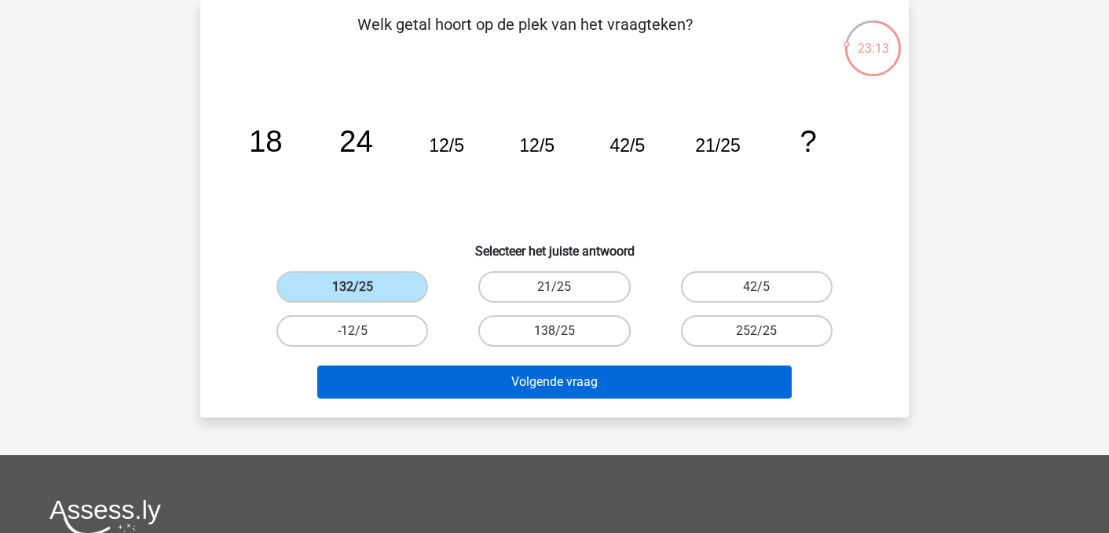
click at [488, 372] on button "Volgende vraag" at bounding box center [554, 381] width 475 height 33
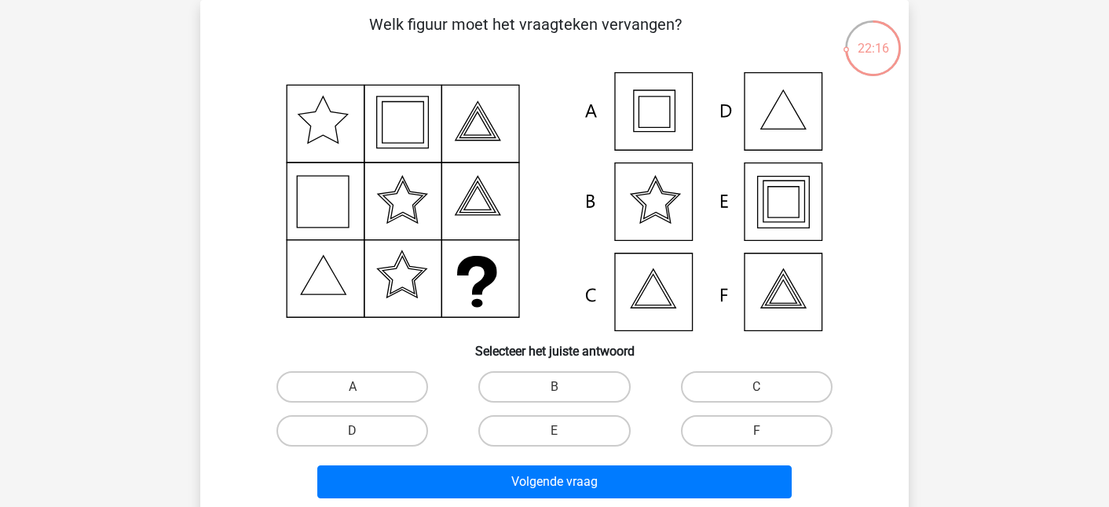
click at [750, 196] on icon at bounding box center [554, 201] width 633 height 259
click at [544, 427] on label "E" at bounding box center [554, 431] width 152 height 31
click at [555, 431] on input "E" at bounding box center [560, 436] width 10 height 10
radio input "true"
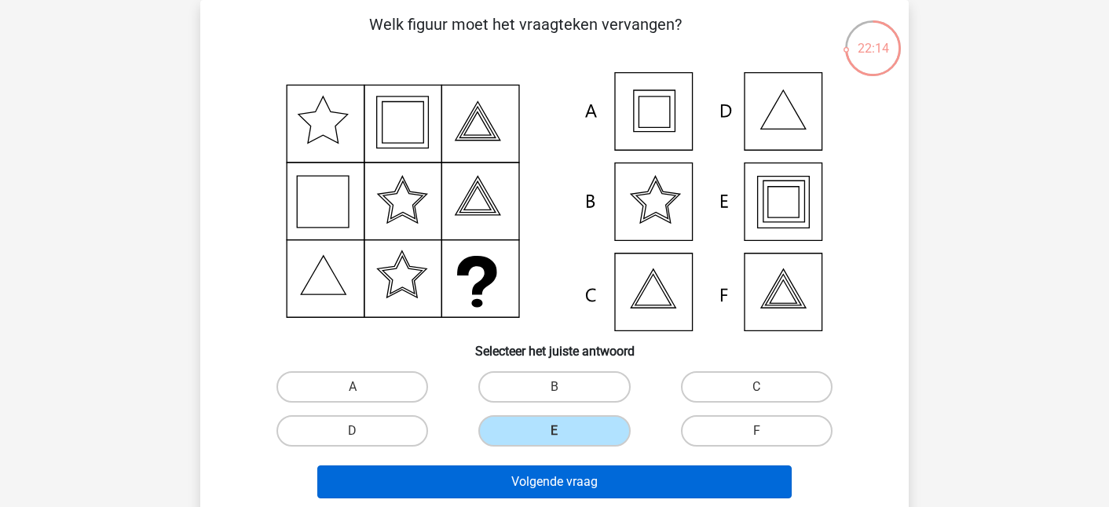
click at [522, 488] on button "Volgende vraag" at bounding box center [554, 482] width 475 height 33
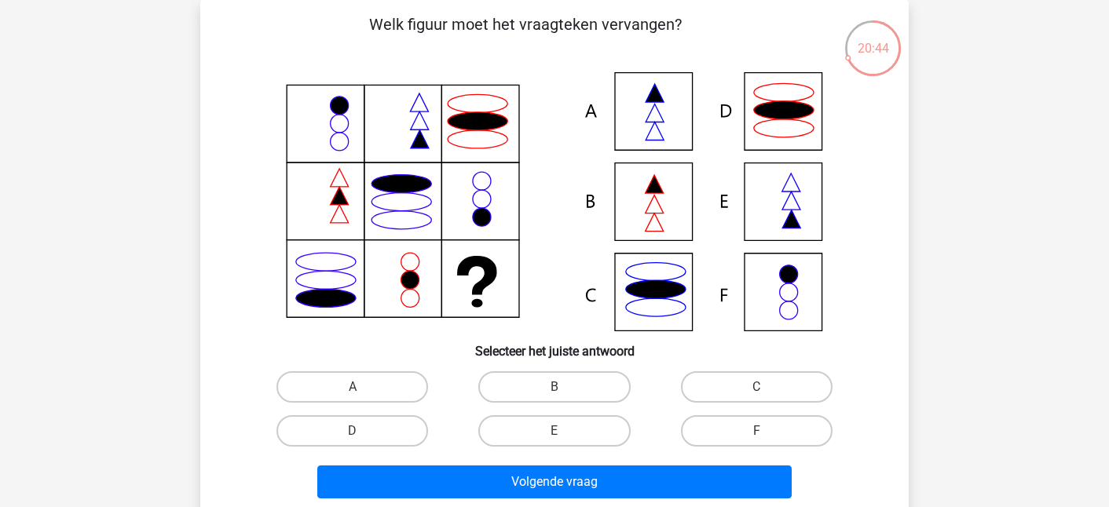
click at [625, 188] on icon at bounding box center [554, 201] width 633 height 259
click at [364, 379] on label "A" at bounding box center [353, 387] width 152 height 31
click at [363, 387] on input "A" at bounding box center [358, 392] width 10 height 10
radio input "true"
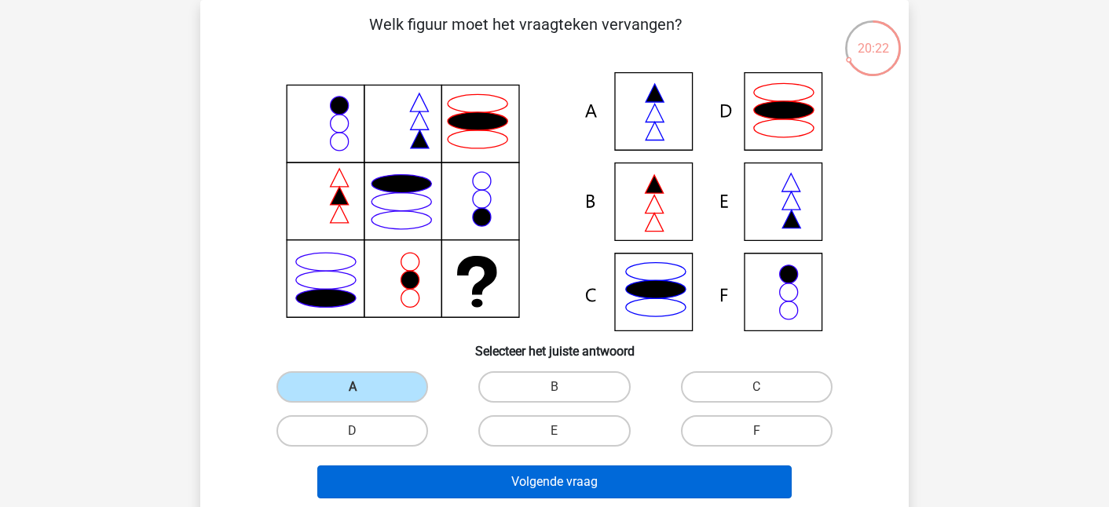
click at [433, 476] on button "Volgende vraag" at bounding box center [554, 482] width 475 height 33
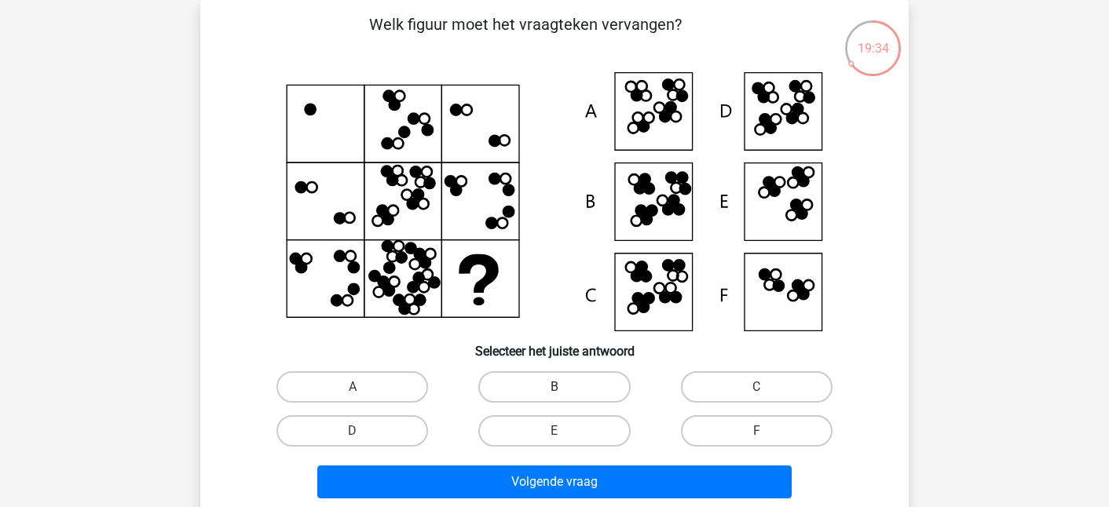
click at [584, 385] on label "B" at bounding box center [554, 387] width 152 height 31
click at [565, 387] on input "B" at bounding box center [560, 392] width 10 height 10
radio input "true"
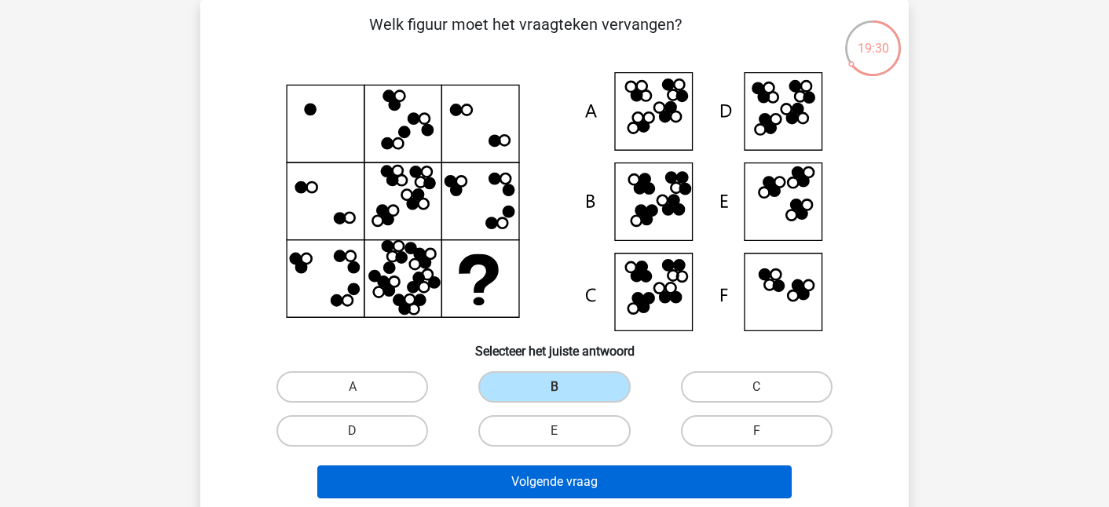
click at [578, 471] on button "Volgende vraag" at bounding box center [554, 482] width 475 height 33
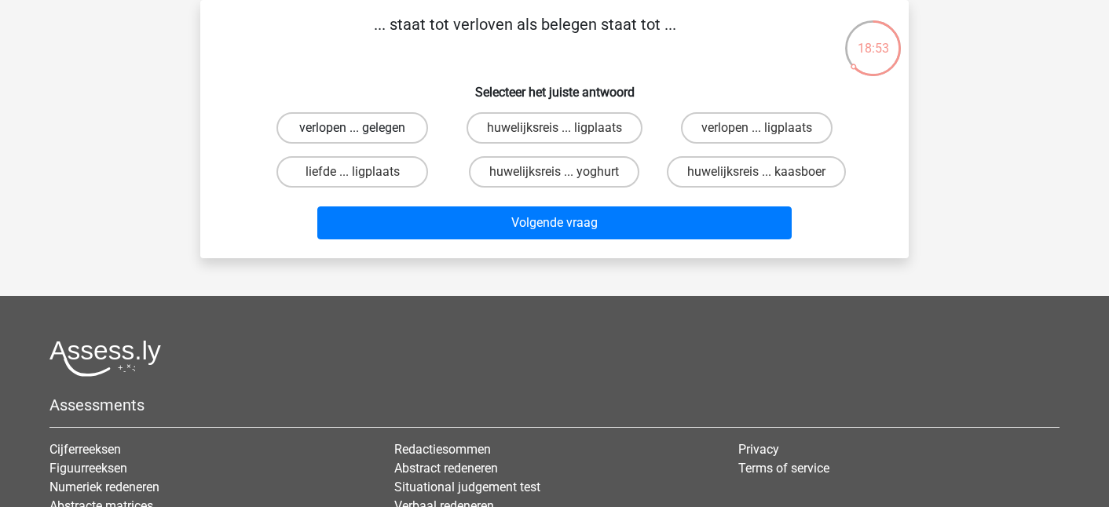
click at [383, 125] on label "verlopen ... gelegen" at bounding box center [353, 127] width 152 height 31
click at [363, 128] on input "verlopen ... gelegen" at bounding box center [358, 133] width 10 height 10
radio input "true"
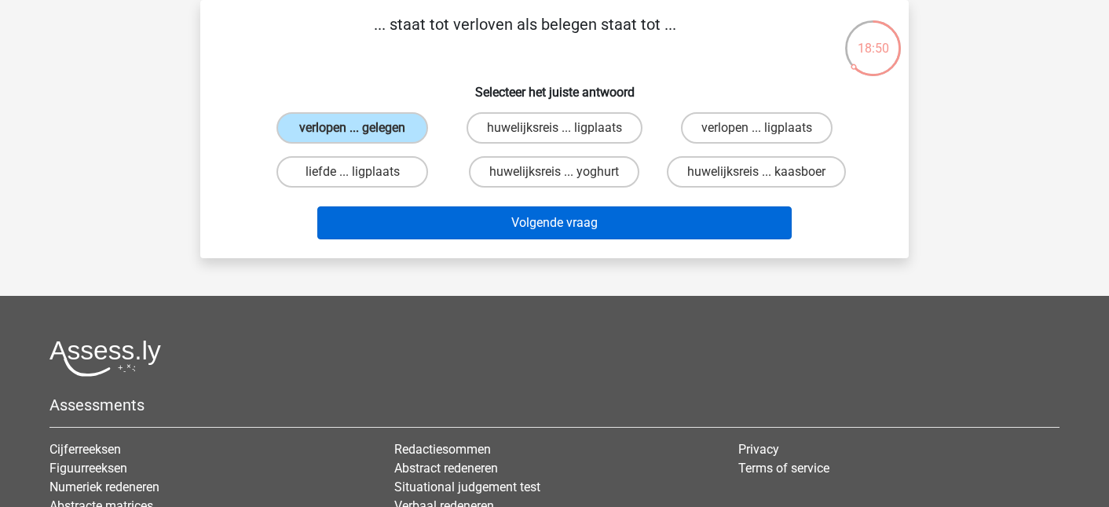
click at [448, 227] on button "Volgende vraag" at bounding box center [554, 223] width 475 height 33
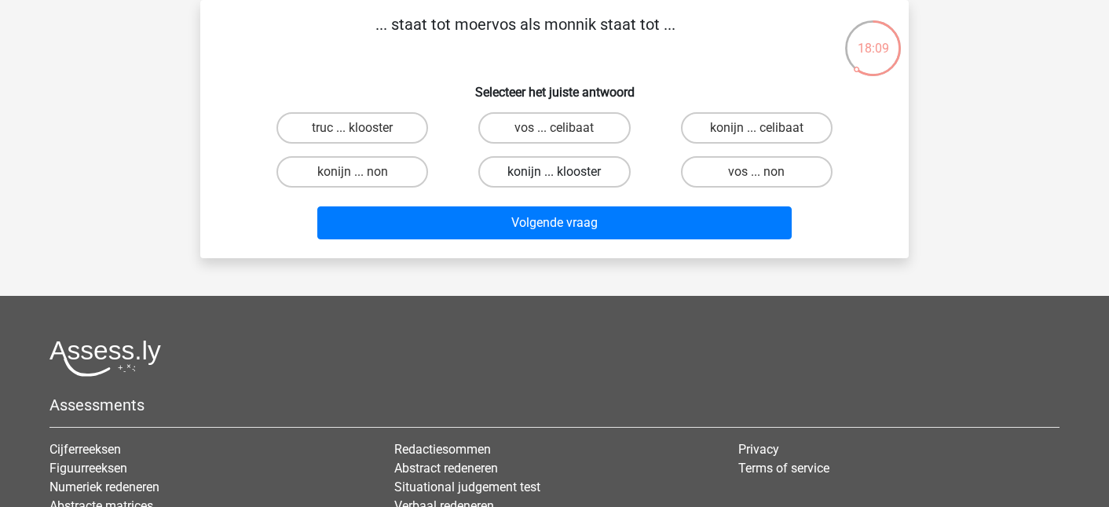
click at [513, 172] on label "konijn ... klooster" at bounding box center [554, 171] width 152 height 31
click at [555, 172] on input "konijn ... klooster" at bounding box center [560, 177] width 10 height 10
radio input "true"
click at [735, 166] on label "vos ... non" at bounding box center [757, 171] width 152 height 31
click at [757, 172] on input "vos ... non" at bounding box center [762, 177] width 10 height 10
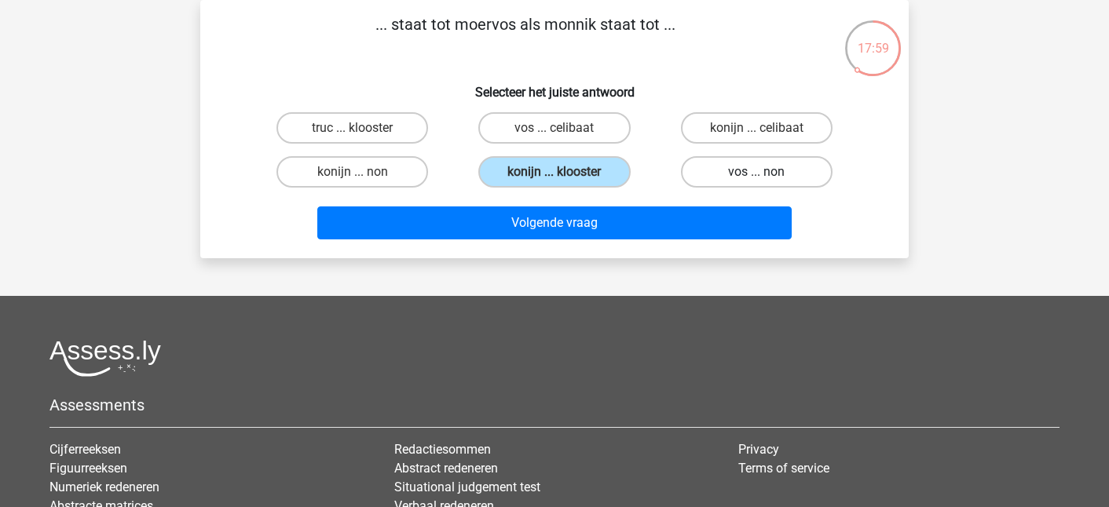
radio input "true"
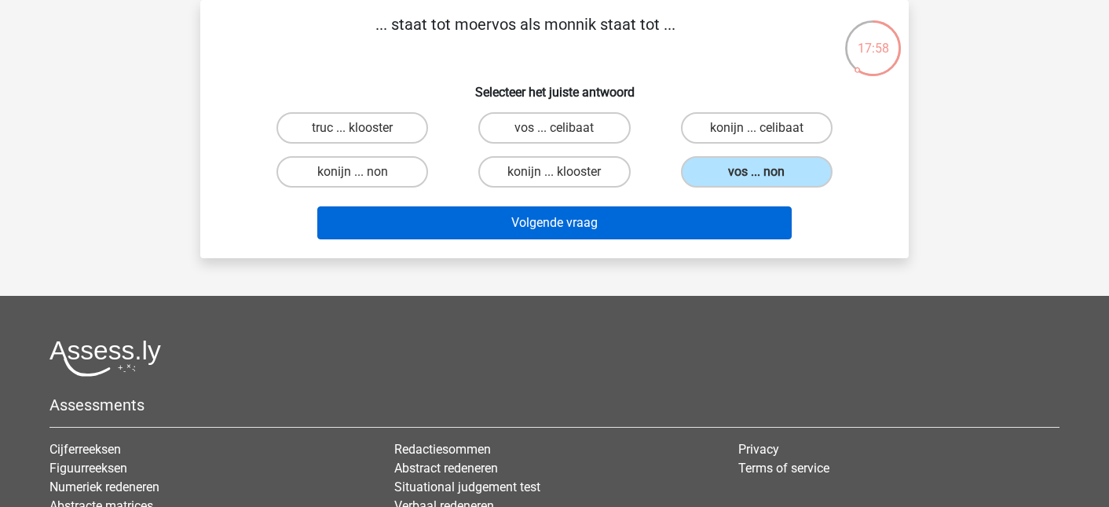
click at [669, 221] on button "Volgende vraag" at bounding box center [554, 223] width 475 height 33
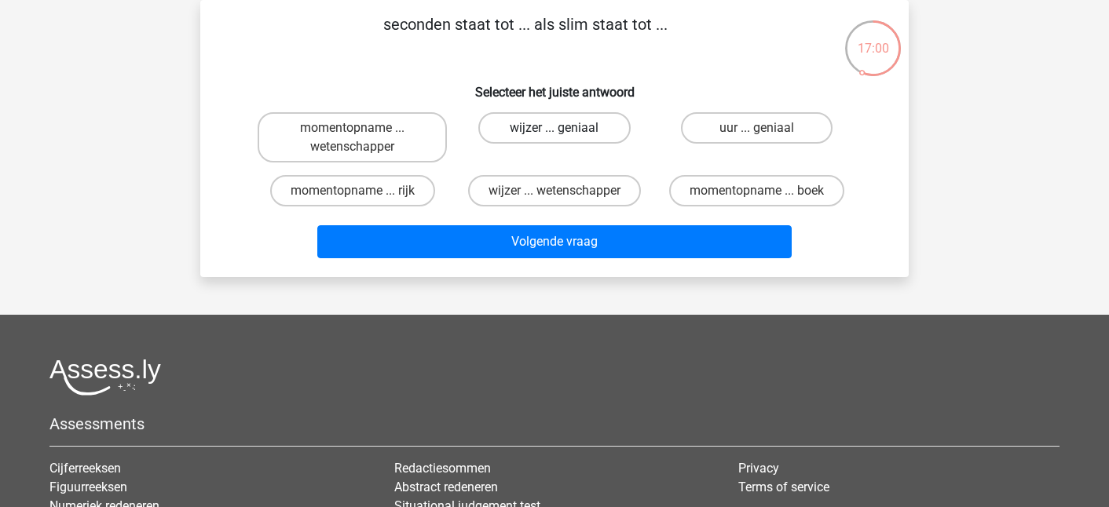
click at [513, 123] on label "wijzer ... geniaal" at bounding box center [554, 127] width 152 height 31
click at [555, 128] on input "wijzer ... geniaal" at bounding box center [560, 133] width 10 height 10
radio input "true"
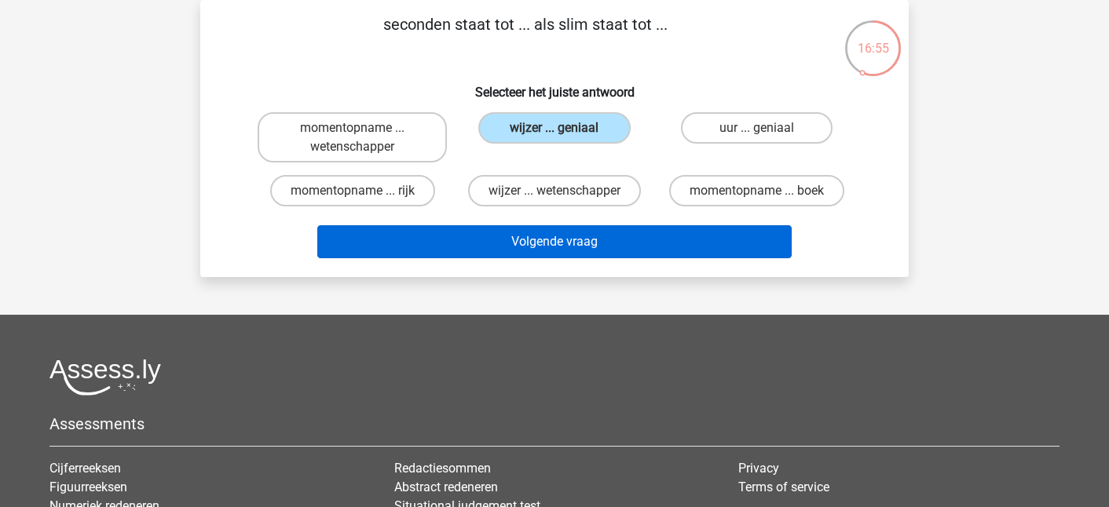
click at [490, 242] on button "Volgende vraag" at bounding box center [554, 241] width 475 height 33
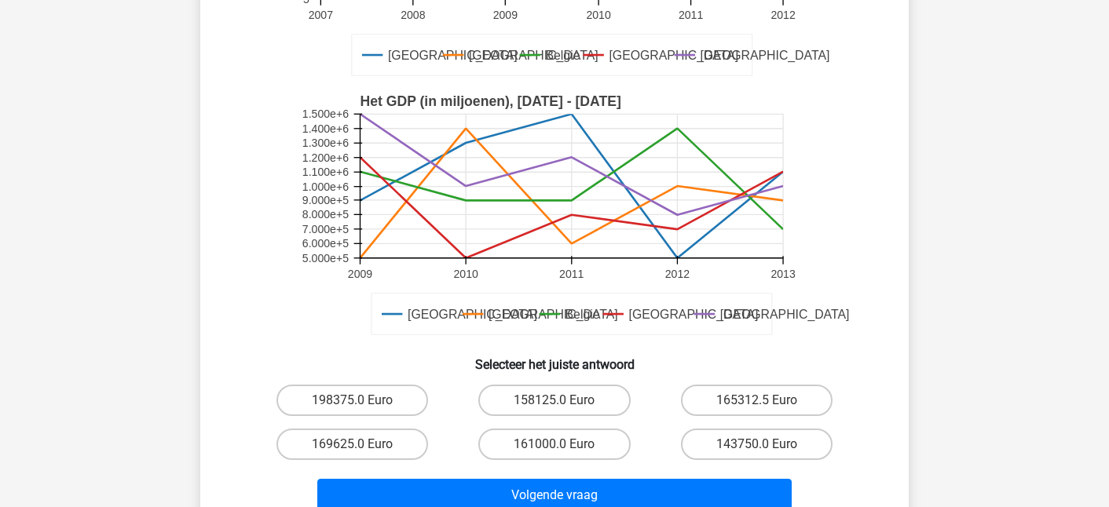
scroll to position [320, 0]
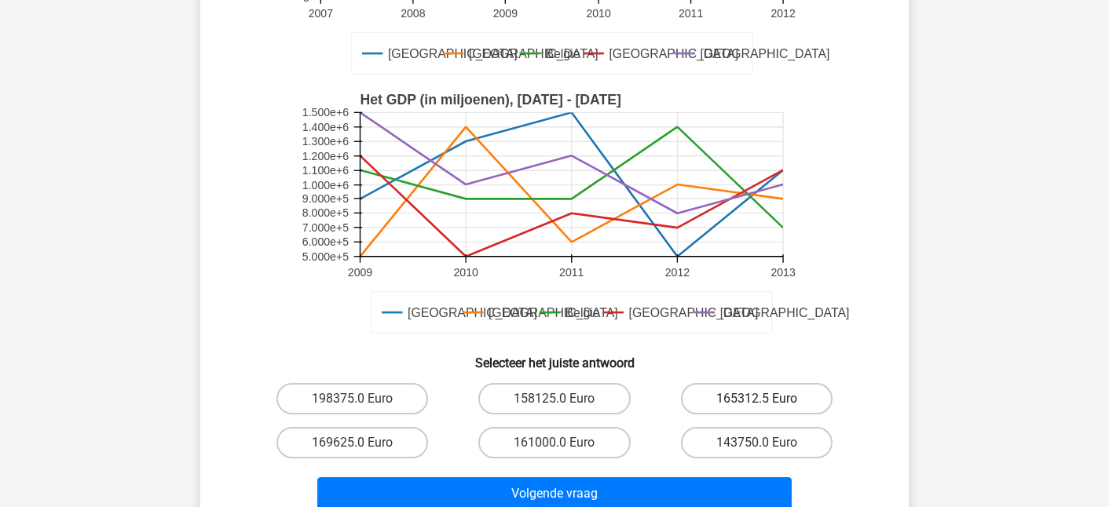
click at [718, 398] on label "165312.5 Euro" at bounding box center [757, 398] width 152 height 31
click at [757, 399] on input "165312.5 Euro" at bounding box center [762, 404] width 10 height 10
radio input "true"
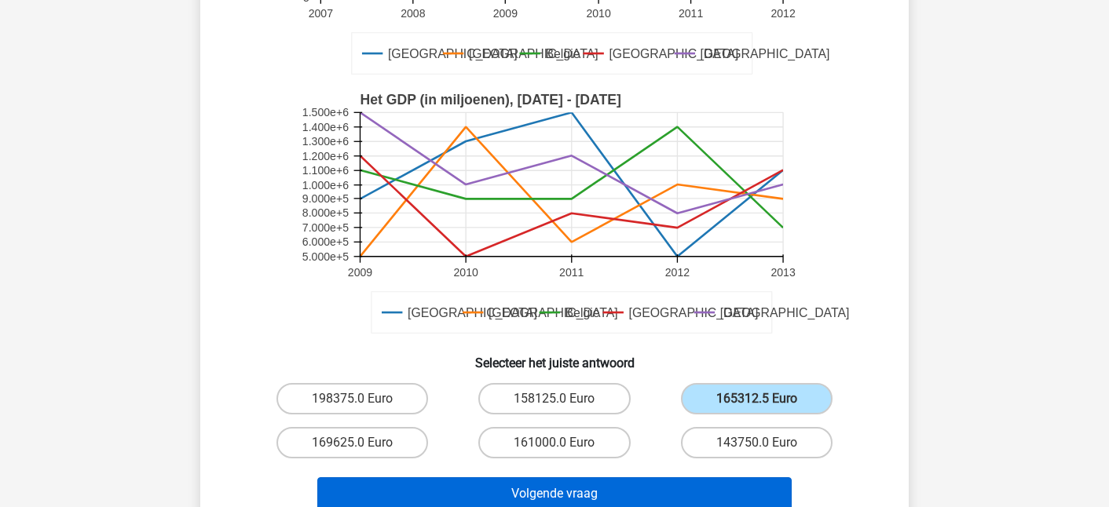
click at [637, 499] on button "Volgende vraag" at bounding box center [554, 494] width 475 height 33
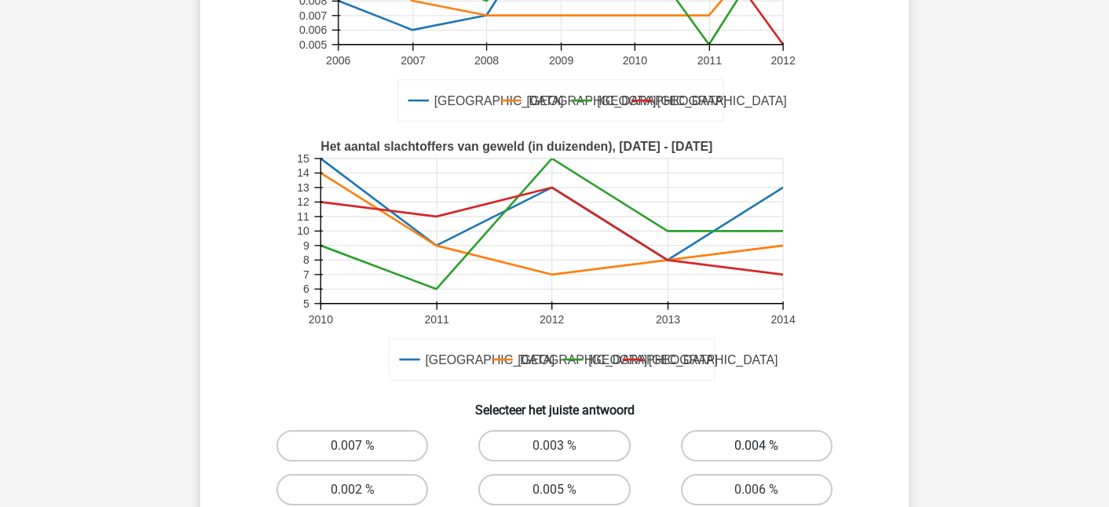
click at [714, 450] on label "0.004 %" at bounding box center [757, 446] width 152 height 31
click at [757, 450] on input "0.004 %" at bounding box center [762, 451] width 10 height 10
radio input "true"
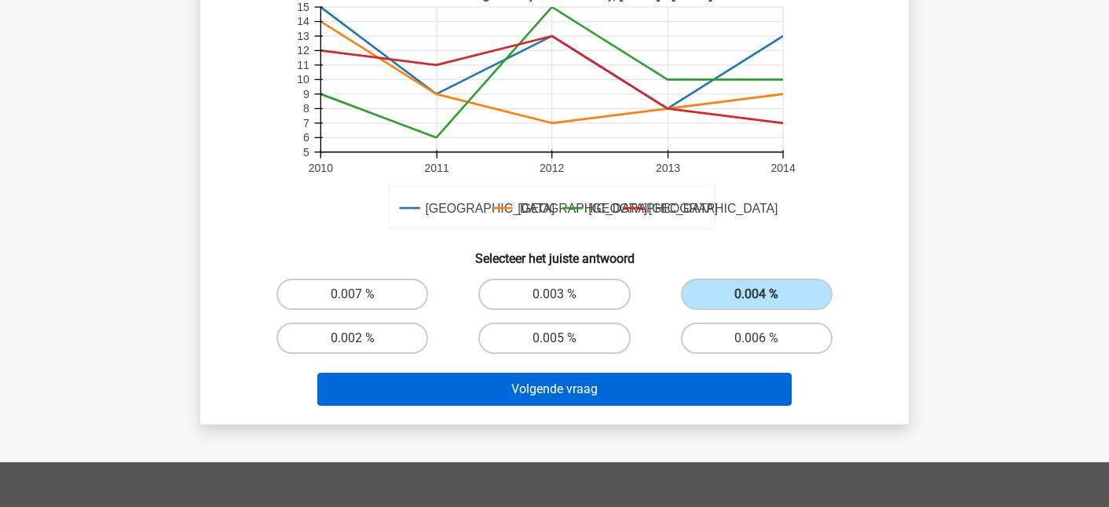
click at [701, 383] on button "Volgende vraag" at bounding box center [554, 389] width 475 height 33
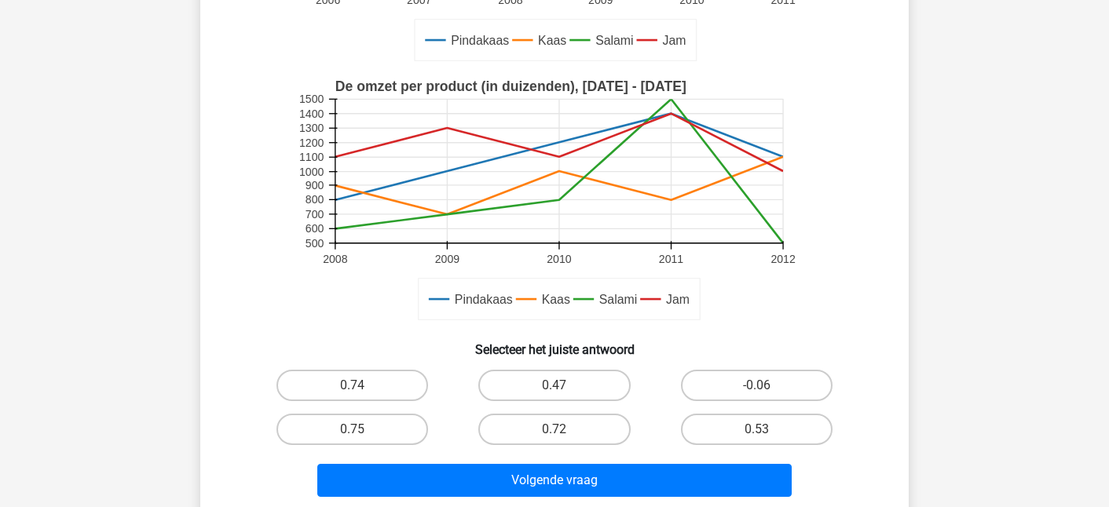
scroll to position [356, 0]
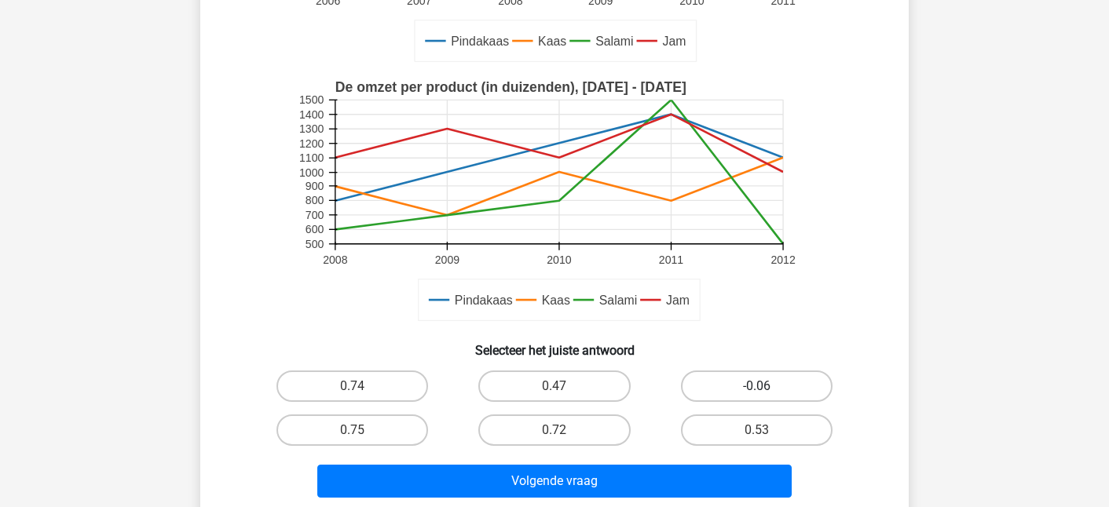
click at [706, 379] on label "-0.06" at bounding box center [757, 386] width 152 height 31
click at [757, 387] on input "-0.06" at bounding box center [762, 392] width 10 height 10
radio input "true"
click at [597, 499] on div "Volgende vraag" at bounding box center [554, 484] width 606 height 39
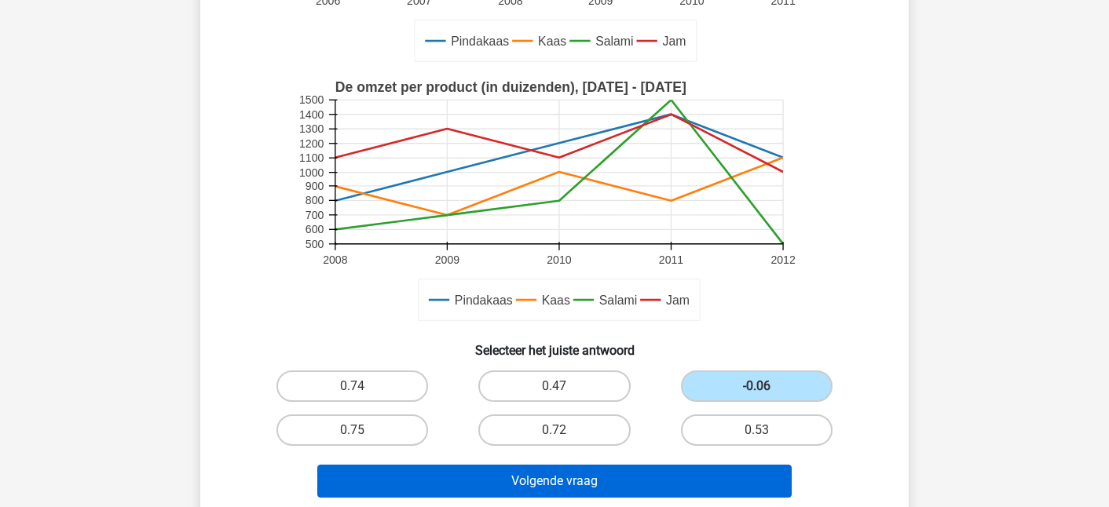
click at [601, 485] on button "Volgende vraag" at bounding box center [554, 481] width 475 height 33
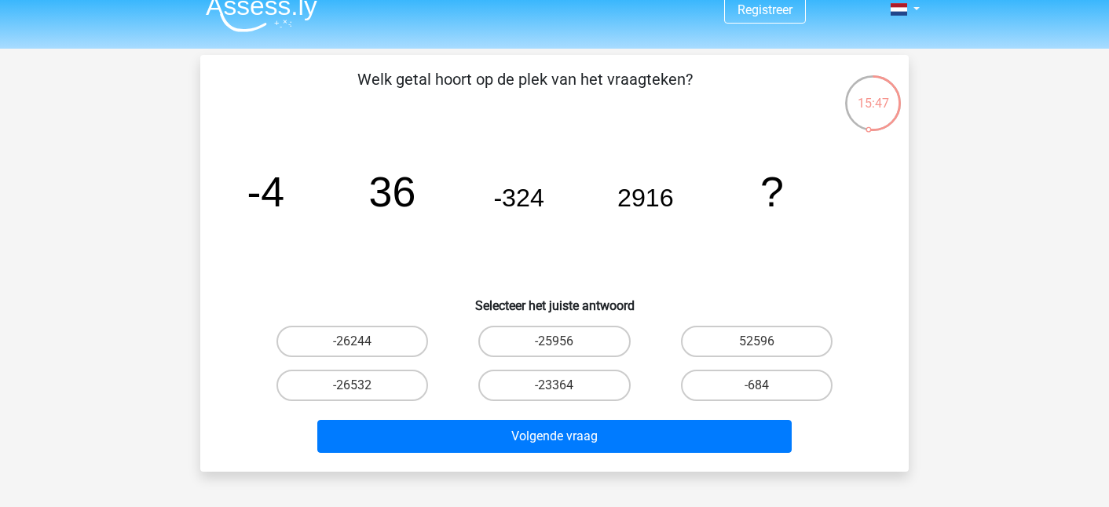
scroll to position [11, 0]
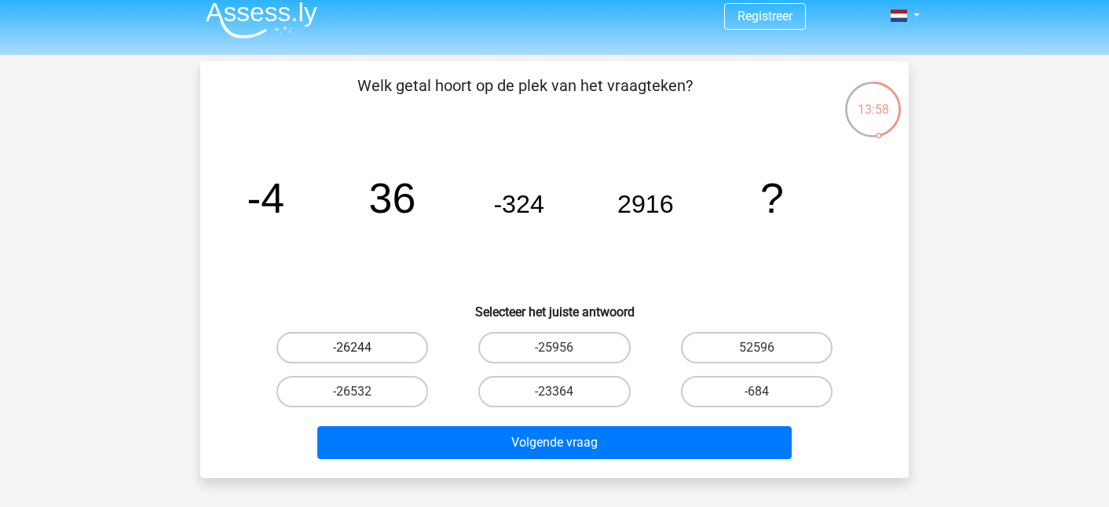
click at [385, 346] on label "-26244" at bounding box center [353, 347] width 152 height 31
click at [363, 348] on input "-26244" at bounding box center [358, 353] width 10 height 10
radio input "true"
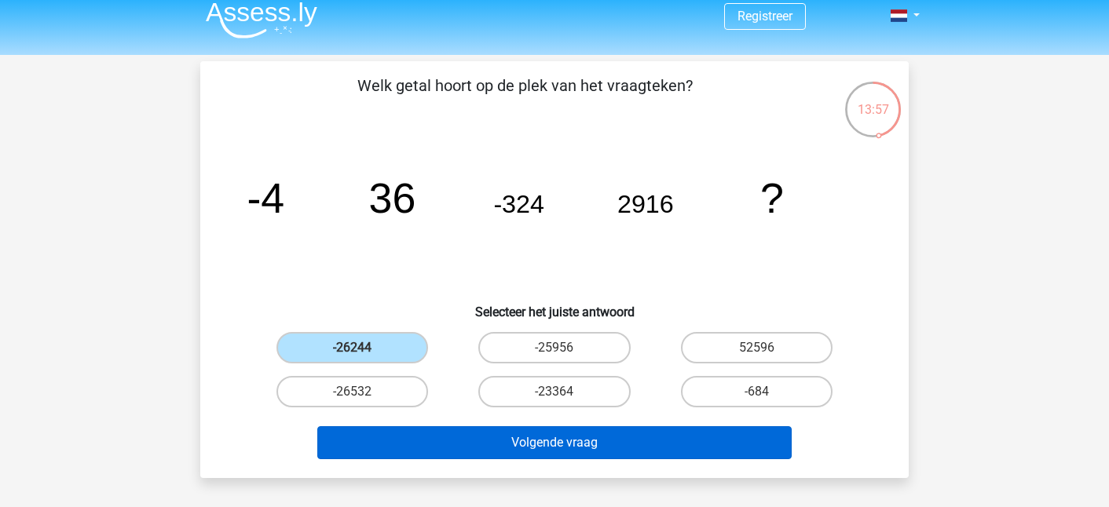
click at [416, 442] on button "Volgende vraag" at bounding box center [554, 443] width 475 height 33
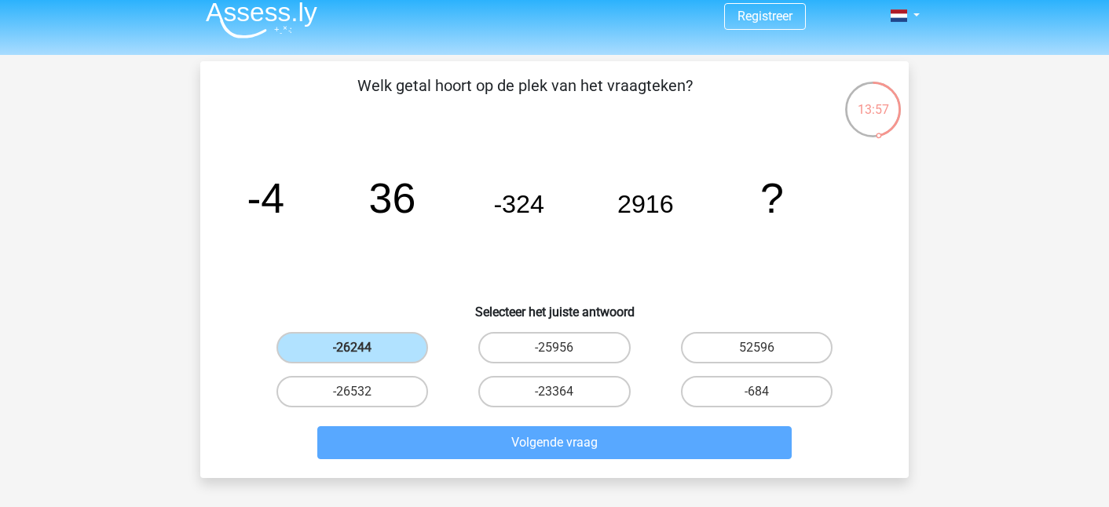
scroll to position [72, 0]
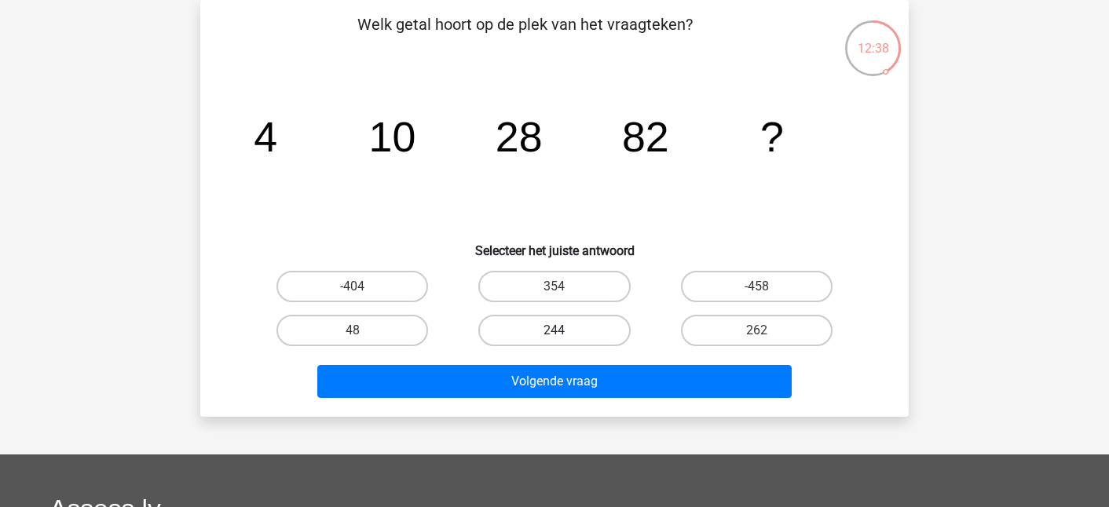
click at [622, 344] on label "244" at bounding box center [554, 330] width 152 height 31
click at [565, 341] on input "244" at bounding box center [560, 336] width 10 height 10
radio input "true"
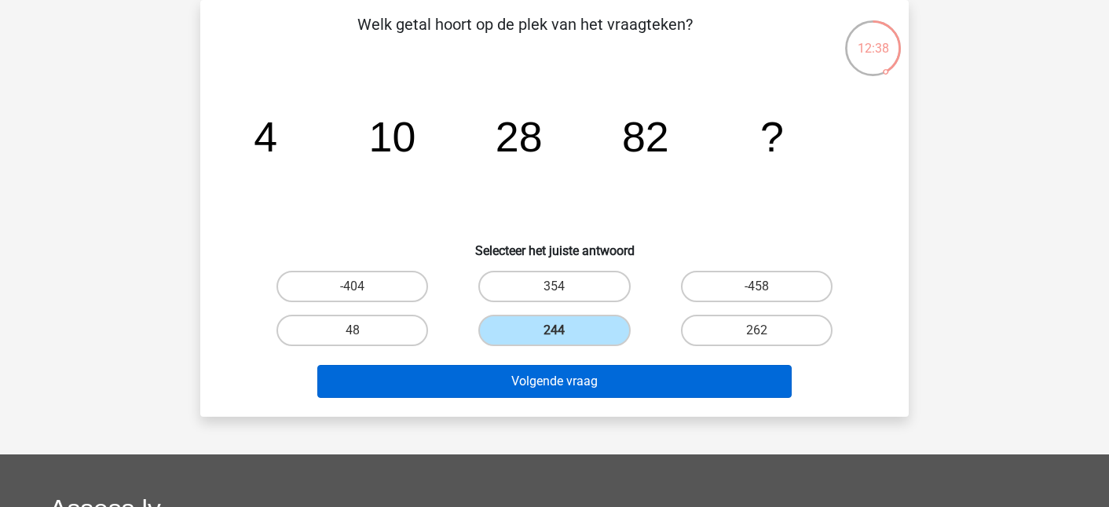
click at [585, 377] on button "Volgende vraag" at bounding box center [554, 381] width 475 height 33
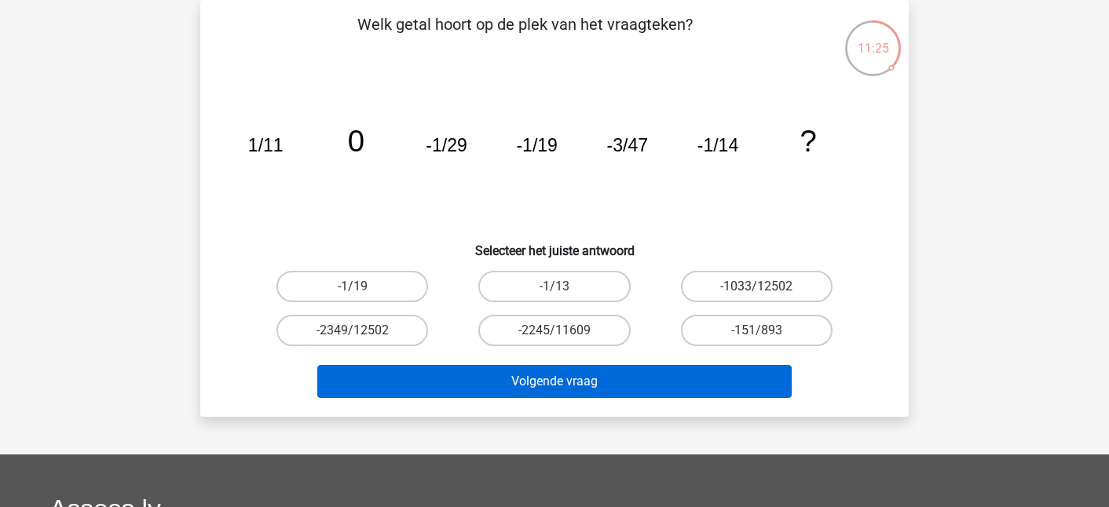
click at [585, 376] on button "Volgende vraag" at bounding box center [554, 381] width 475 height 33
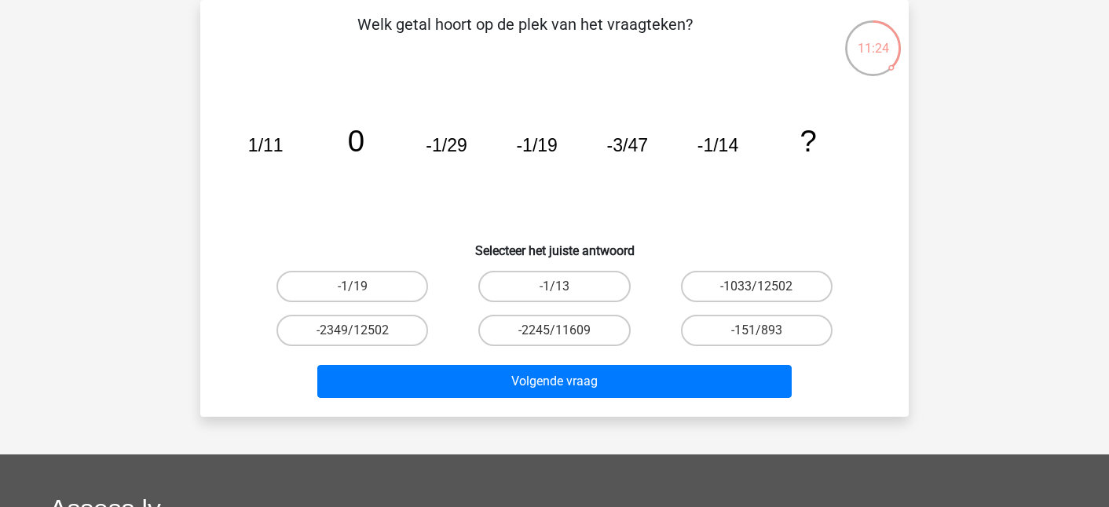
click at [560, 336] on input "-2245/11609" at bounding box center [560, 336] width 10 height 10
radio input "true"
click at [708, 334] on label "-151/893" at bounding box center [757, 330] width 152 height 31
click at [757, 334] on input "-151/893" at bounding box center [762, 336] width 10 height 10
radio input "true"
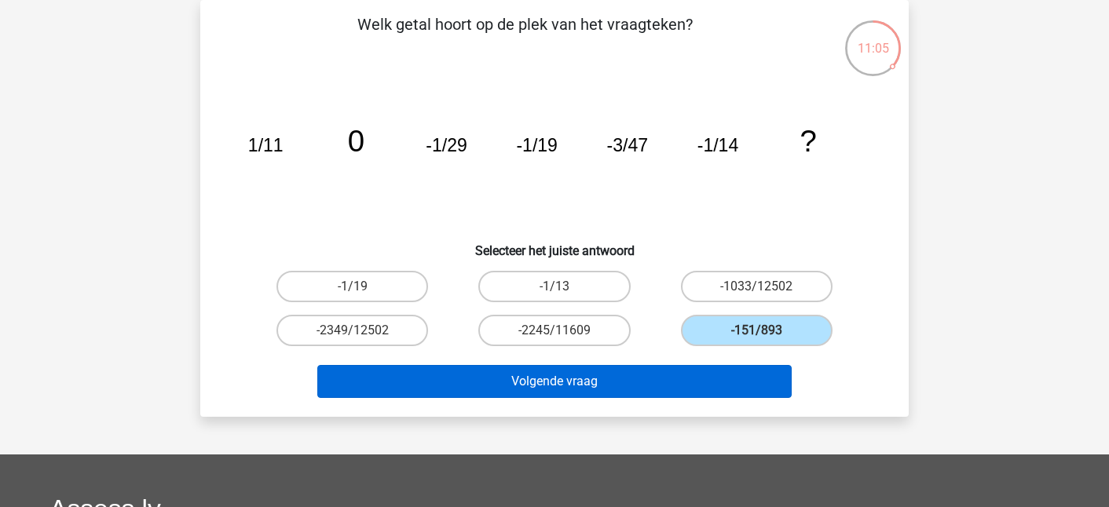
click at [614, 394] on button "Volgende vraag" at bounding box center [554, 381] width 475 height 33
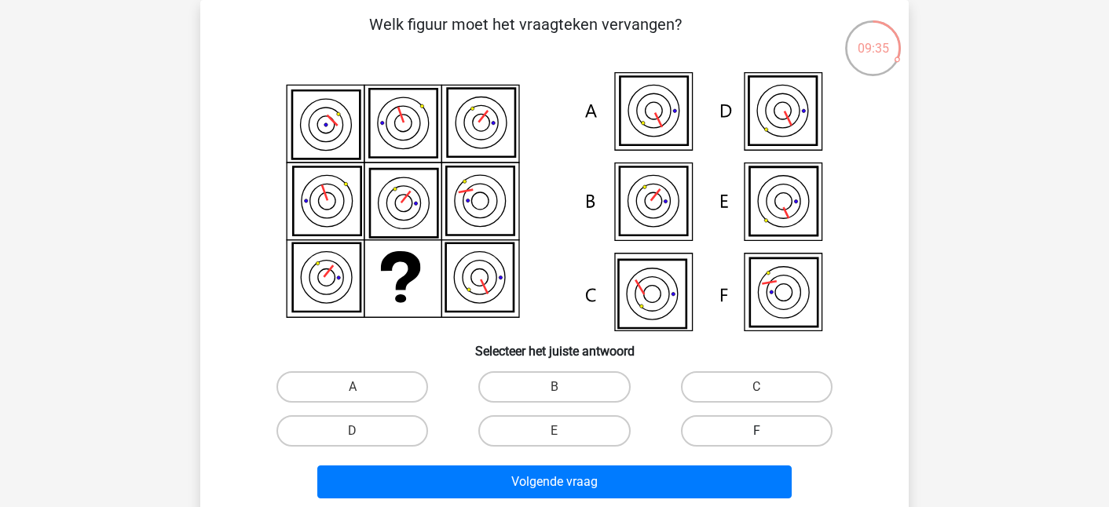
click at [709, 424] on label "F" at bounding box center [757, 431] width 152 height 31
click at [757, 431] on input "F" at bounding box center [762, 436] width 10 height 10
radio input "true"
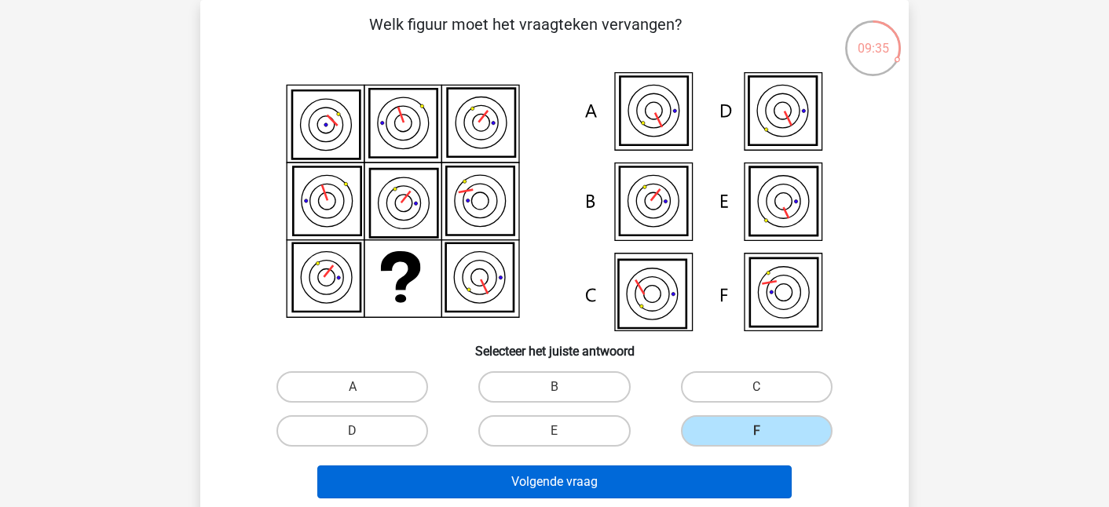
click at [633, 471] on button "Volgende vraag" at bounding box center [554, 482] width 475 height 33
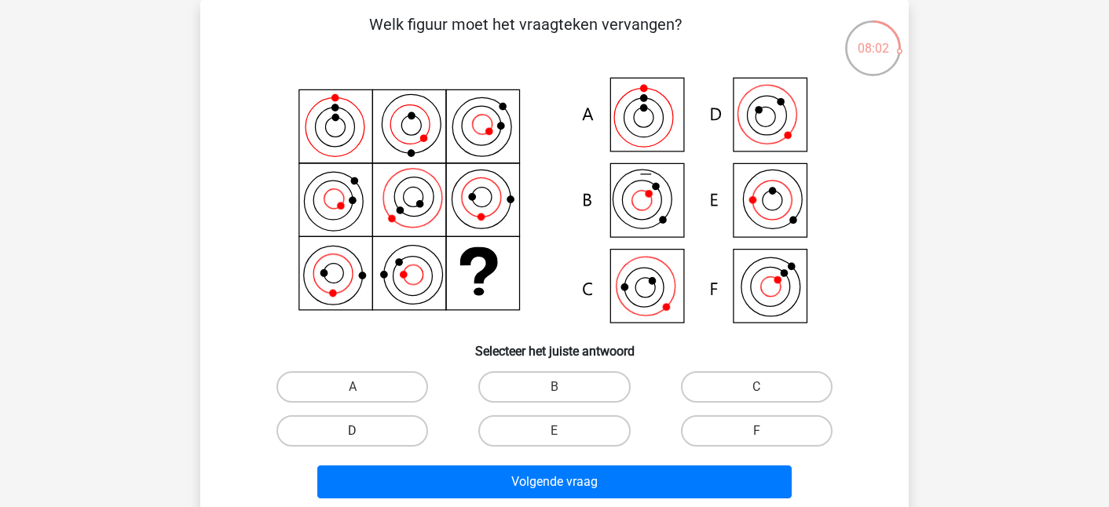
click at [347, 423] on label "D" at bounding box center [353, 431] width 152 height 31
click at [353, 431] on input "D" at bounding box center [358, 436] width 10 height 10
radio input "true"
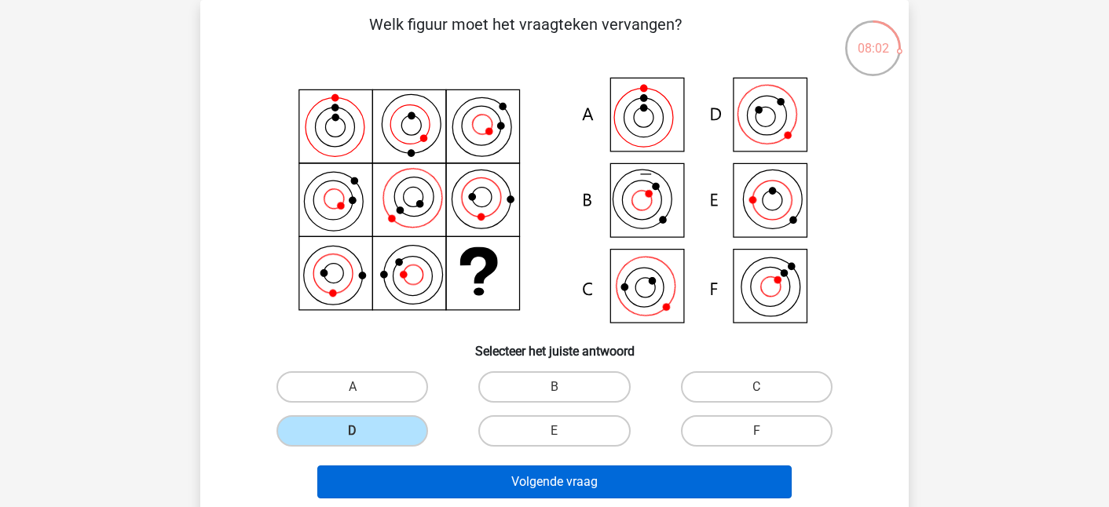
click at [384, 478] on button "Volgende vraag" at bounding box center [554, 482] width 475 height 33
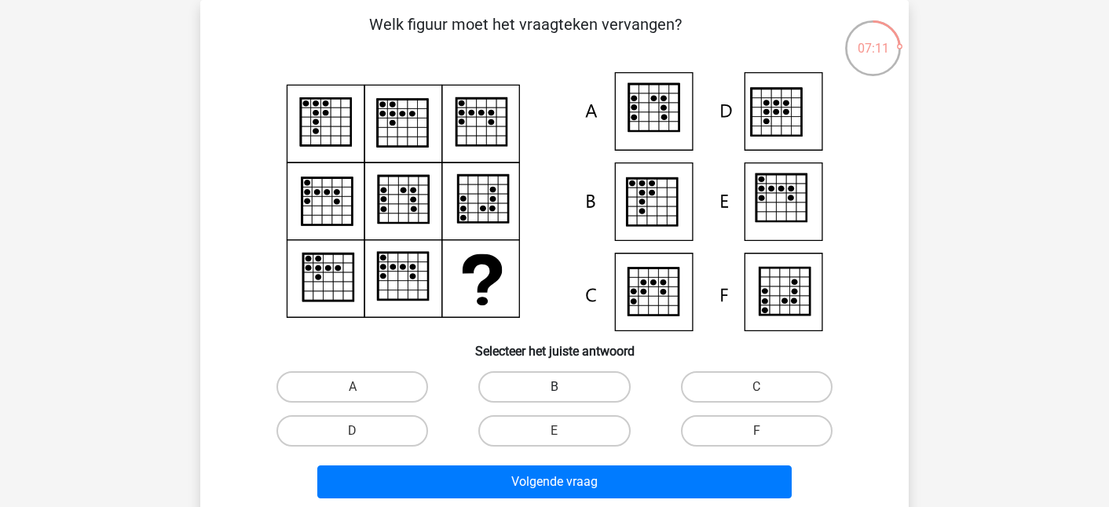
click at [560, 379] on label "B" at bounding box center [554, 387] width 152 height 31
click at [560, 387] on input "B" at bounding box center [560, 392] width 10 height 10
radio input "true"
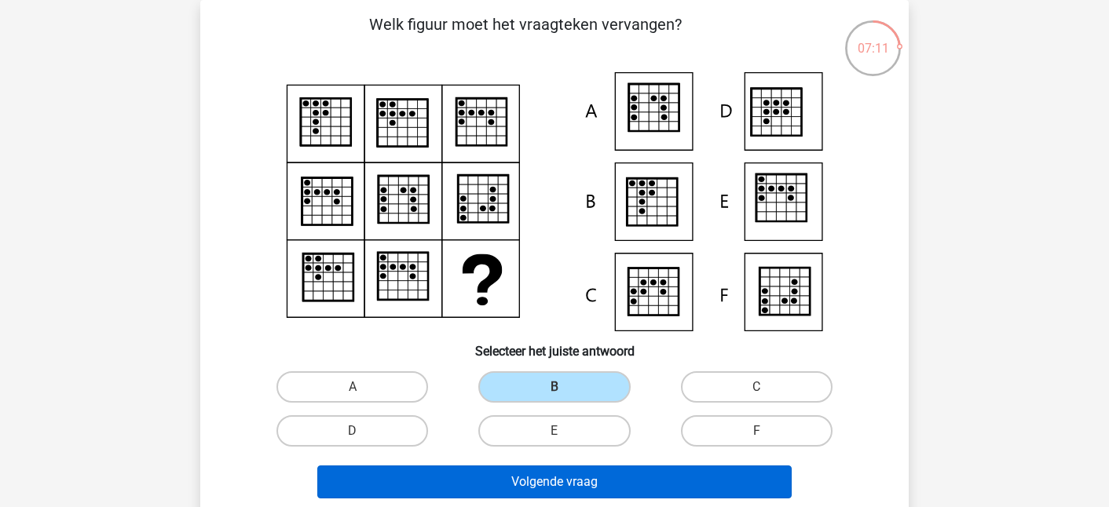
click at [544, 475] on button "Volgende vraag" at bounding box center [554, 482] width 475 height 33
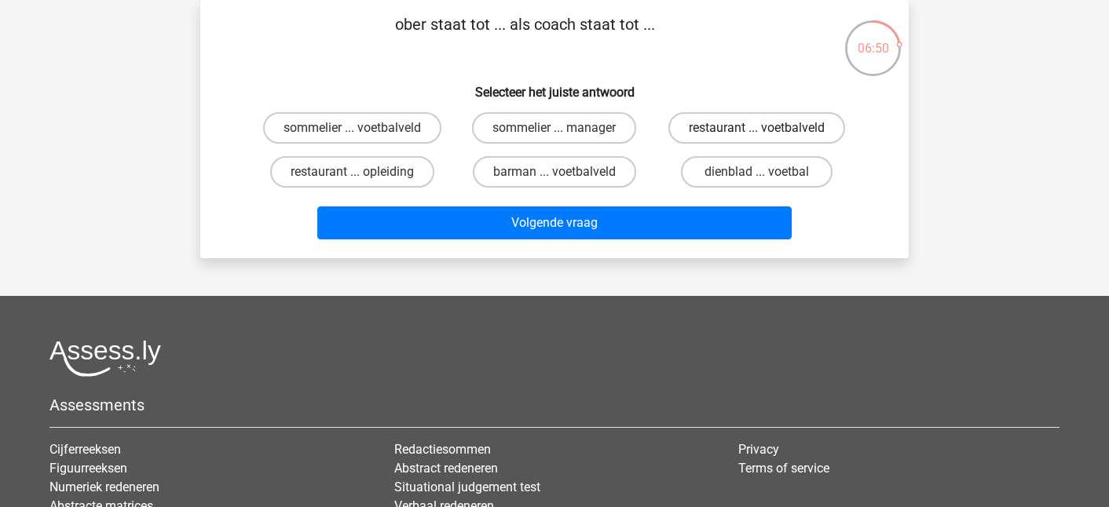
click at [745, 138] on label "restaurant ... voetbalveld" at bounding box center [757, 127] width 177 height 31
click at [757, 138] on input "restaurant ... voetbalveld" at bounding box center [762, 133] width 10 height 10
radio input "true"
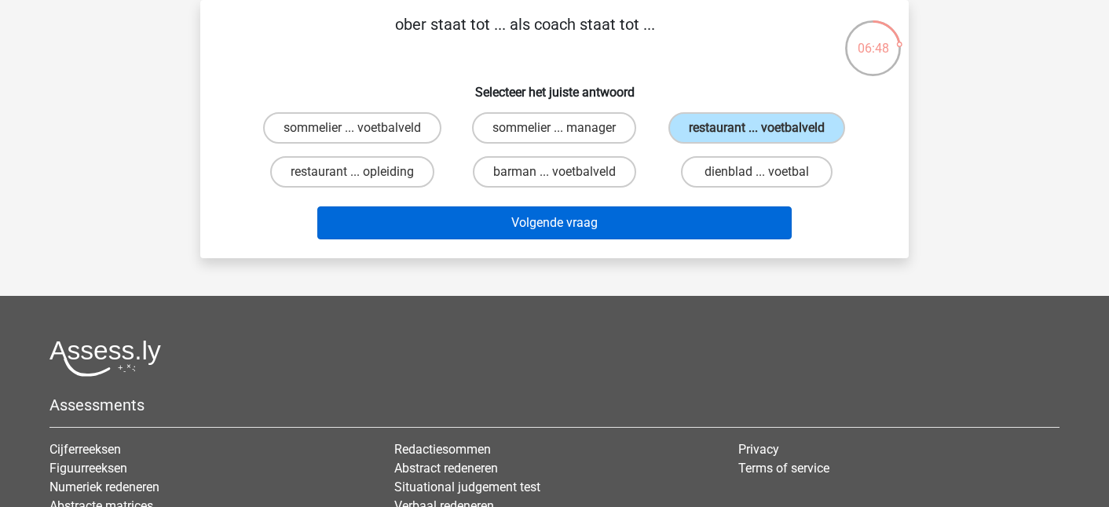
click at [552, 240] on button "Volgende vraag" at bounding box center [554, 223] width 475 height 33
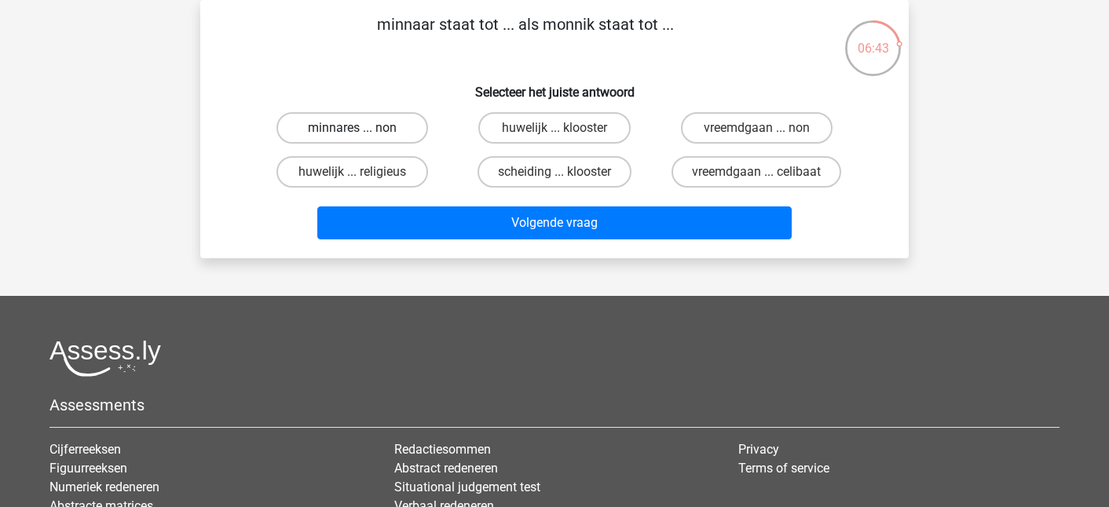
click at [367, 117] on label "minnares ... non" at bounding box center [353, 127] width 152 height 31
click at [363, 128] on input "minnares ... non" at bounding box center [358, 133] width 10 height 10
radio input "true"
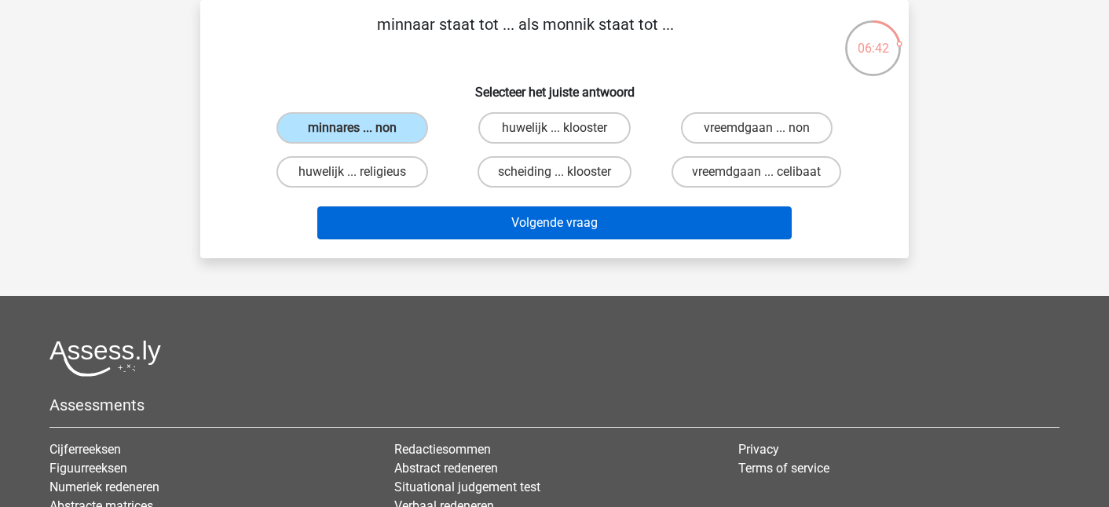
click at [545, 226] on button "Volgende vraag" at bounding box center [554, 223] width 475 height 33
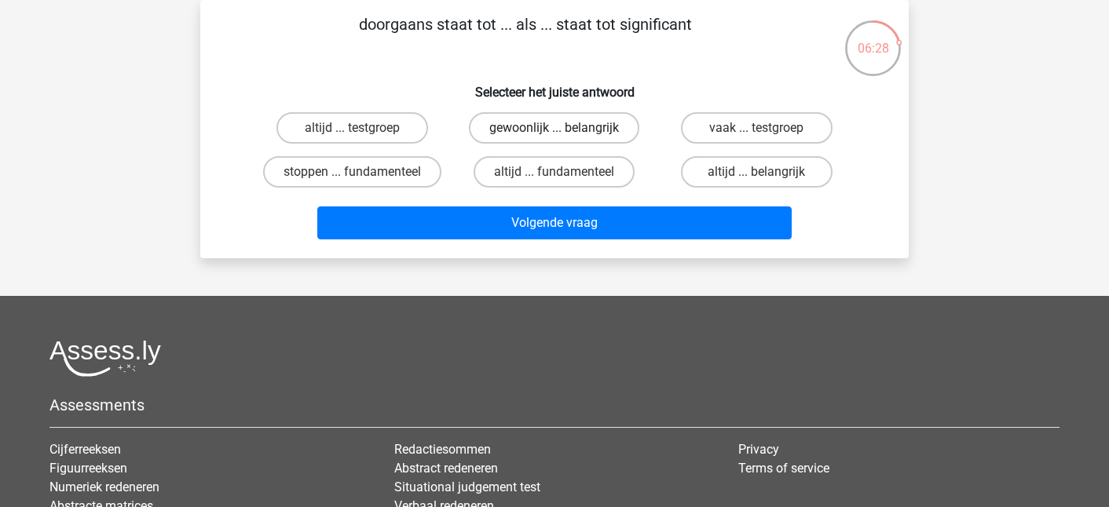
click at [547, 130] on label "gewoonlijk ... belangrijk" at bounding box center [554, 127] width 170 height 31
click at [555, 130] on input "gewoonlijk ... belangrijk" at bounding box center [560, 133] width 10 height 10
radio input "true"
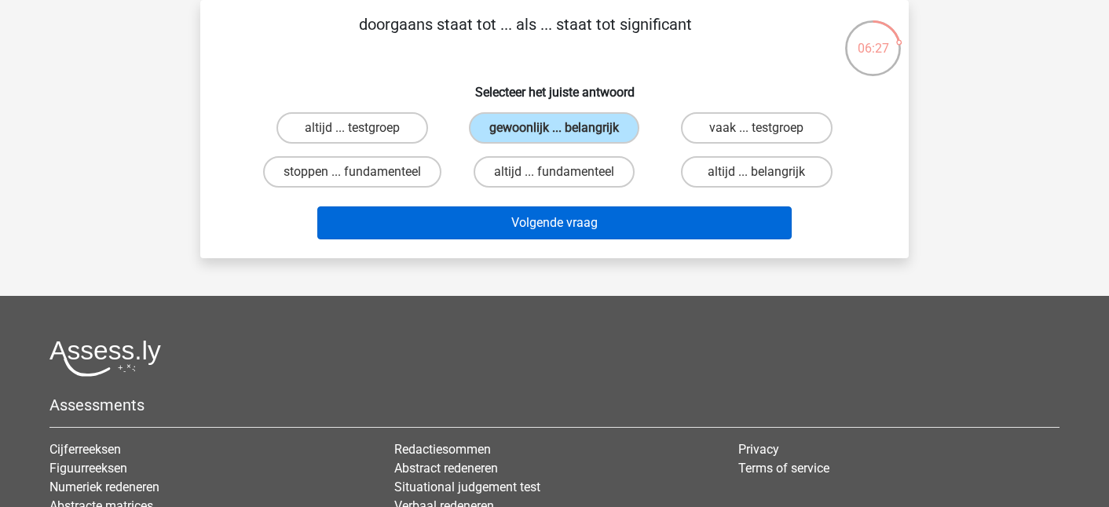
click at [532, 240] on button "Volgende vraag" at bounding box center [554, 223] width 475 height 33
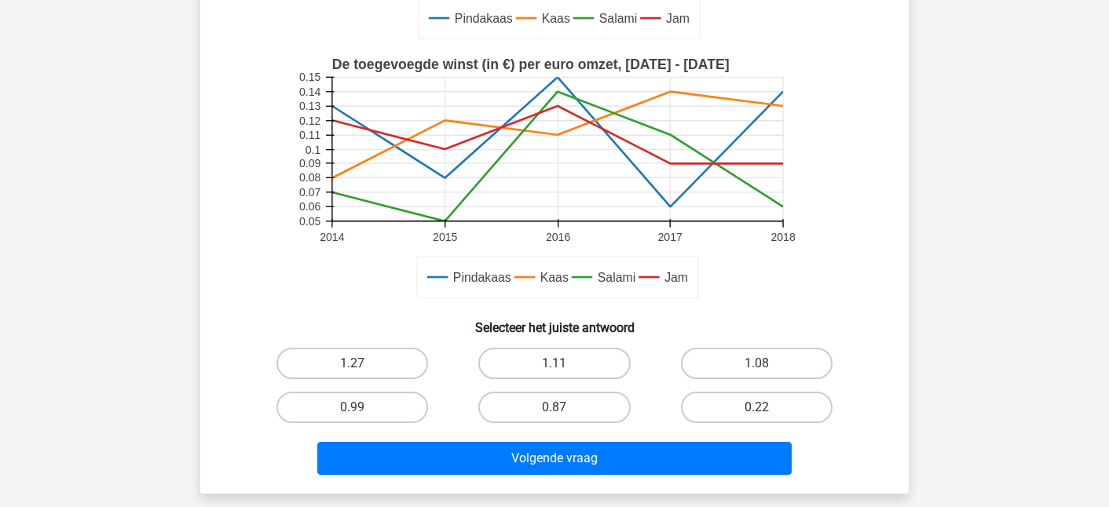
scroll to position [358, 0]
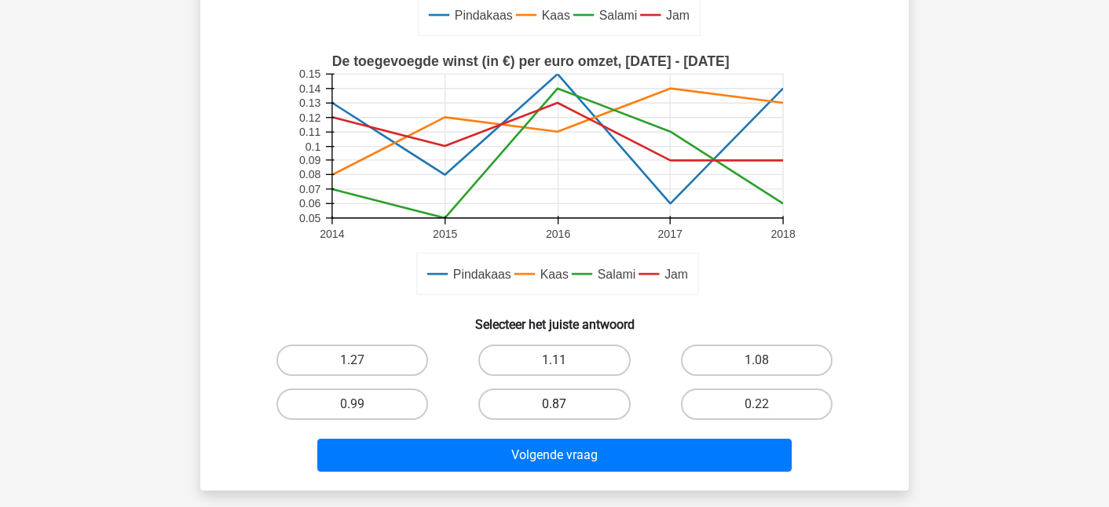
click at [553, 396] on label "0.87" at bounding box center [554, 404] width 152 height 31
click at [555, 405] on input "0.87" at bounding box center [560, 410] width 10 height 10
radio input "true"
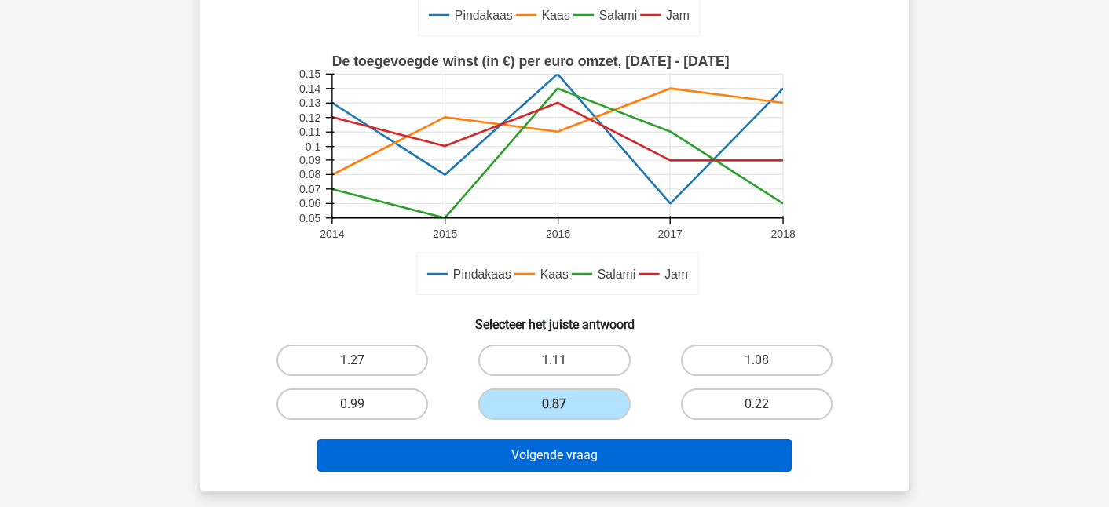
click at [558, 465] on button "Volgende vraag" at bounding box center [554, 455] width 475 height 33
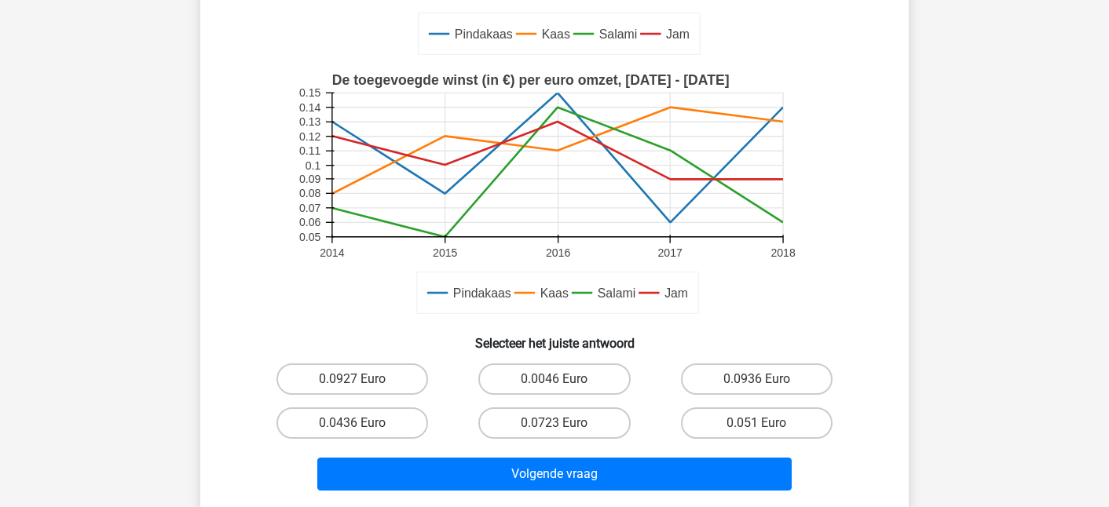
scroll to position [459, 0]
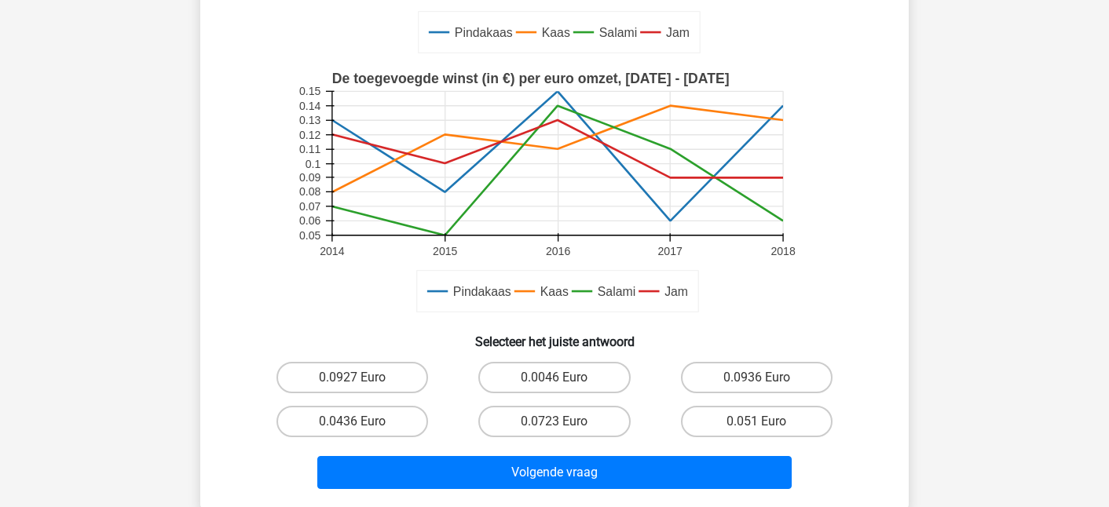
click at [749, 360] on div "0.0936 Euro" at bounding box center [757, 378] width 202 height 44
click at [746, 387] on label "0.0936 Euro" at bounding box center [757, 377] width 152 height 31
click at [757, 387] on input "0.0936 Euro" at bounding box center [762, 383] width 10 height 10
radio input "true"
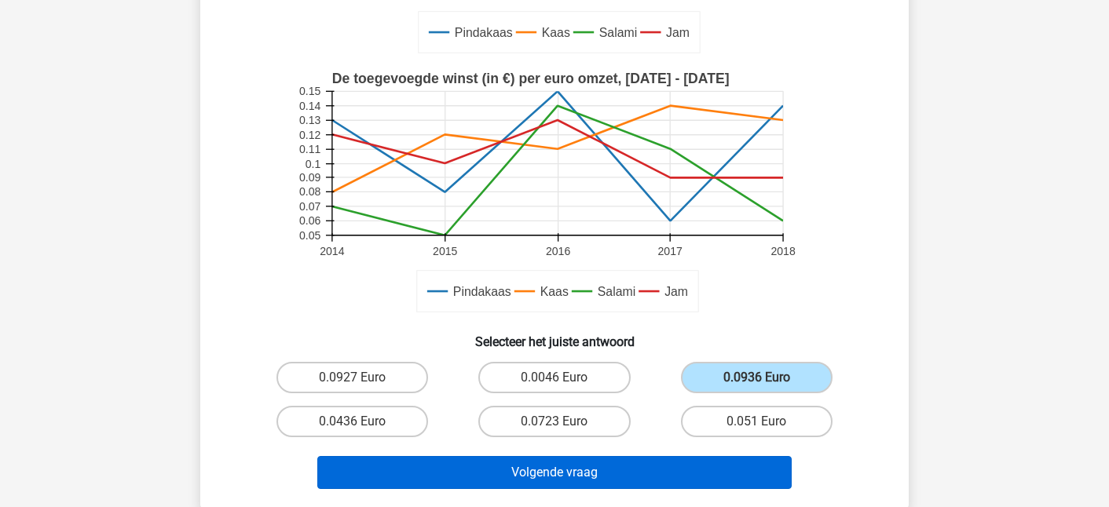
click at [626, 464] on button "Volgende vraag" at bounding box center [554, 472] width 475 height 33
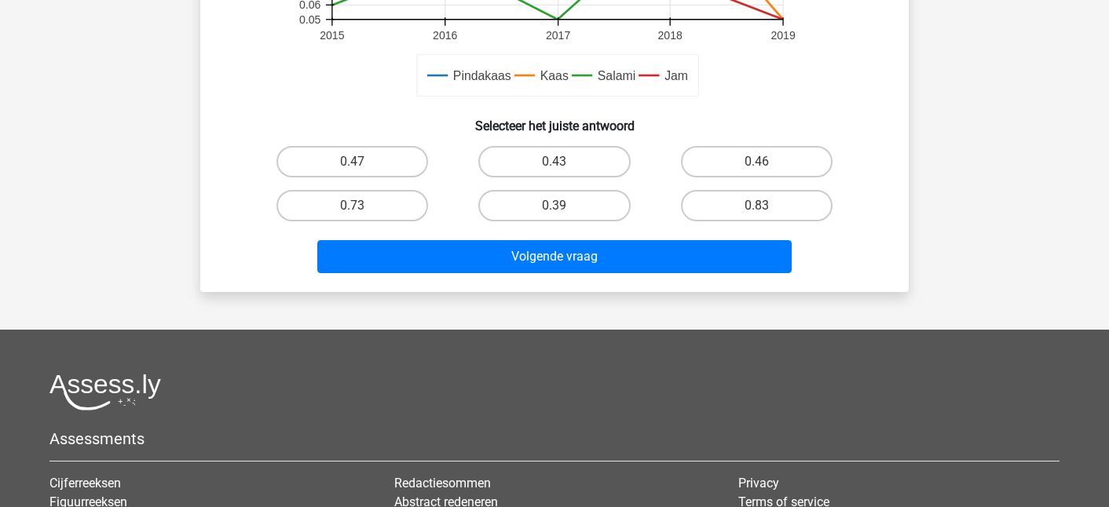
scroll to position [551, 0]
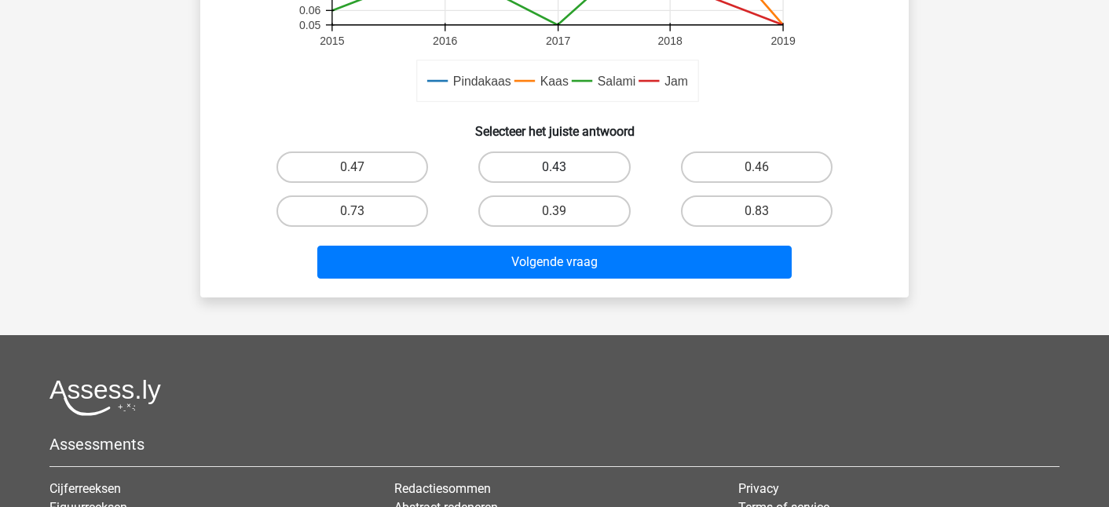
click at [555, 163] on label "0.43" at bounding box center [554, 167] width 152 height 31
click at [555, 167] on input "0.43" at bounding box center [560, 172] width 10 height 10
radio input "true"
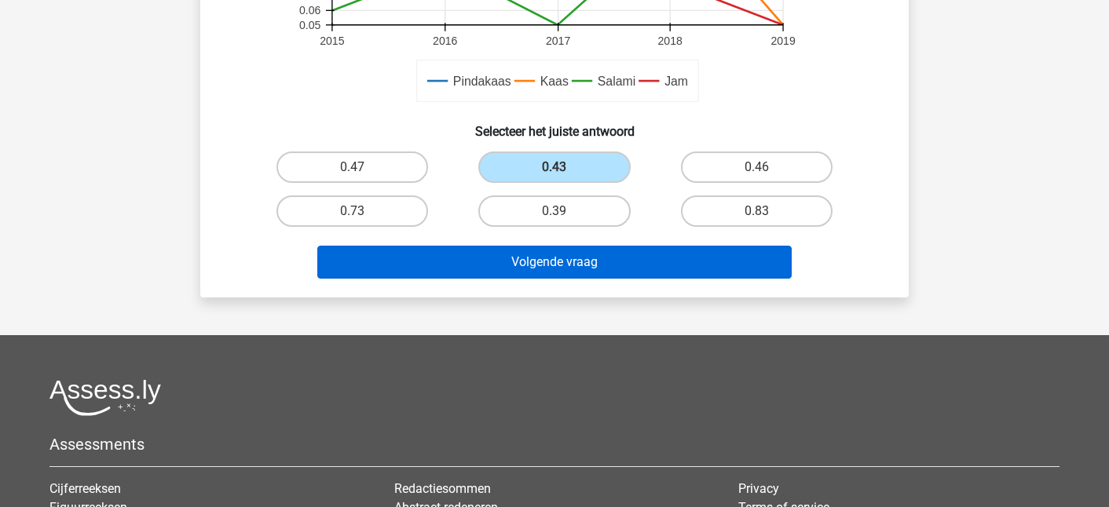
click at [546, 252] on button "Volgende vraag" at bounding box center [554, 262] width 475 height 33
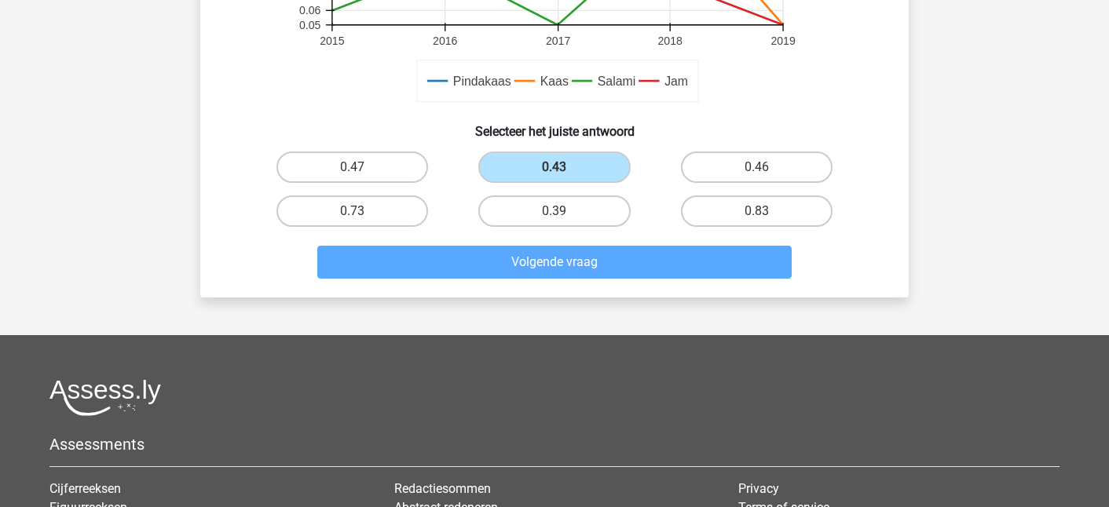
scroll to position [72, 0]
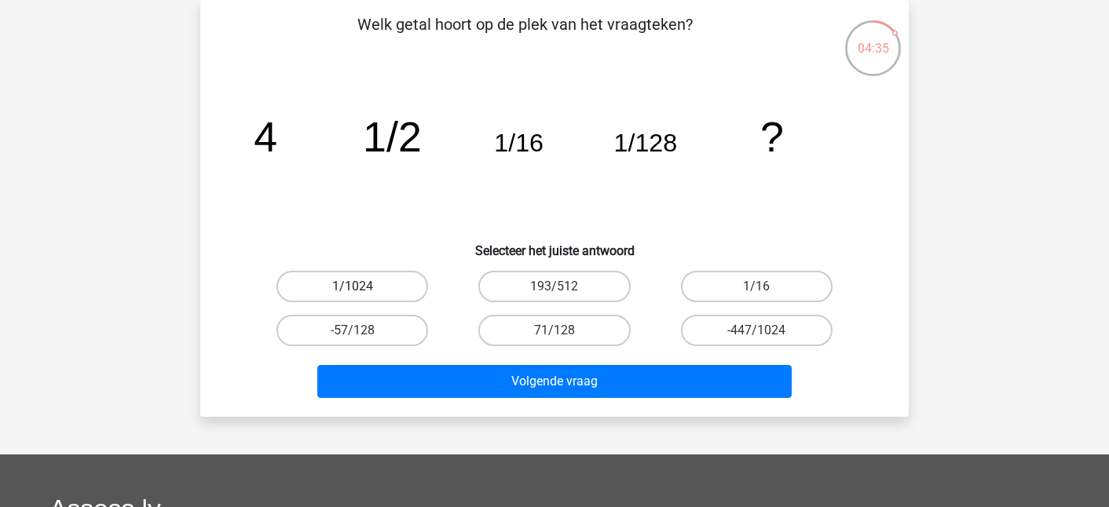
click at [397, 280] on label "1/1024" at bounding box center [353, 286] width 152 height 31
click at [363, 287] on input "1/1024" at bounding box center [358, 292] width 10 height 10
radio input "true"
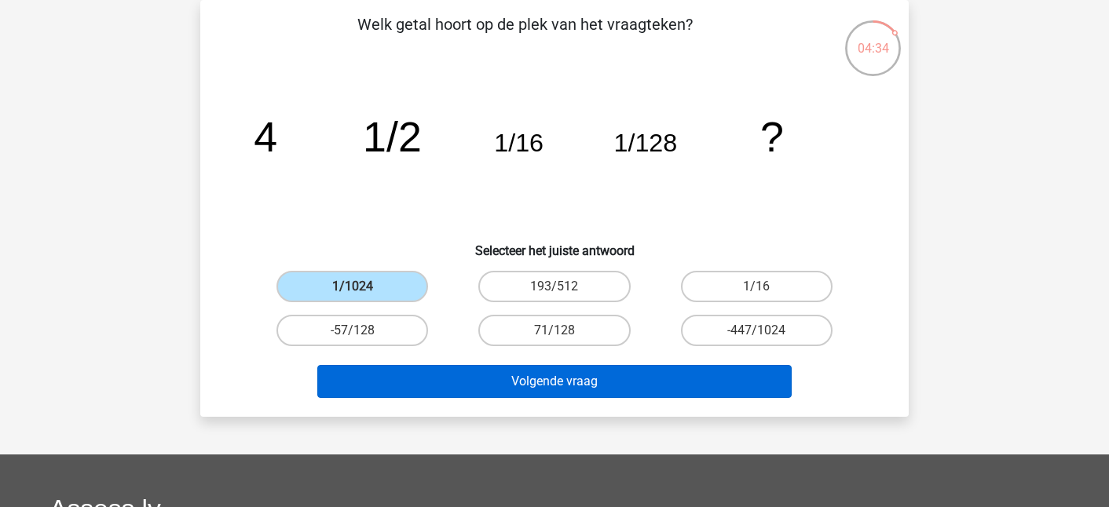
click at [430, 394] on button "Volgende vraag" at bounding box center [554, 381] width 475 height 33
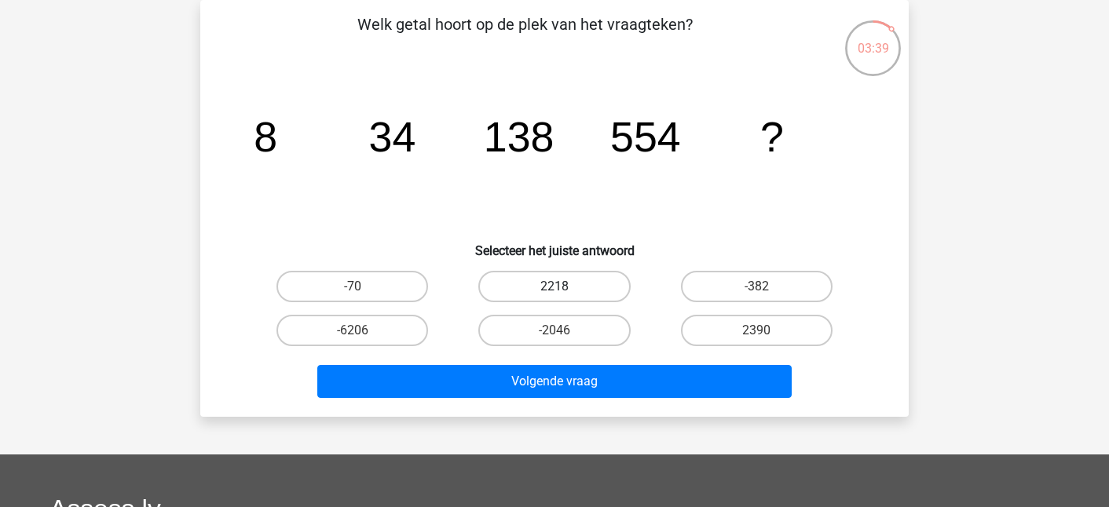
click at [542, 288] on label "2218" at bounding box center [554, 286] width 152 height 31
click at [555, 288] on input "2218" at bounding box center [560, 292] width 10 height 10
radio input "true"
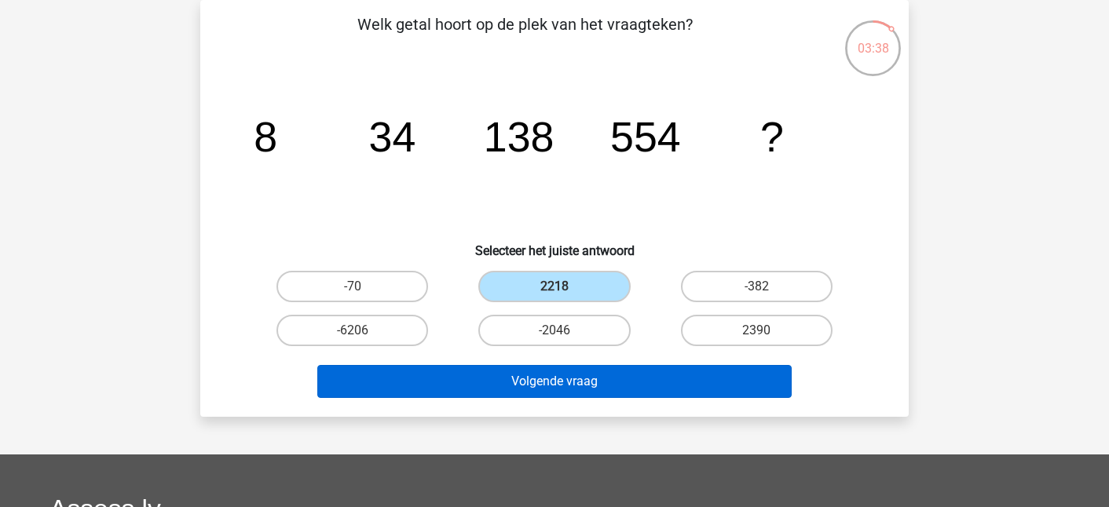
click at [539, 389] on button "Volgende vraag" at bounding box center [554, 381] width 475 height 33
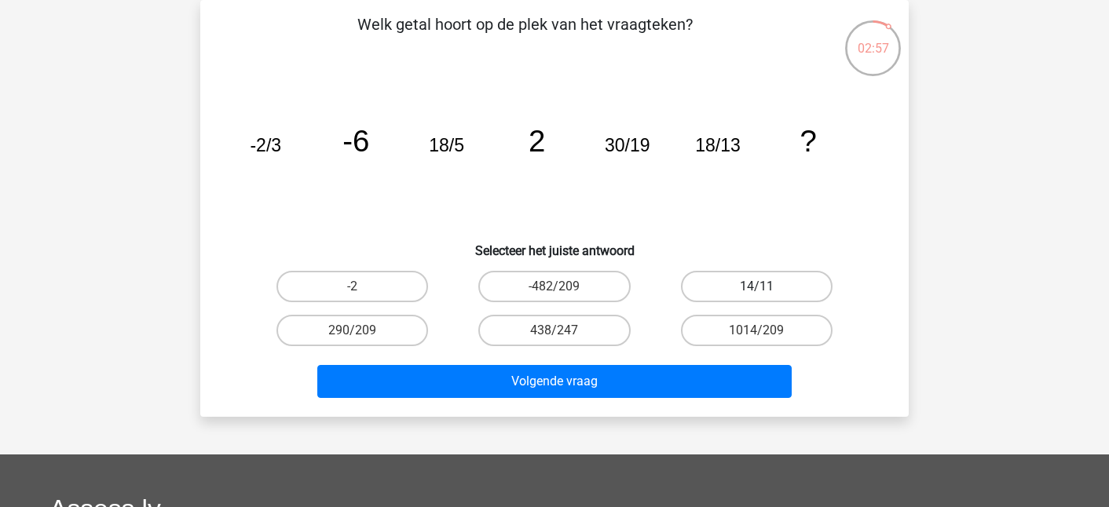
click at [781, 292] on label "14/11" at bounding box center [757, 286] width 152 height 31
click at [767, 292] on input "14/11" at bounding box center [762, 292] width 10 height 10
radio input "true"
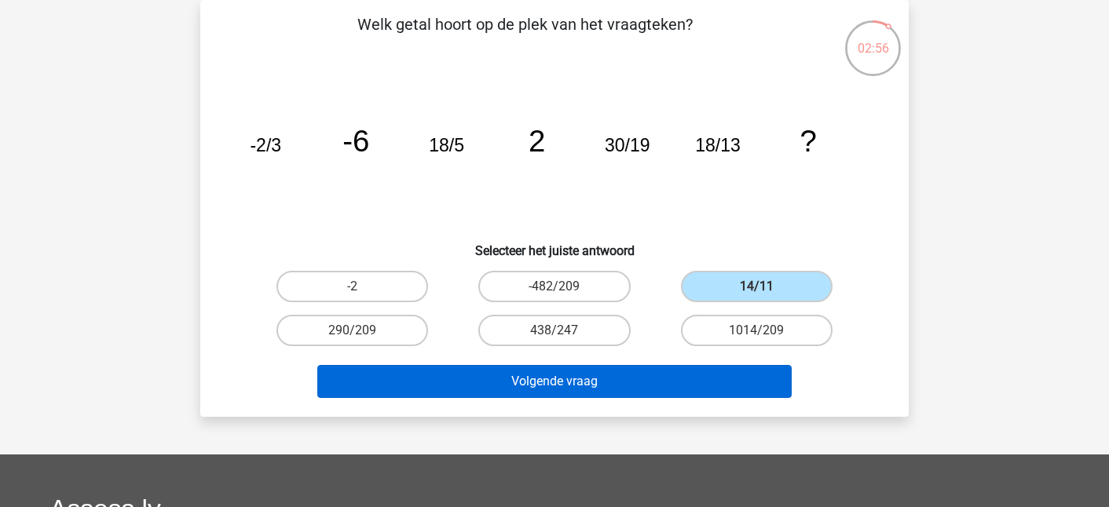
click at [602, 372] on button "Volgende vraag" at bounding box center [554, 381] width 475 height 33
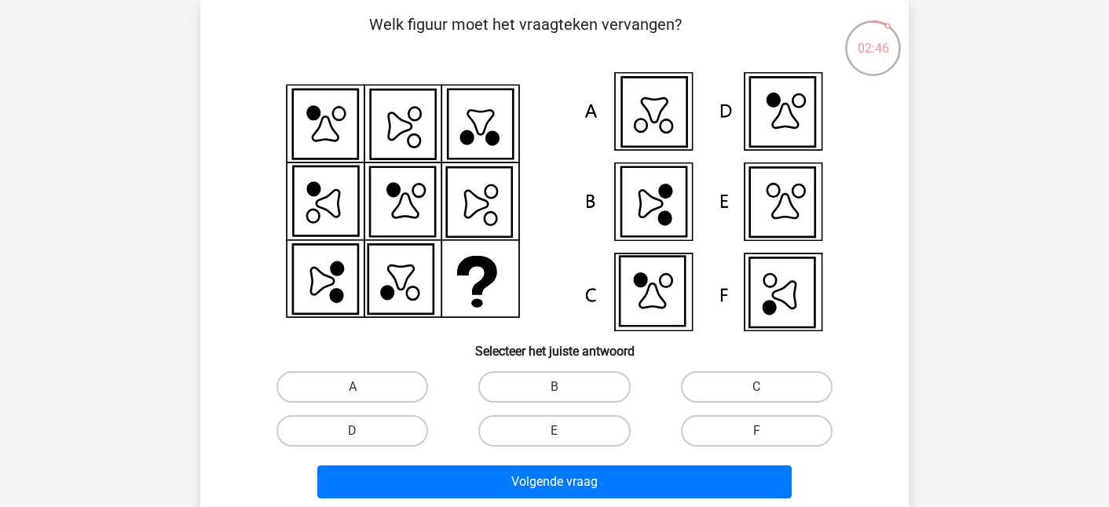
click at [748, 409] on div "F" at bounding box center [757, 431] width 202 height 44
click at [747, 425] on label "F" at bounding box center [757, 431] width 152 height 31
click at [757, 431] on input "F" at bounding box center [762, 436] width 10 height 10
radio input "true"
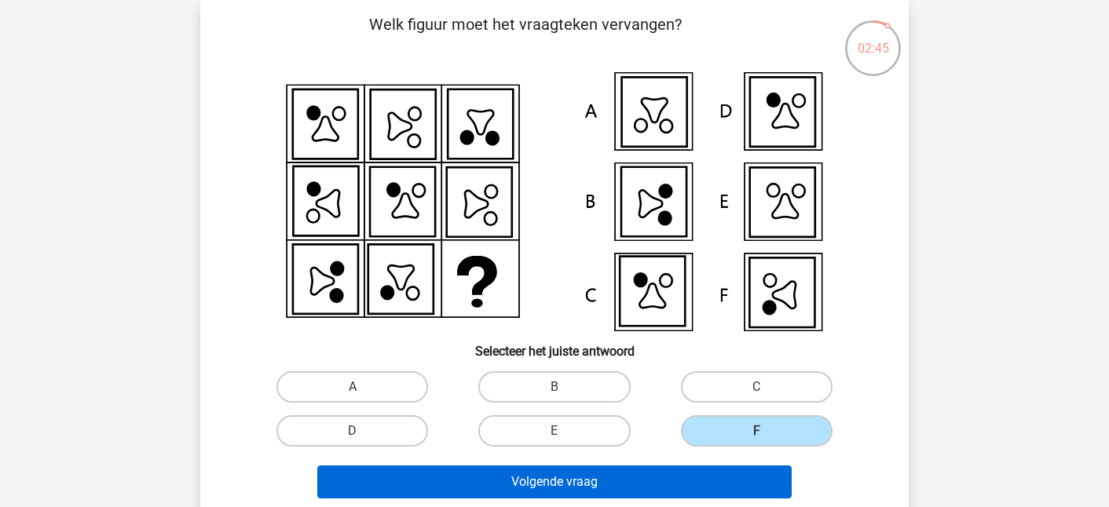
click at [654, 489] on button "Volgende vraag" at bounding box center [554, 482] width 475 height 33
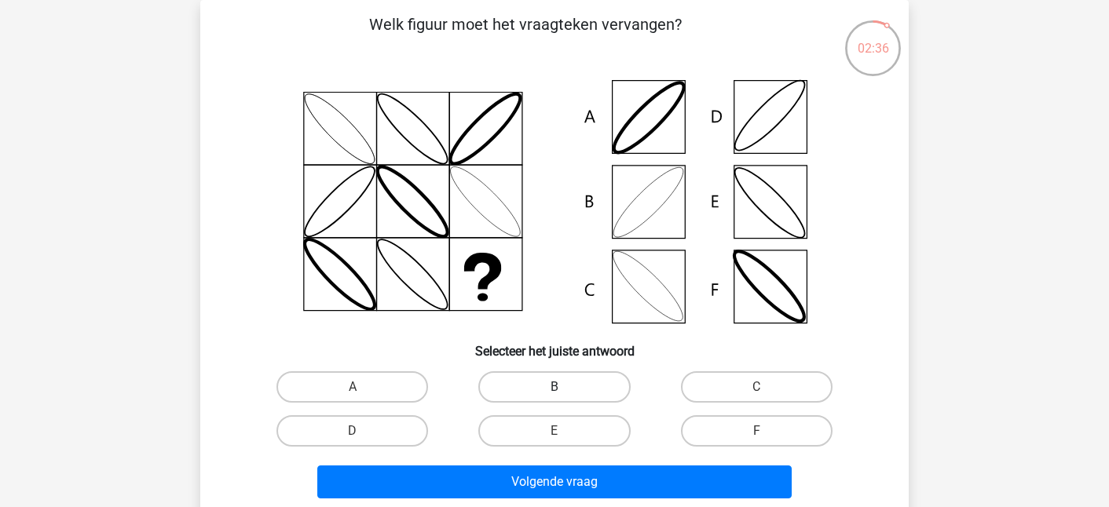
click at [567, 390] on label "B" at bounding box center [554, 387] width 152 height 31
click at [565, 390] on input "B" at bounding box center [560, 392] width 10 height 10
radio input "true"
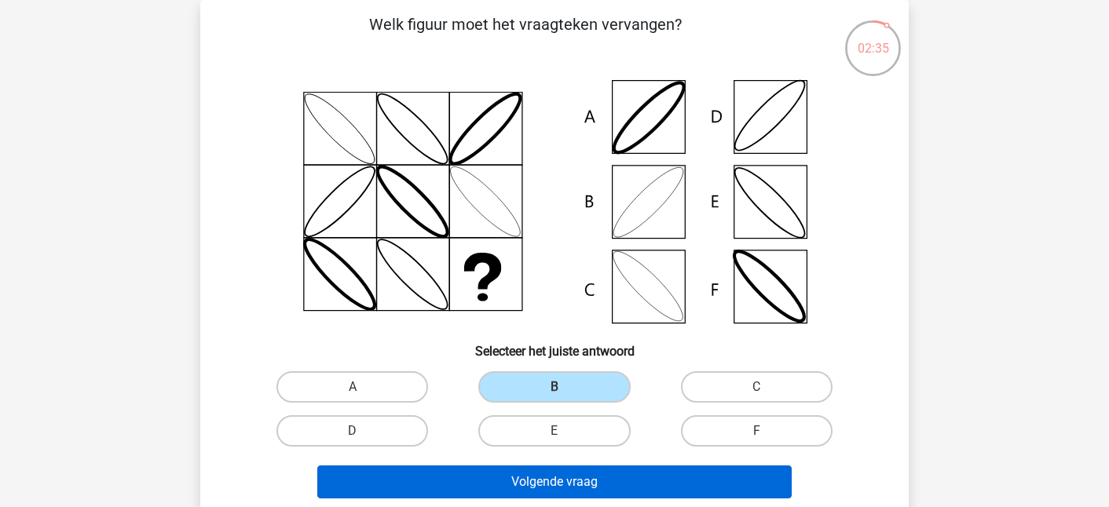
click at [568, 487] on button "Volgende vraag" at bounding box center [554, 482] width 475 height 33
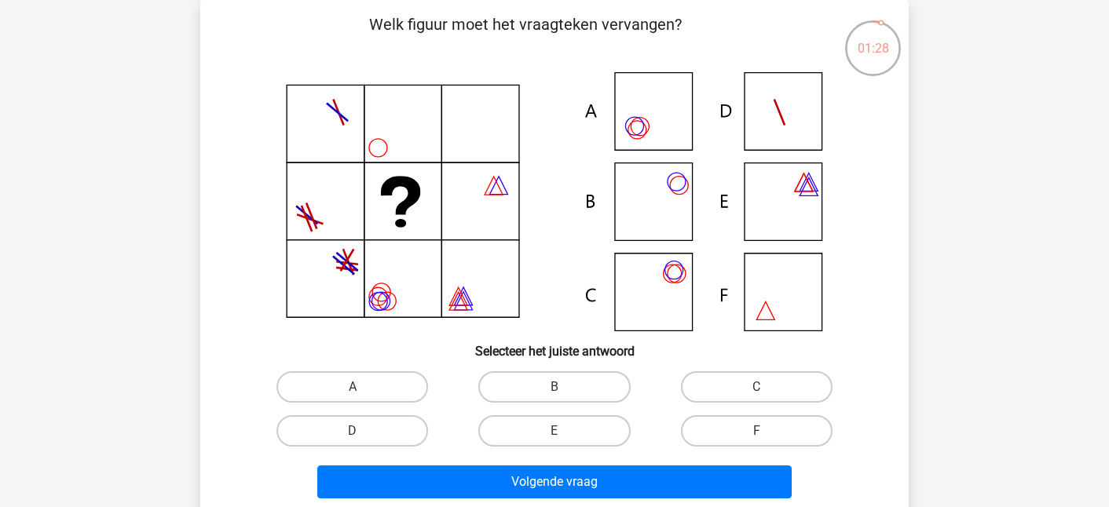
click at [646, 100] on icon at bounding box center [554, 201] width 633 height 259
click at [381, 387] on label "A" at bounding box center [353, 387] width 152 height 31
click at [363, 387] on input "A" at bounding box center [358, 392] width 10 height 10
radio input "true"
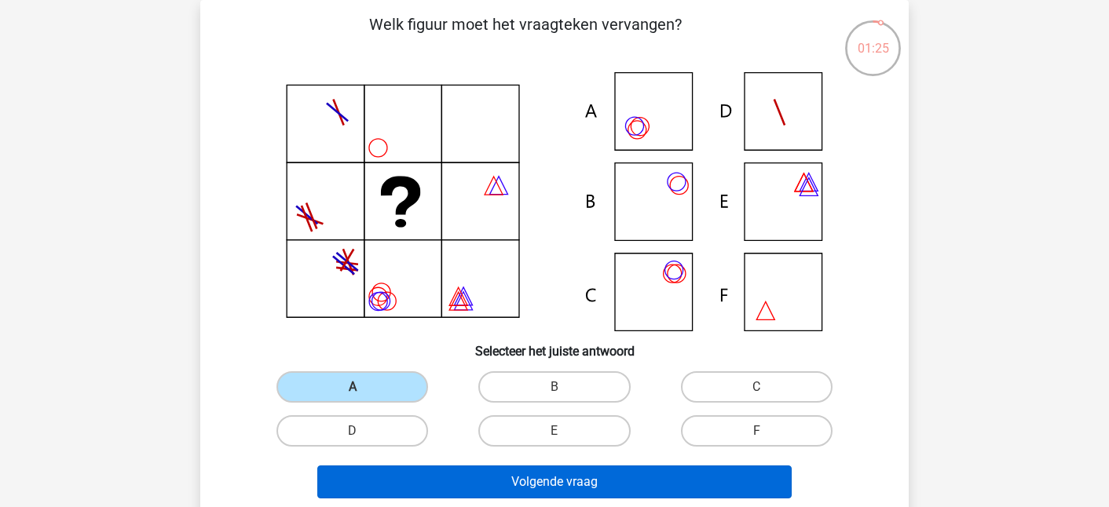
click at [499, 488] on button "Volgende vraag" at bounding box center [554, 482] width 475 height 33
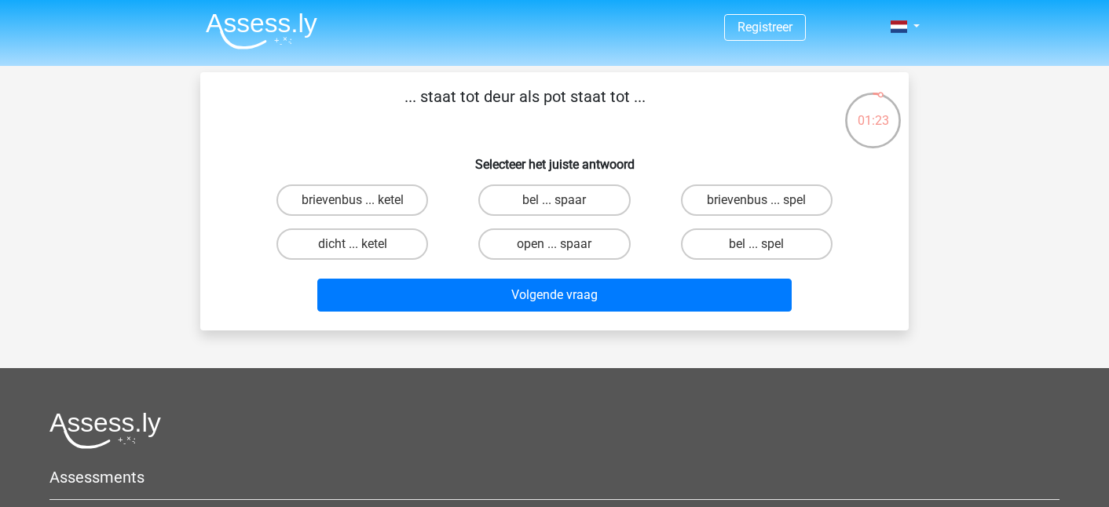
scroll to position [0, 0]
click at [541, 247] on label "open ... spaar" at bounding box center [554, 244] width 152 height 31
click at [555, 247] on input "open ... spaar" at bounding box center [560, 249] width 10 height 10
radio input "true"
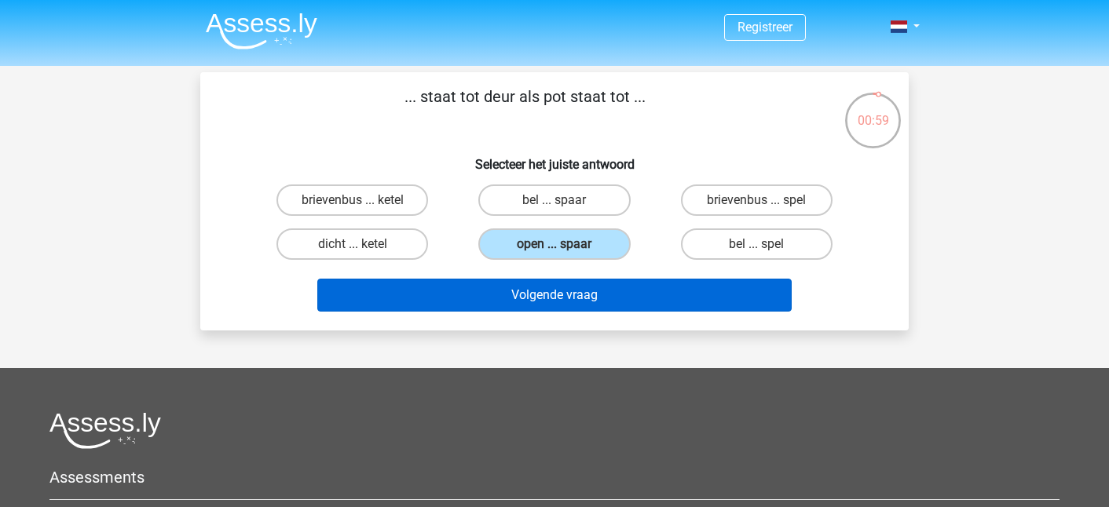
click at [534, 302] on button "Volgende vraag" at bounding box center [554, 295] width 475 height 33
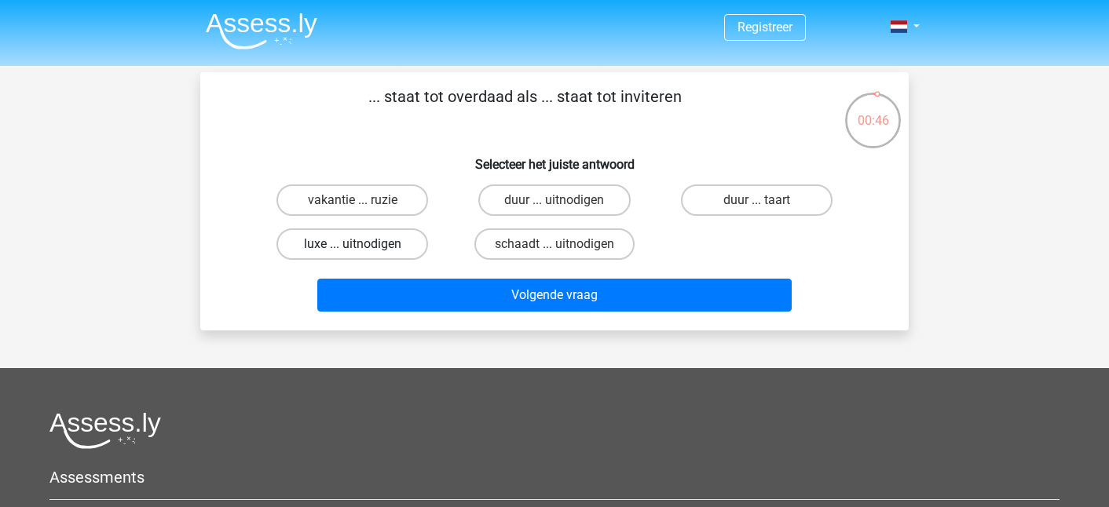
click at [353, 233] on label "luxe ... uitnodigen" at bounding box center [353, 244] width 152 height 31
click at [353, 244] on input "luxe ... uitnodigen" at bounding box center [358, 249] width 10 height 10
radio input "true"
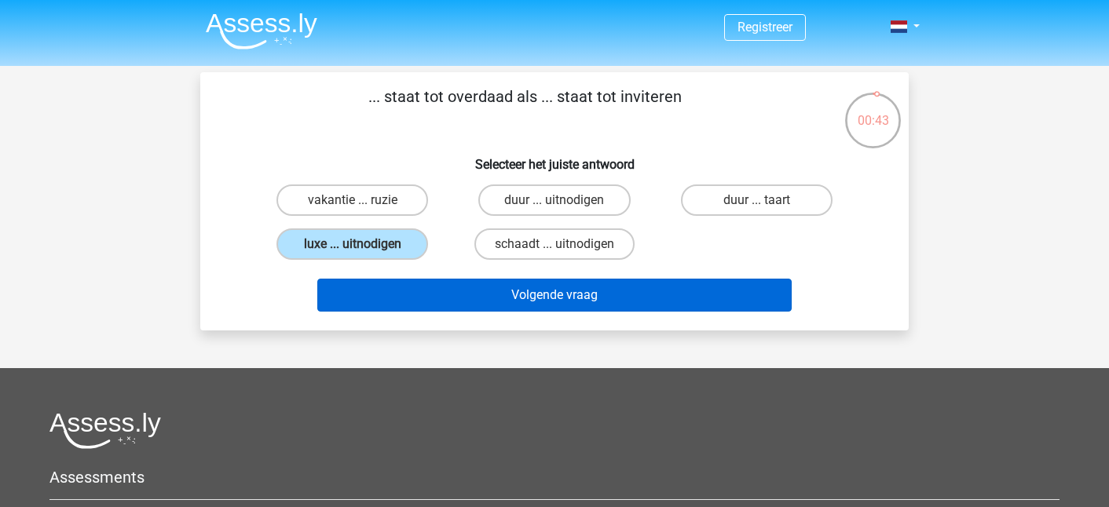
click at [529, 306] on button "Volgende vraag" at bounding box center [554, 295] width 475 height 33
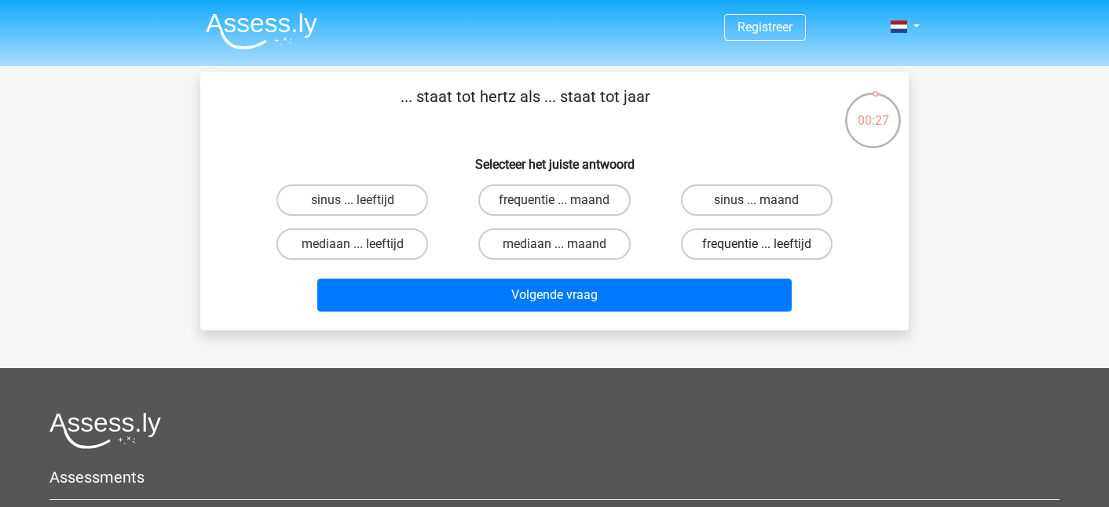
click at [727, 236] on label "frequentie ... leeftijd" at bounding box center [757, 244] width 152 height 31
click at [757, 244] on input "frequentie ... leeftijd" at bounding box center [762, 249] width 10 height 10
radio input "true"
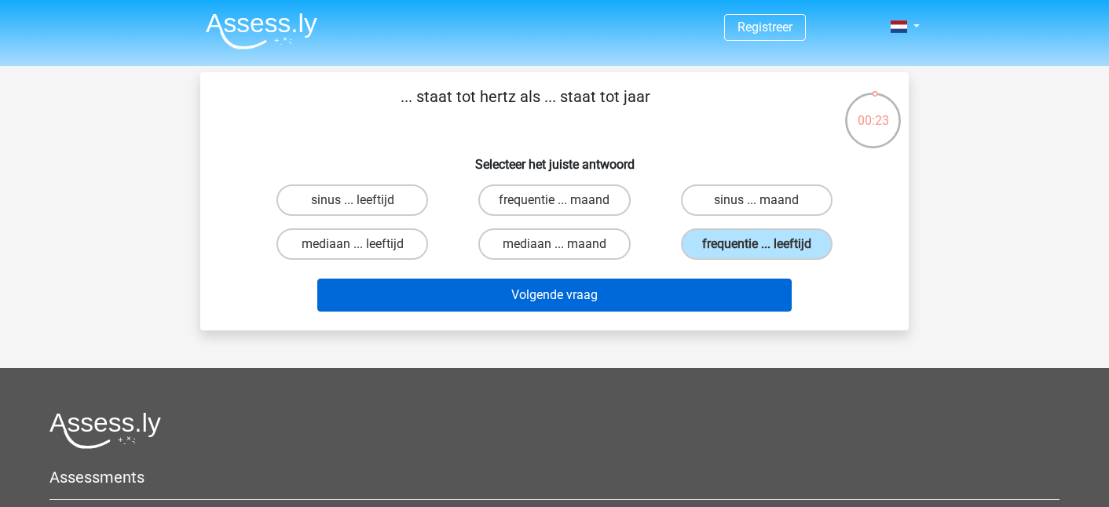
click at [476, 299] on button "Volgende vraag" at bounding box center [554, 295] width 475 height 33
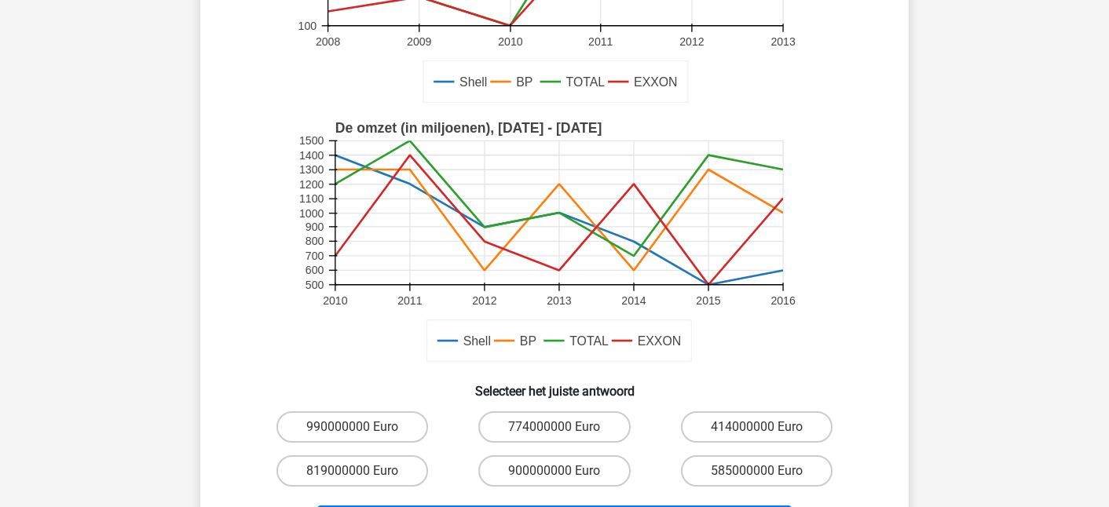
scroll to position [291, 0]
click at [540, 420] on label "774000000 Euro" at bounding box center [554, 427] width 152 height 31
click at [555, 427] on input "774000000 Euro" at bounding box center [560, 432] width 10 height 10
radio input "true"
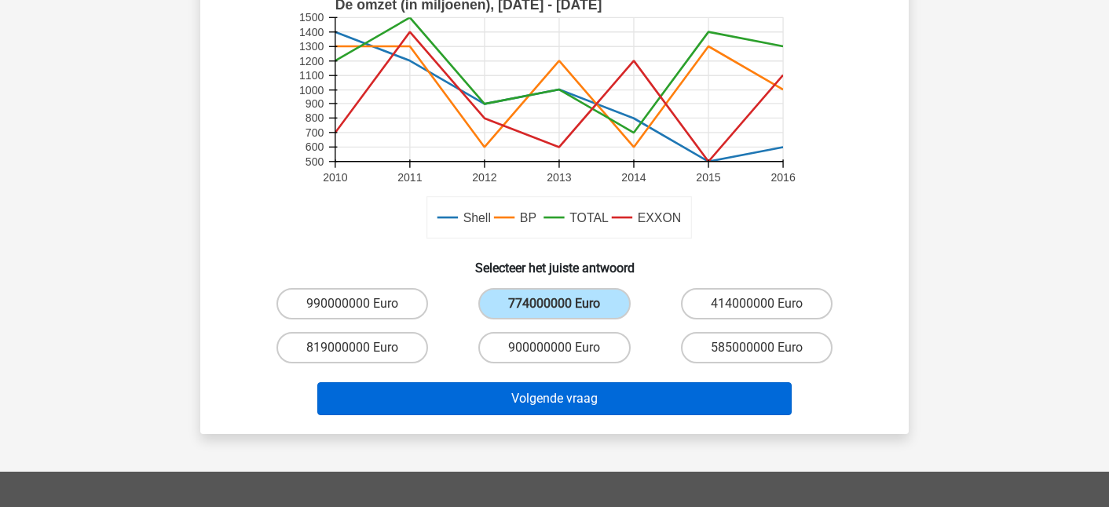
click at [543, 412] on button "Volgende vraag" at bounding box center [554, 399] width 475 height 33
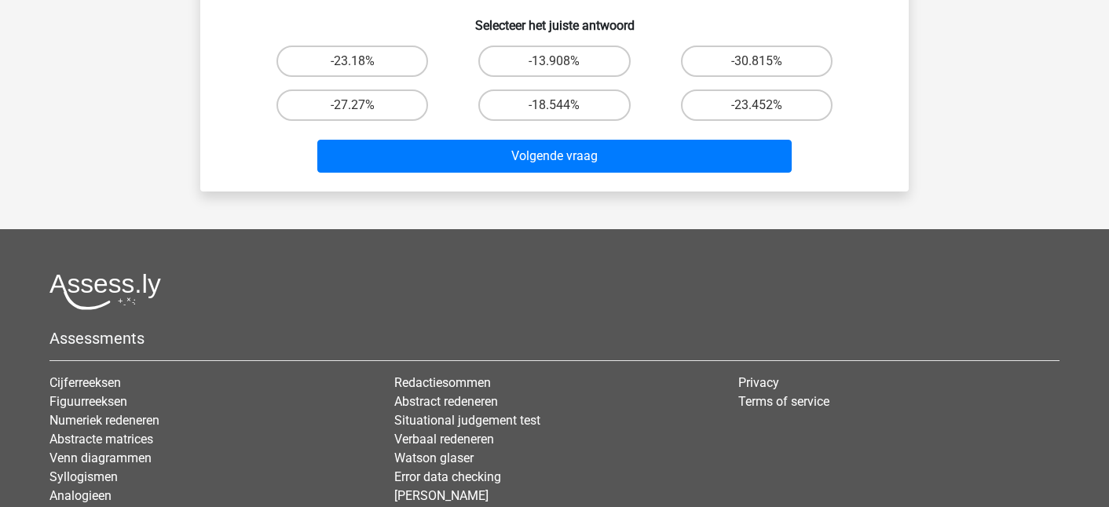
scroll to position [630, 0]
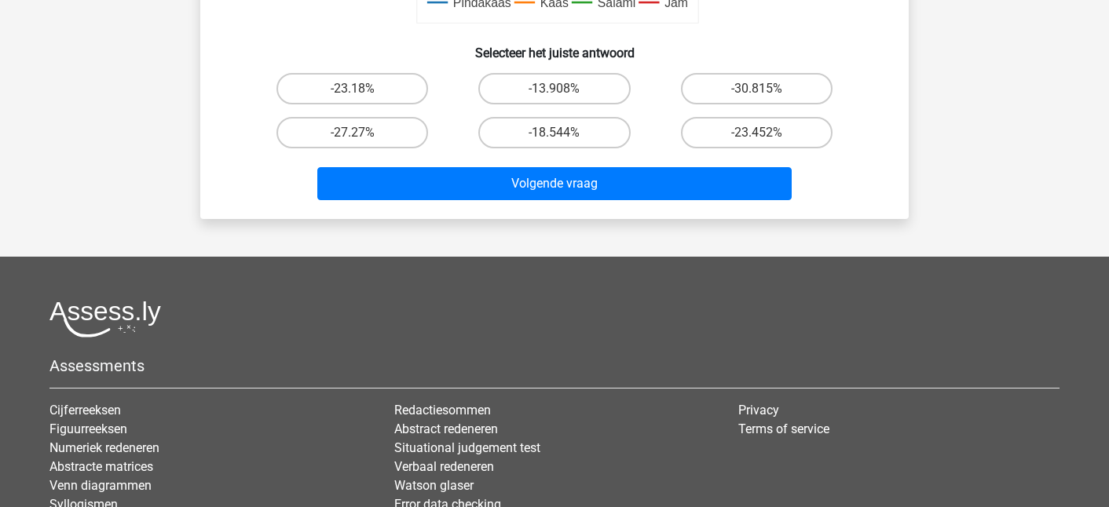
click at [357, 134] on input "-27.27%" at bounding box center [358, 138] width 10 height 10
radio input "true"
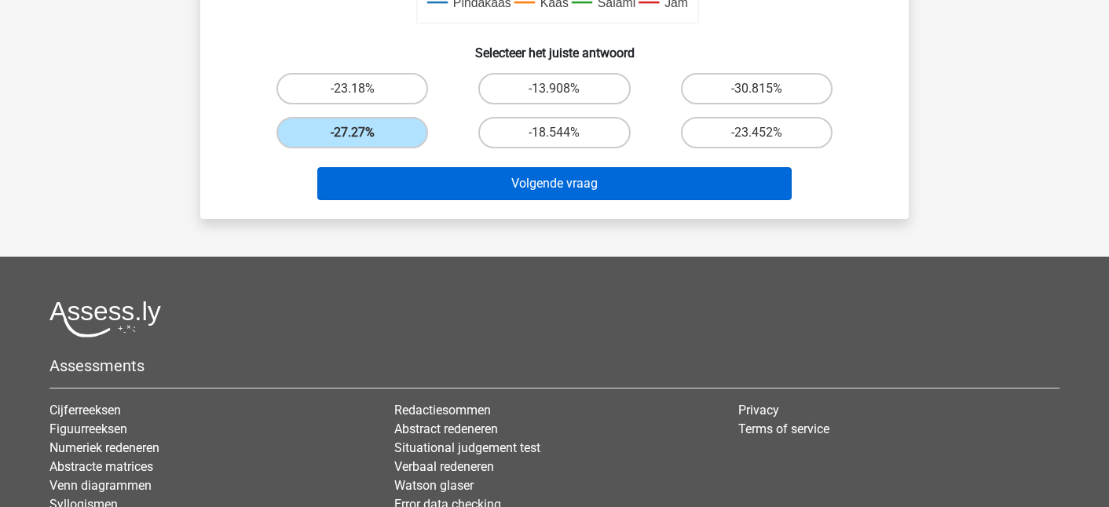
click at [497, 196] on button "Volgende vraag" at bounding box center [554, 183] width 475 height 33
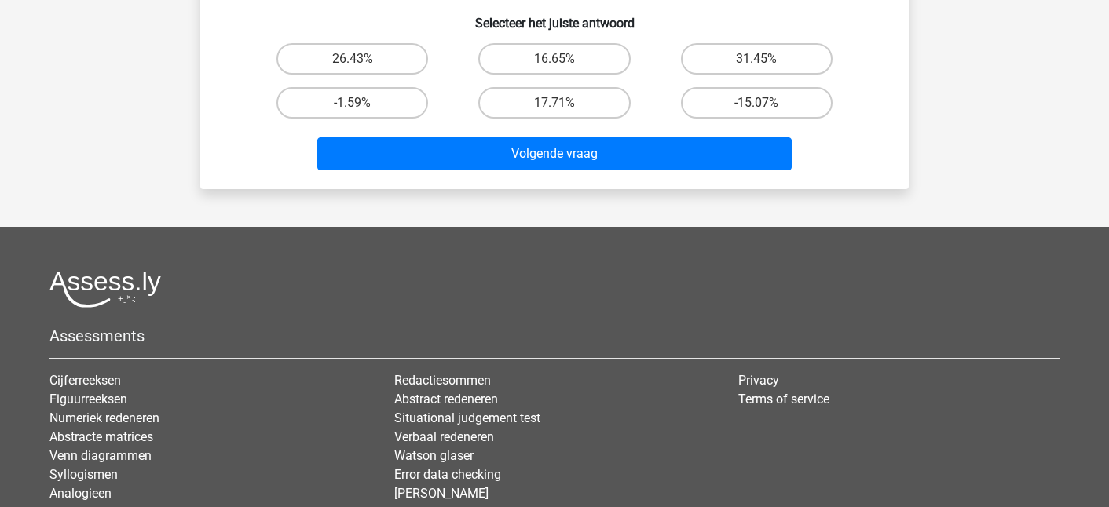
scroll to position [748, 0]
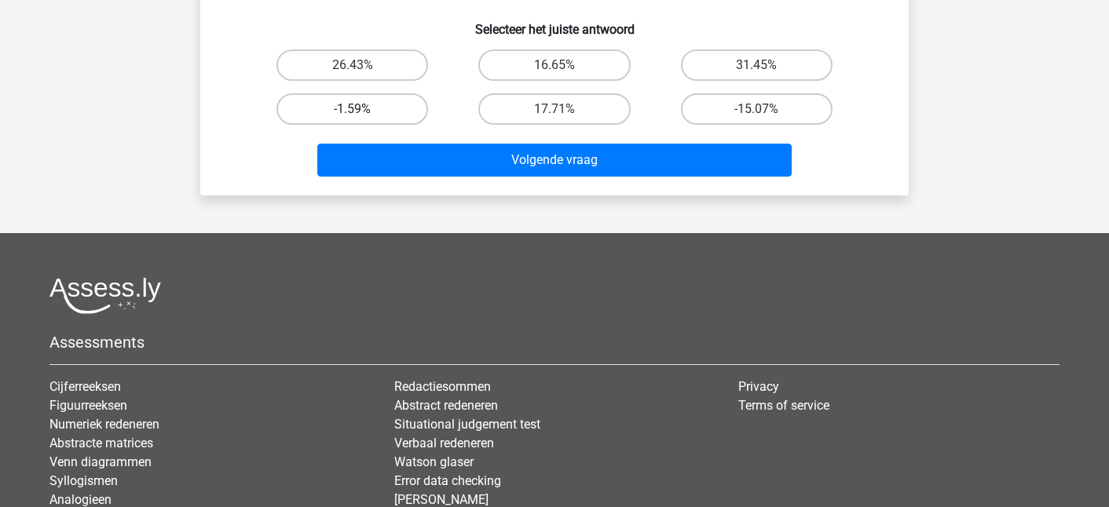
click at [381, 93] on label "-1.59%" at bounding box center [353, 108] width 152 height 31
click at [363, 109] on input "-1.59%" at bounding box center [358, 114] width 10 height 10
radio input "true"
click at [416, 131] on div "Volgende vraag" at bounding box center [554, 157] width 658 height 52
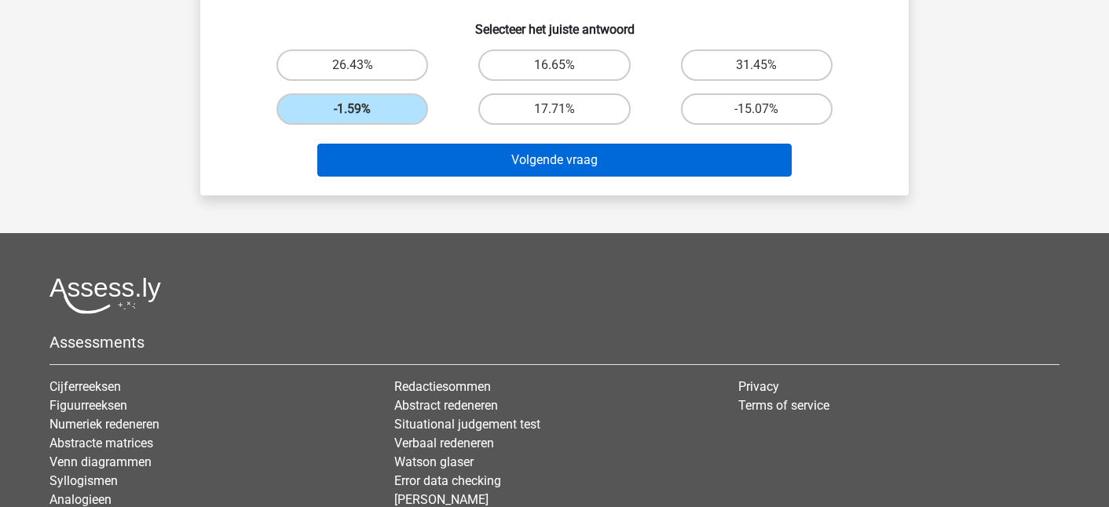
click at [416, 144] on button "Volgende vraag" at bounding box center [554, 160] width 475 height 33
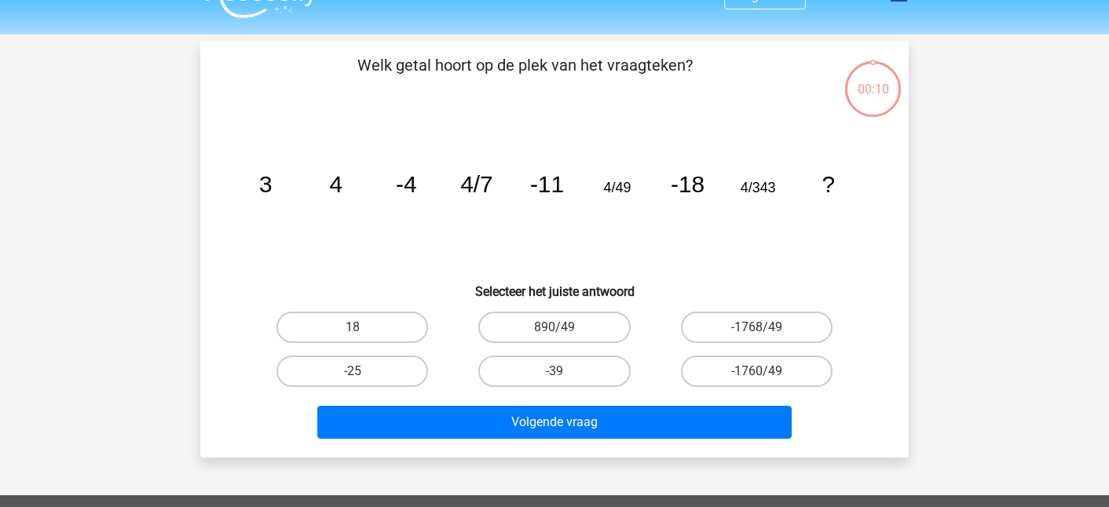
scroll to position [18, 0]
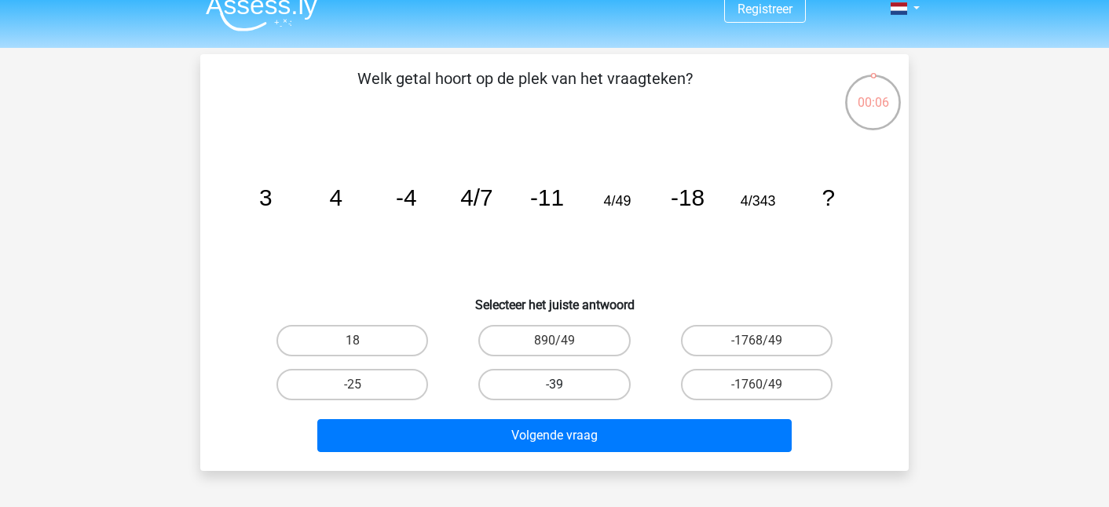
click at [589, 387] on label "-39" at bounding box center [554, 384] width 152 height 31
click at [565, 387] on input "-39" at bounding box center [560, 390] width 10 height 10
radio input "true"
click at [731, 339] on label "-1768/49" at bounding box center [757, 340] width 152 height 31
click at [757, 341] on input "-1768/49" at bounding box center [762, 346] width 10 height 10
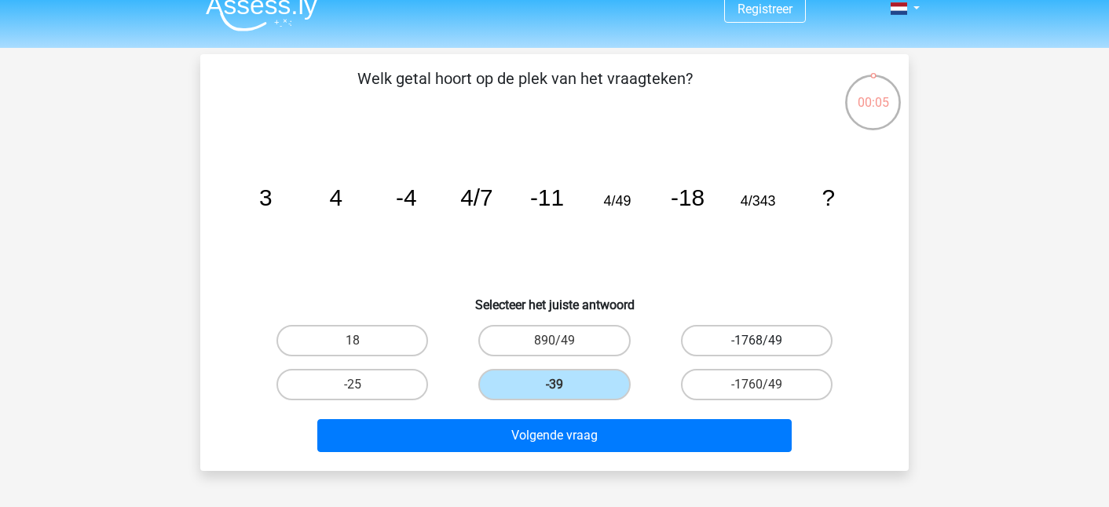
radio input "true"
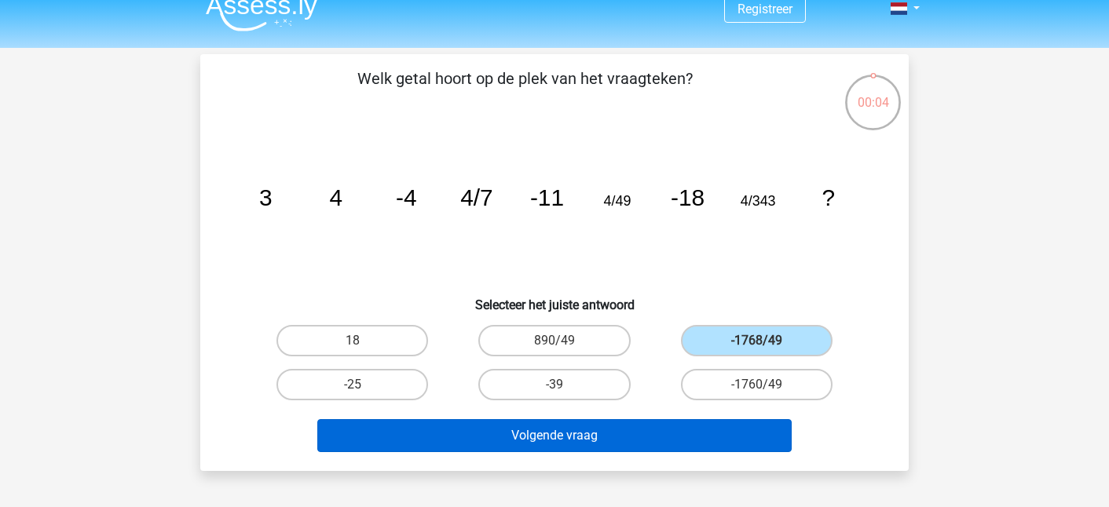
click at [607, 434] on button "Volgende vraag" at bounding box center [554, 436] width 475 height 33
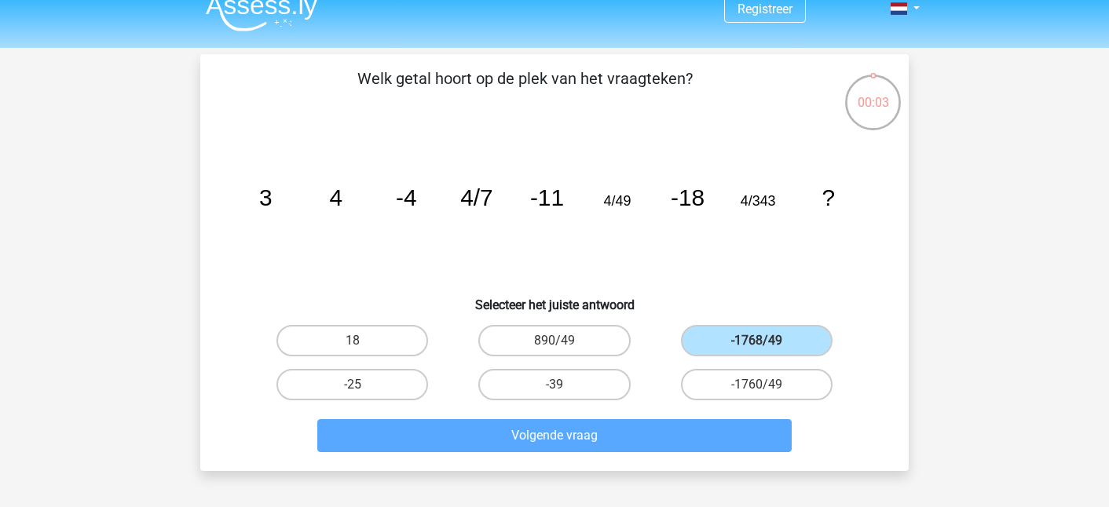
scroll to position [72, 0]
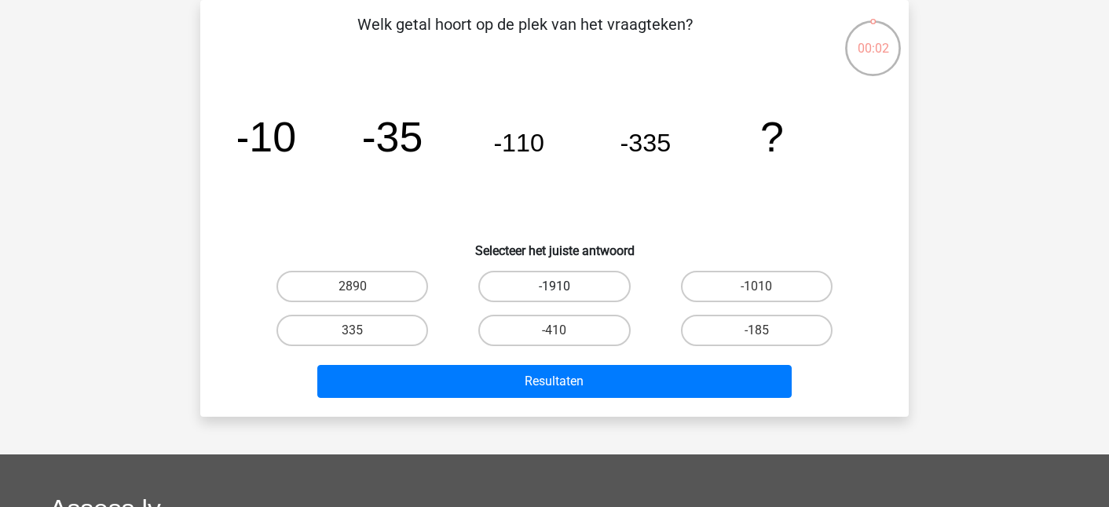
click at [559, 280] on label "-1910" at bounding box center [554, 286] width 152 height 31
click at [559, 287] on input "-1910" at bounding box center [560, 292] width 10 height 10
radio input "true"
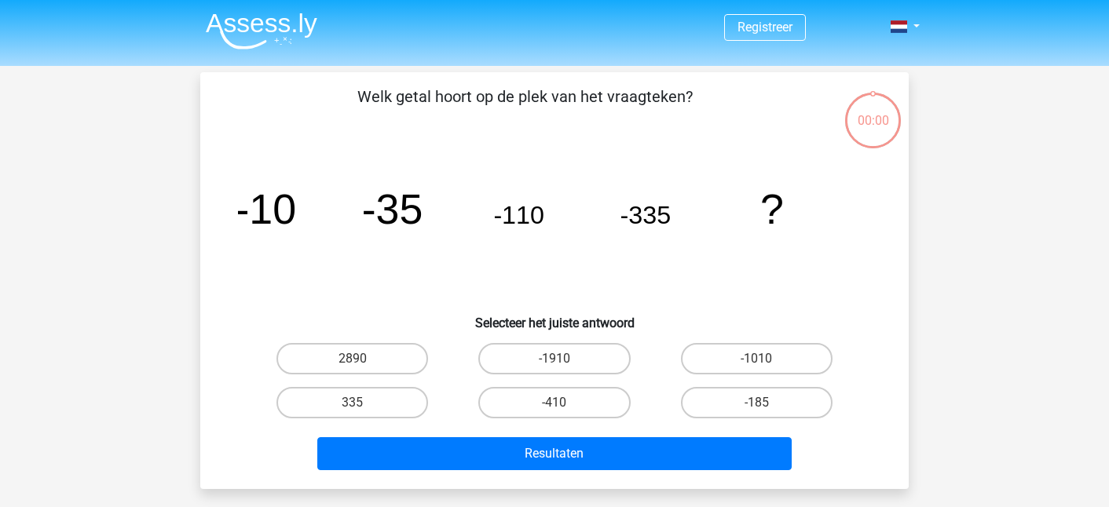
scroll to position [72, 0]
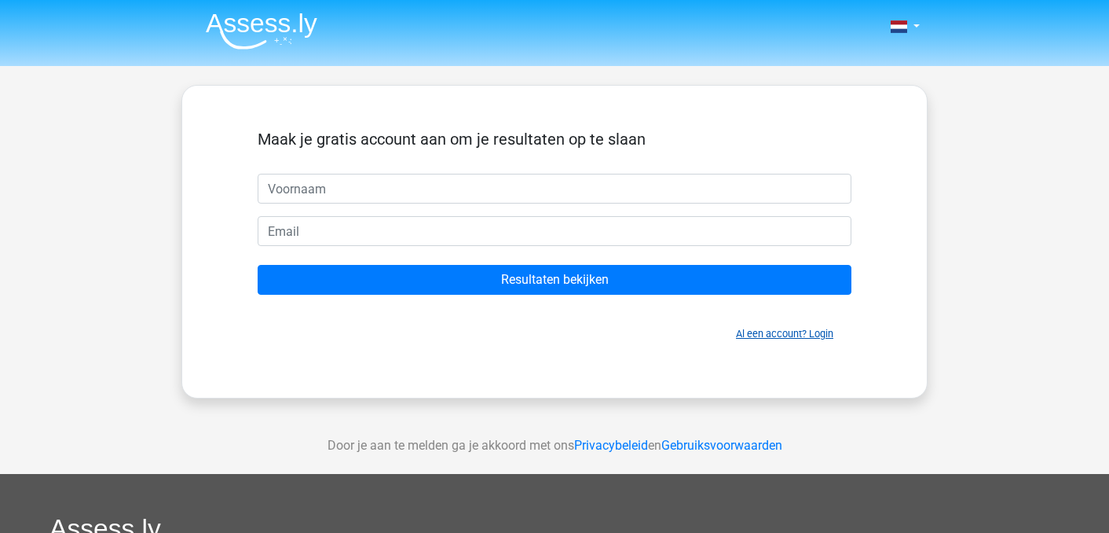
click at [799, 331] on link "Al een account? Login" at bounding box center [784, 334] width 97 height 12
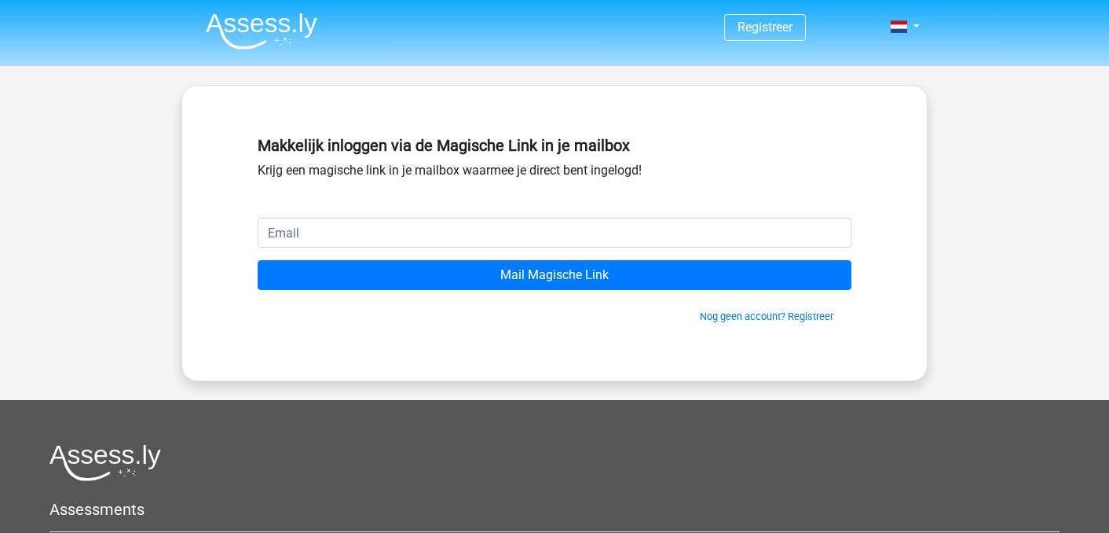
click at [534, 234] on input "email" at bounding box center [555, 233] width 594 height 30
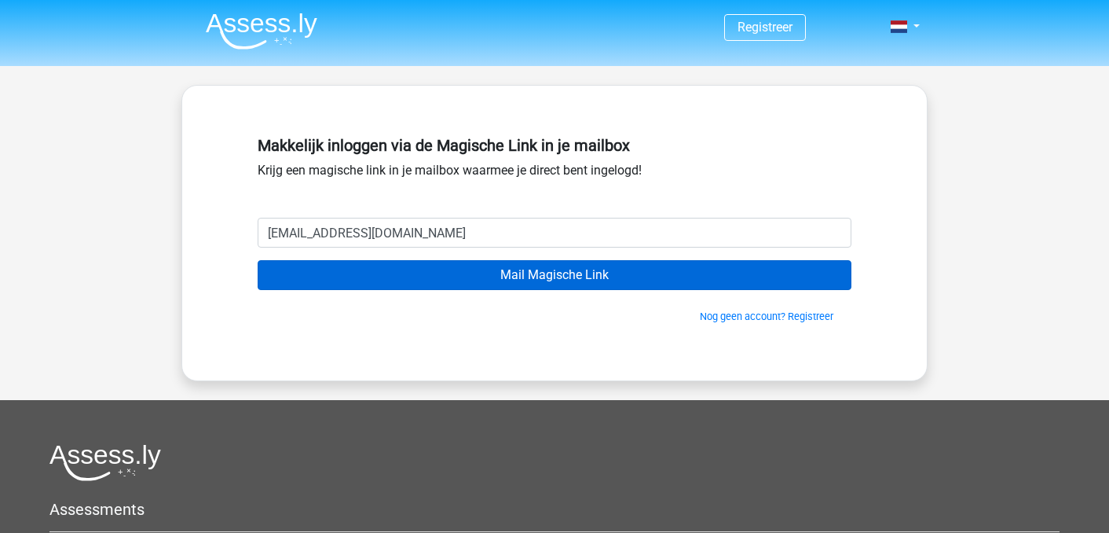
type input "[EMAIL_ADDRESS][DOMAIN_NAME]"
click at [640, 278] on input "Mail Magische Link" at bounding box center [555, 275] width 594 height 30
